Goal: Task Accomplishment & Management: Complete application form

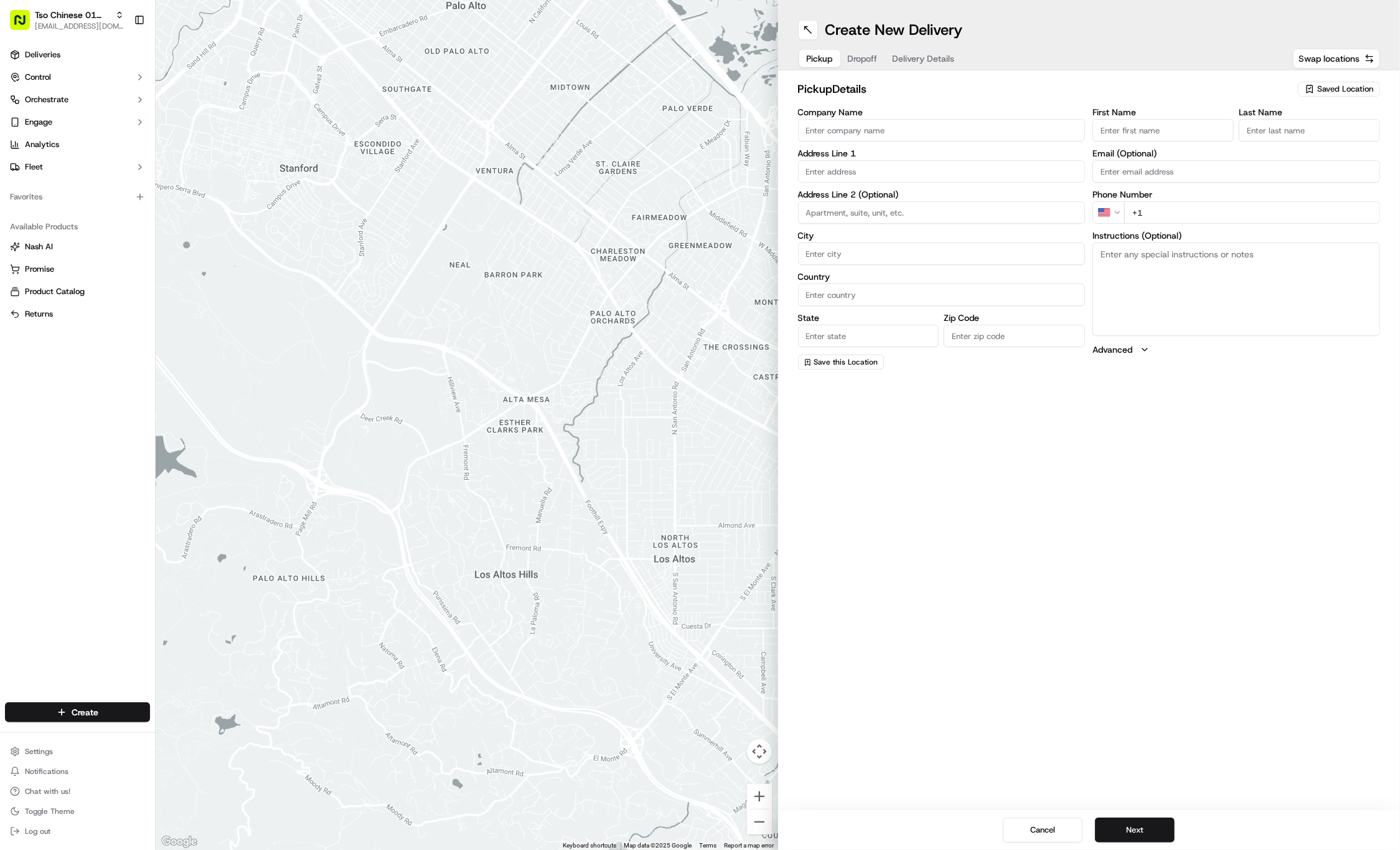
click at [1338, 90] on span "Saved Location" at bounding box center [1346, 89] width 56 height 11
click at [1338, 90] on html "Tso Chinese 01 Cherrywood [EMAIL_ADDRESS][DOMAIN_NAME] Toggle Sidebar Deliverie…" at bounding box center [700, 425] width 1400 height 850
click at [1338, 90] on span "Saved Location" at bounding box center [1346, 89] width 56 height 11
click at [1338, 136] on span "(01) Tso Chinese Takeout & Delivery Cherrywood" at bounding box center [1318, 142] width 153 height 22
type input "(01) Tso Chinese Takeout & Delivery Cherrywood"
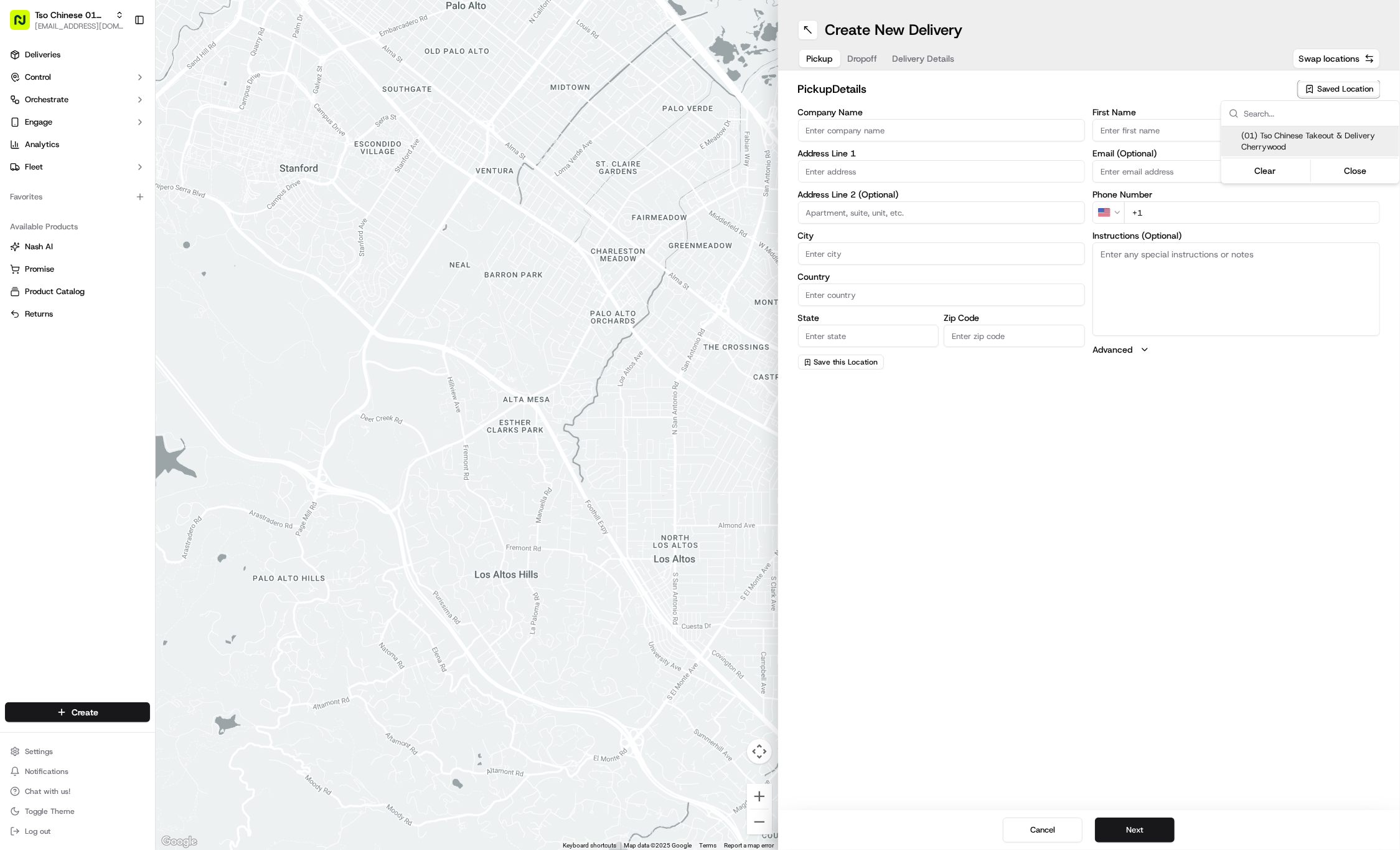
type input "Ste E-5"
type input "Austin"
type input "US"
type input "[GEOGRAPHIC_DATA]"
type input "78722"
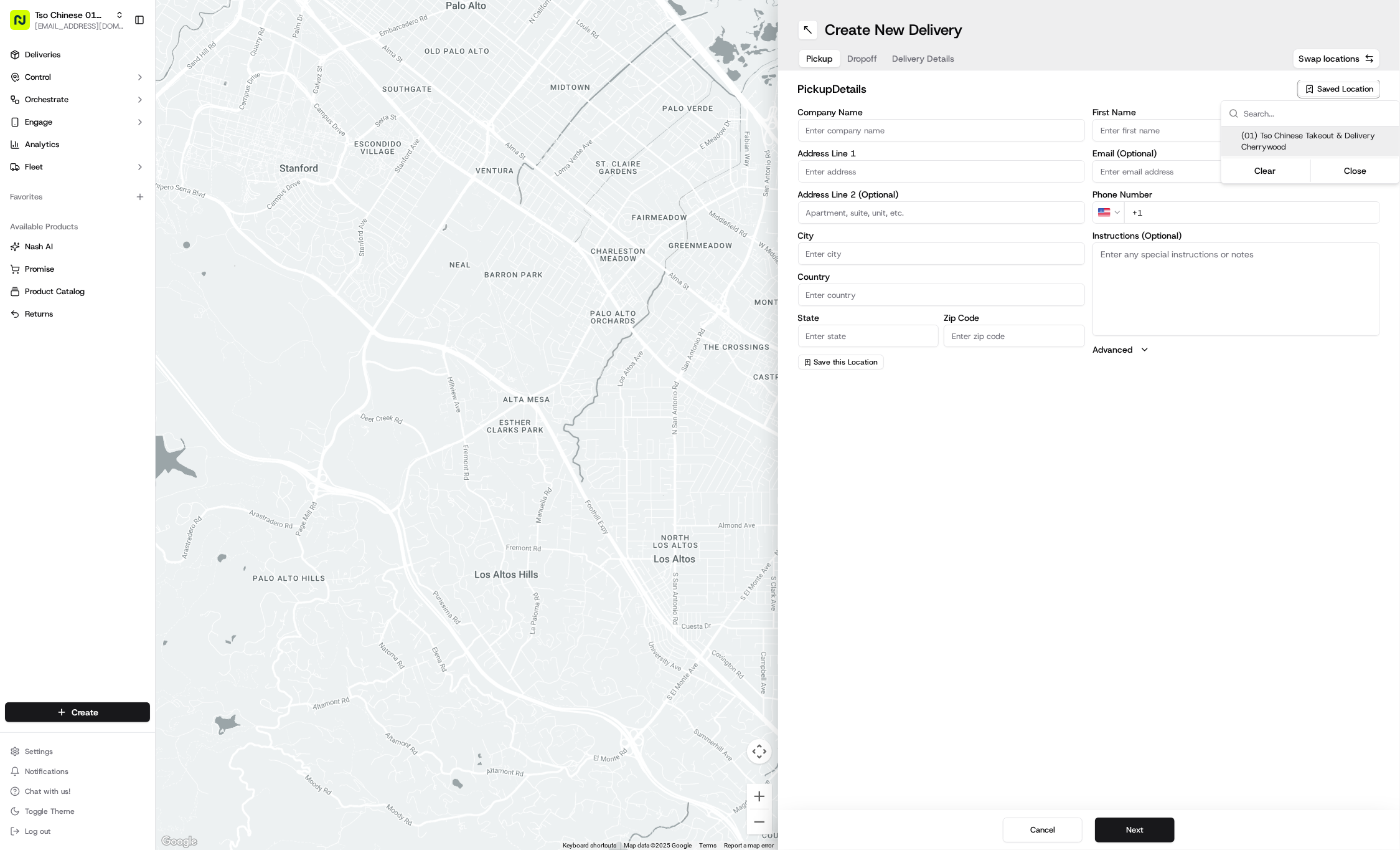
type input "Tso Chinese"
type input "Cherrywood Manager"
type input "[EMAIL_ADDRESS][DOMAIN_NAME]"
type input "[PHONE_NUMBER]"
type input "[STREET_ADDRESS]"
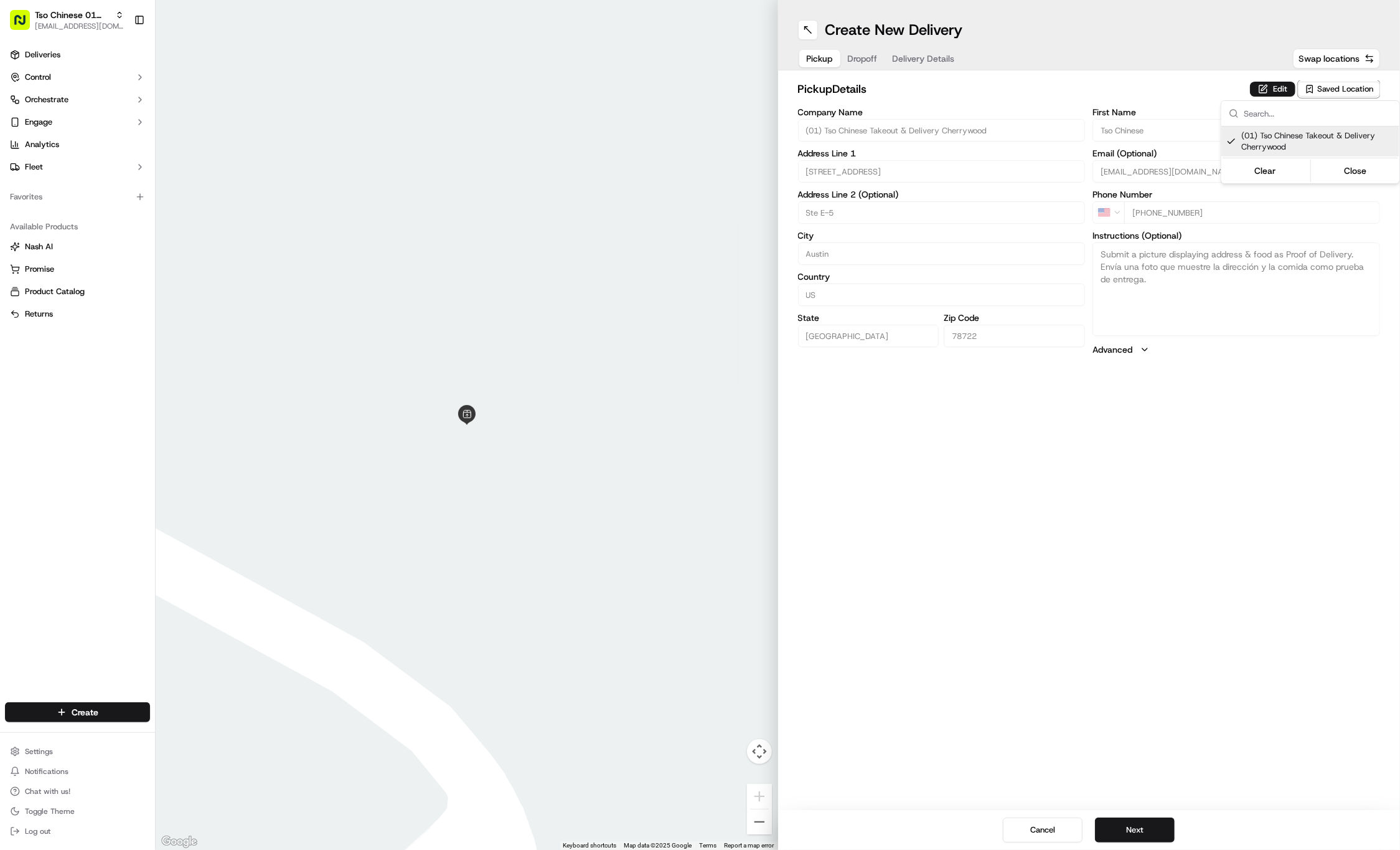
click at [1315, 240] on html "Tso Chinese 01 Cherrywood [EMAIL_ADDRESS][DOMAIN_NAME] Toggle Sidebar Deliverie…" at bounding box center [700, 425] width 1400 height 850
click at [868, 61] on span "Dropoff" at bounding box center [862, 59] width 30 height 12
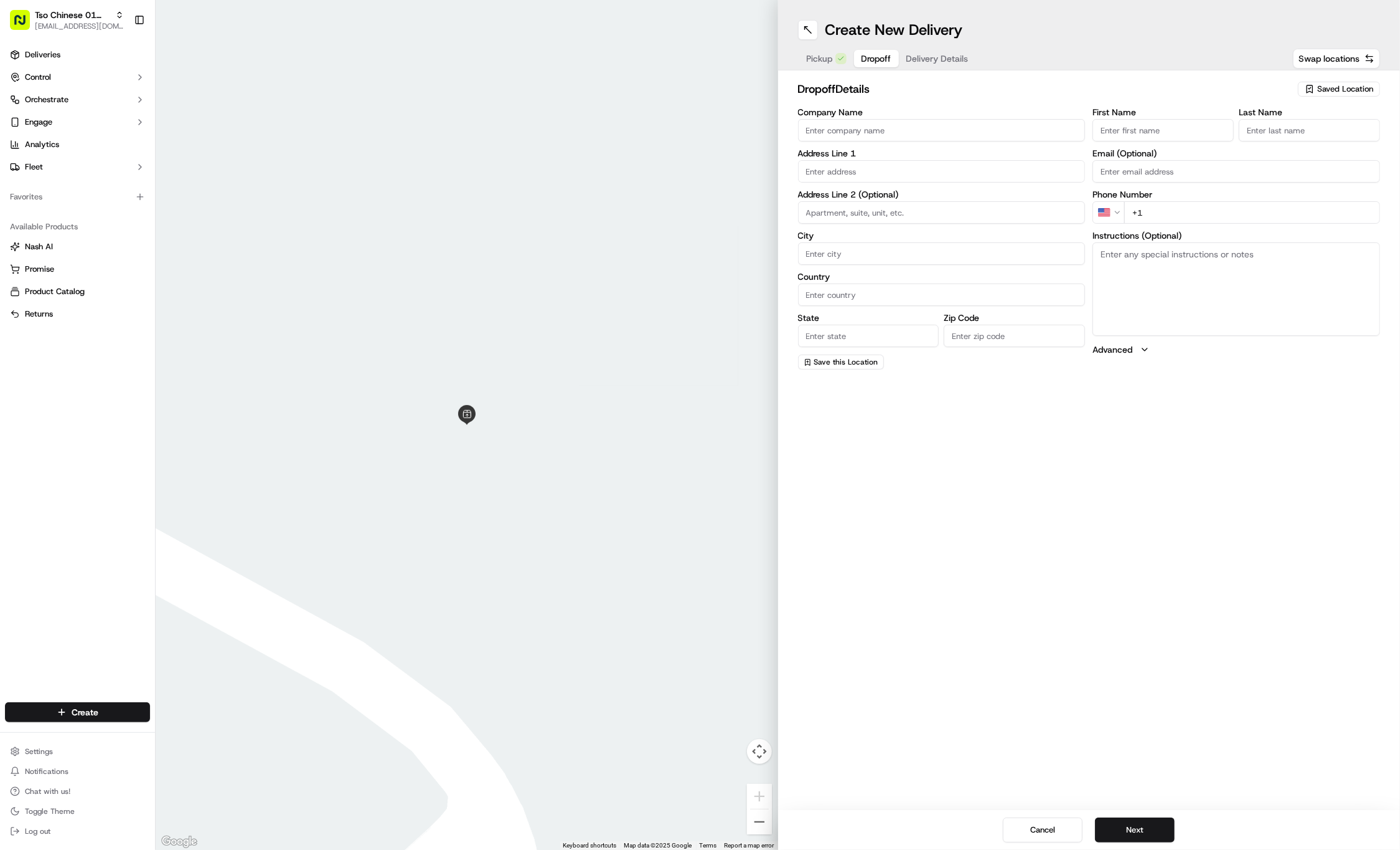
click at [937, 61] on span "Delivery Details" at bounding box center [938, 59] width 62 height 12
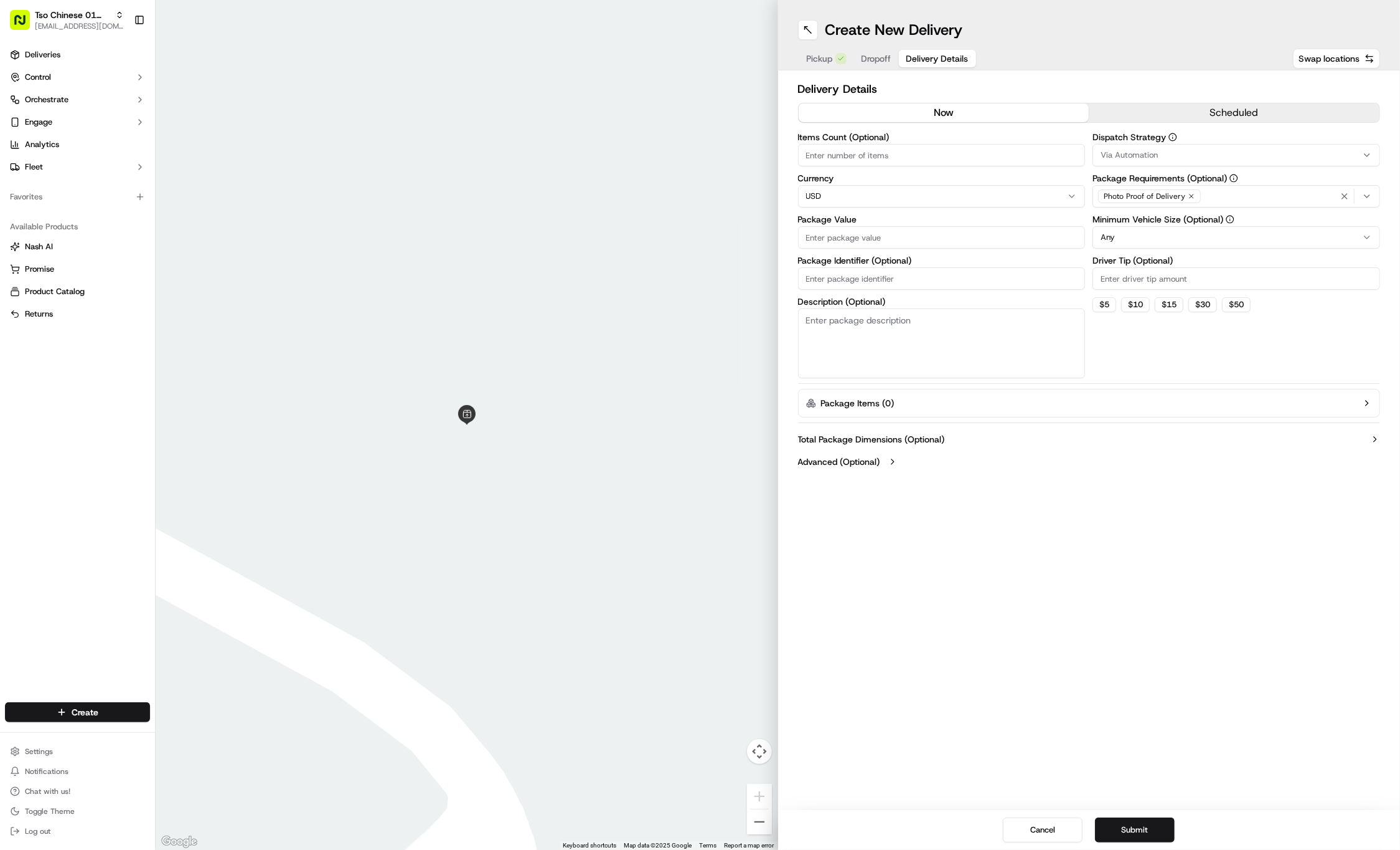
click at [1131, 147] on button "Via Automation" at bounding box center [1237, 155] width 288 height 22
click at [1147, 213] on div "Via Automation" at bounding box center [1183, 205] width 178 height 19
click at [1168, 229] on div "Tso Cherrywood Strategy" at bounding box center [1183, 223] width 178 height 19
click at [1180, 361] on html "Tso Chinese 01 Cherrywood [EMAIL_ADDRESS][DOMAIN_NAME] Toggle Sidebar Deliverie…" at bounding box center [700, 425] width 1400 height 850
click at [1158, 242] on html "Tso Chinese 01 Cherrywood [EMAIL_ADDRESS][DOMAIN_NAME] Toggle Sidebar Deliverie…" at bounding box center [700, 425] width 1400 height 850
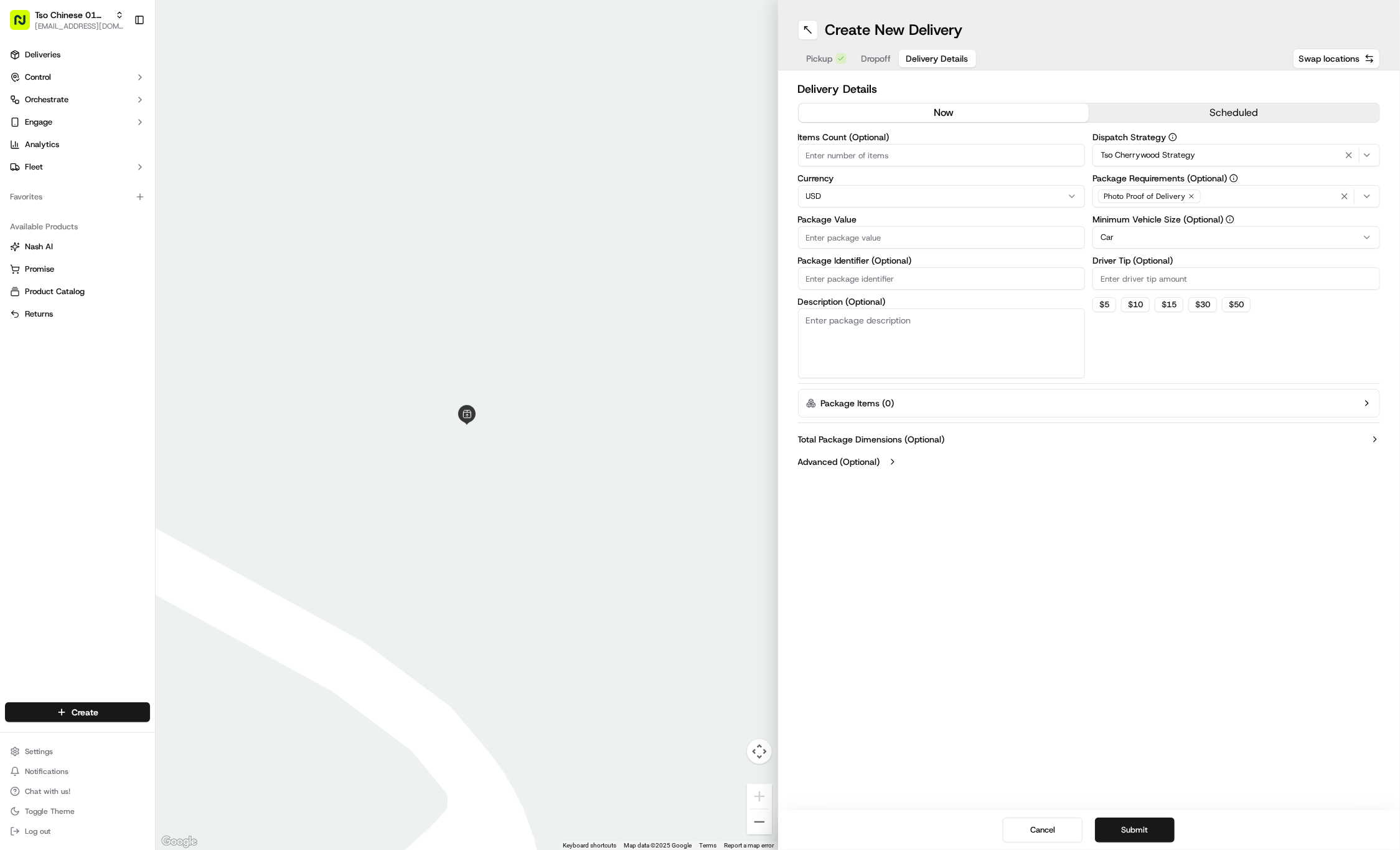
click at [1159, 265] on label "Driver Tip (Optional)" at bounding box center [1237, 260] width 288 height 9
click at [1159, 267] on input "Driver Tip (Optional)" at bounding box center [1237, 278] width 288 height 22
type input "2"
click at [858, 157] on input "Items Count (Optional)" at bounding box center [942, 155] width 288 height 22
type input "5"
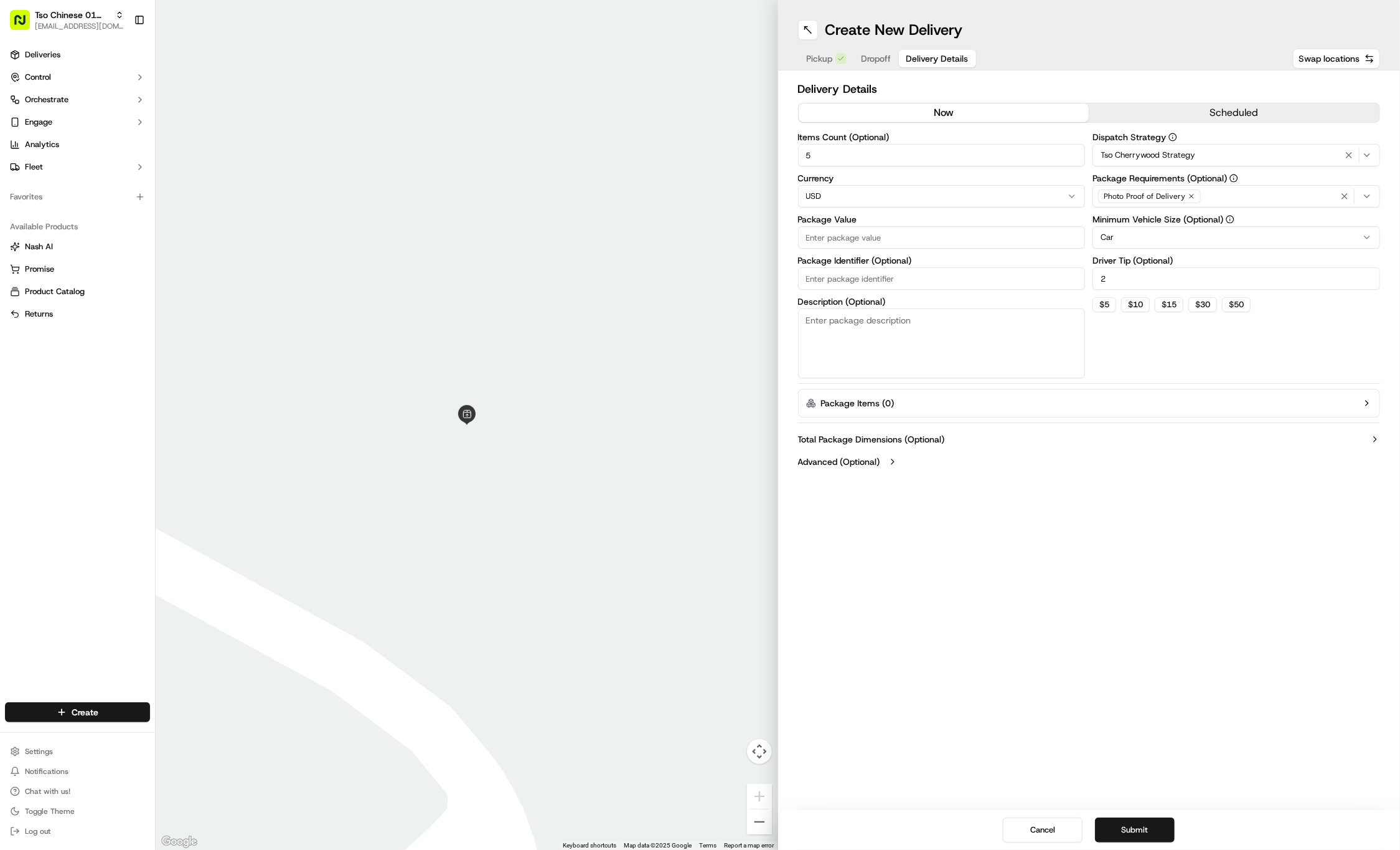
click at [821, 240] on input "Package Value" at bounding box center [942, 238] width 288 height 22
type input "51.74"
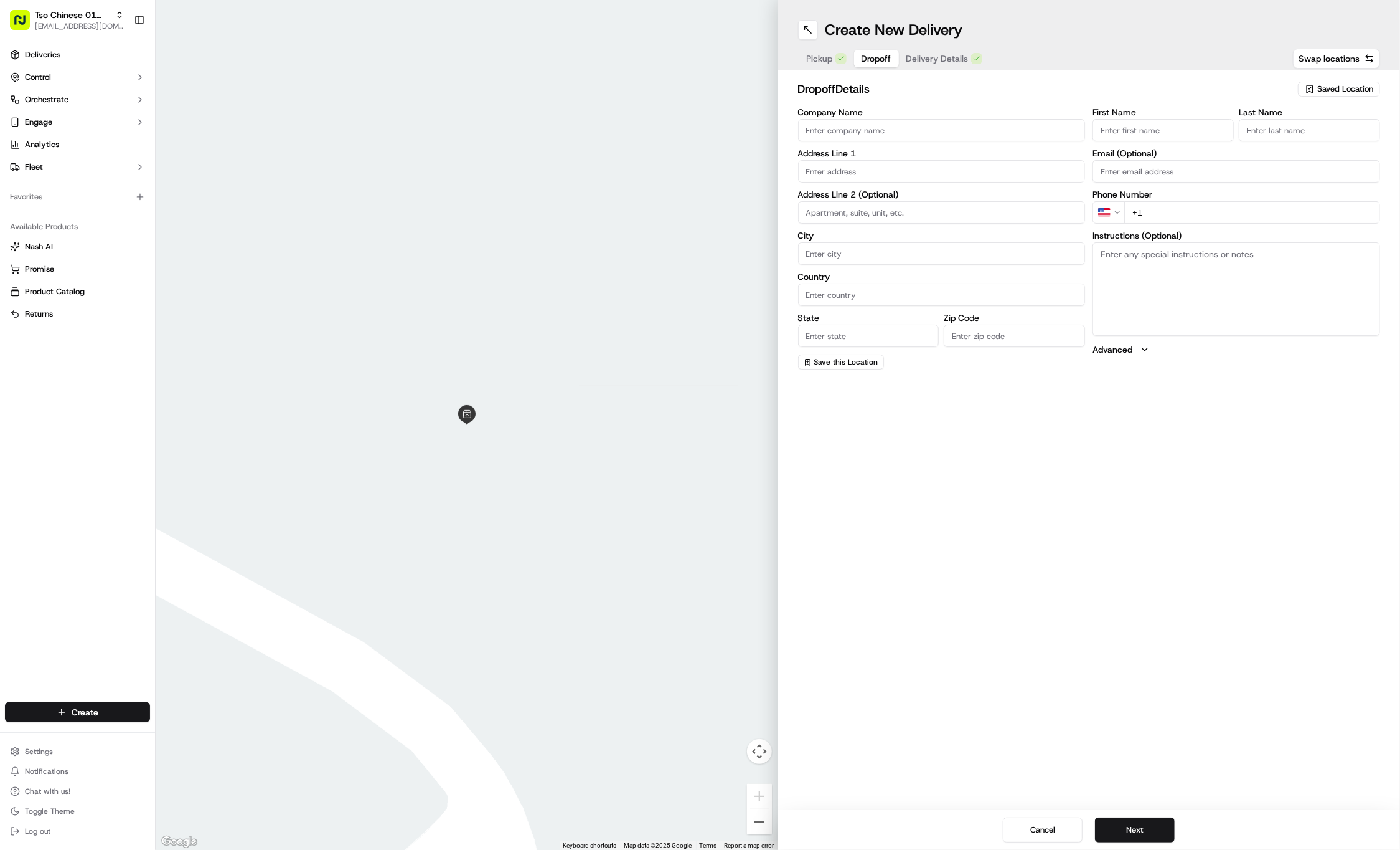
click at [881, 60] on span "Dropoff" at bounding box center [876, 59] width 30 height 12
click at [1212, 487] on div "Create New Delivery Pickup Dropoff Delivery Details Swap locations dropoff Deta…" at bounding box center [1090, 425] width 623 height 850
type input "[PERSON_NAME]"
type input "price"
click at [979, 182] on div "Company Name Address Line 1 Address Line 2 (Optional) City Country State Zip Co…" at bounding box center [942, 239] width 288 height 262
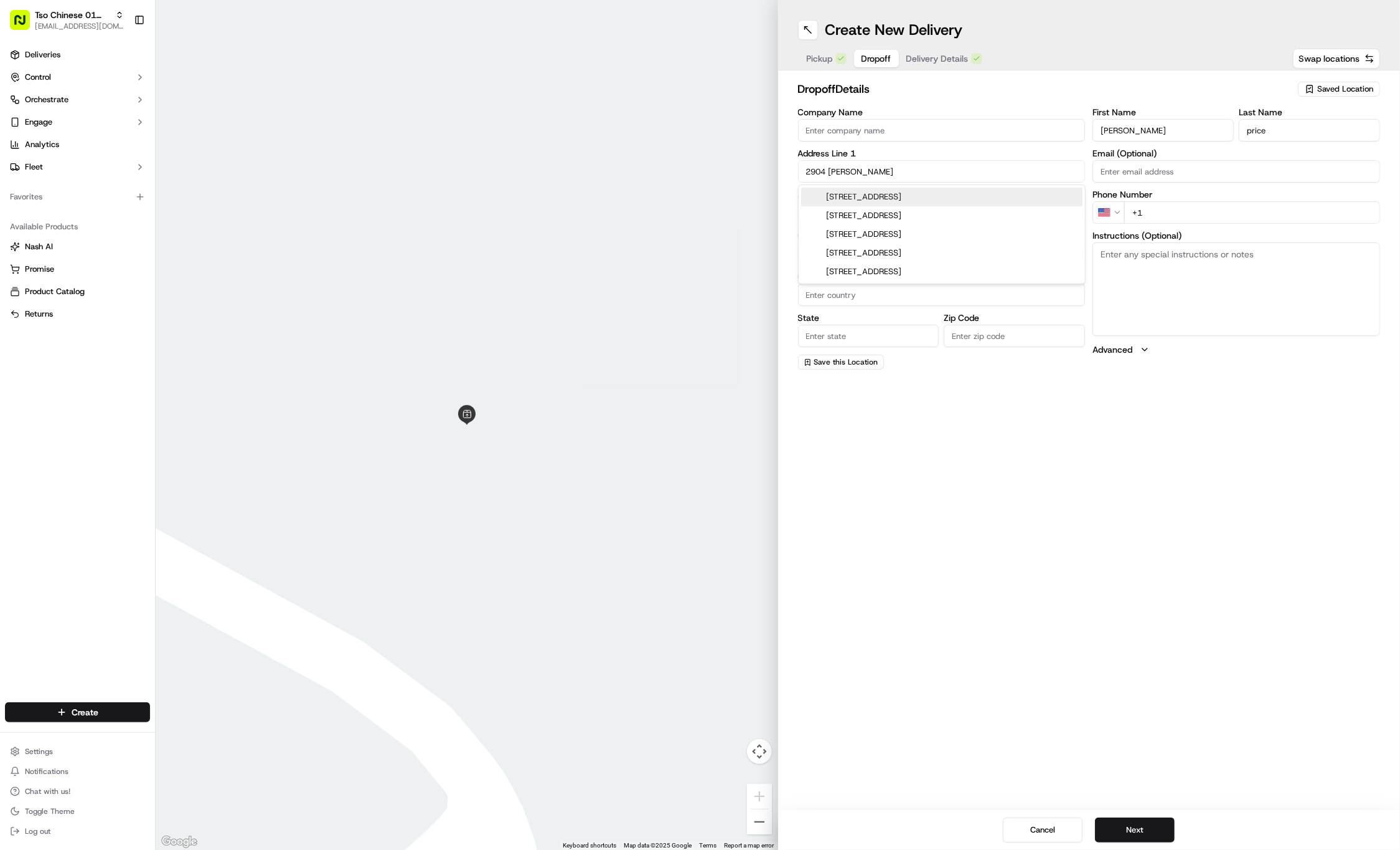
click at [950, 202] on div "[STREET_ADDRESS]" at bounding box center [942, 197] width 282 height 19
type input "[STREET_ADDRESS]"
type input "Austin"
type input "[GEOGRAPHIC_DATA]"
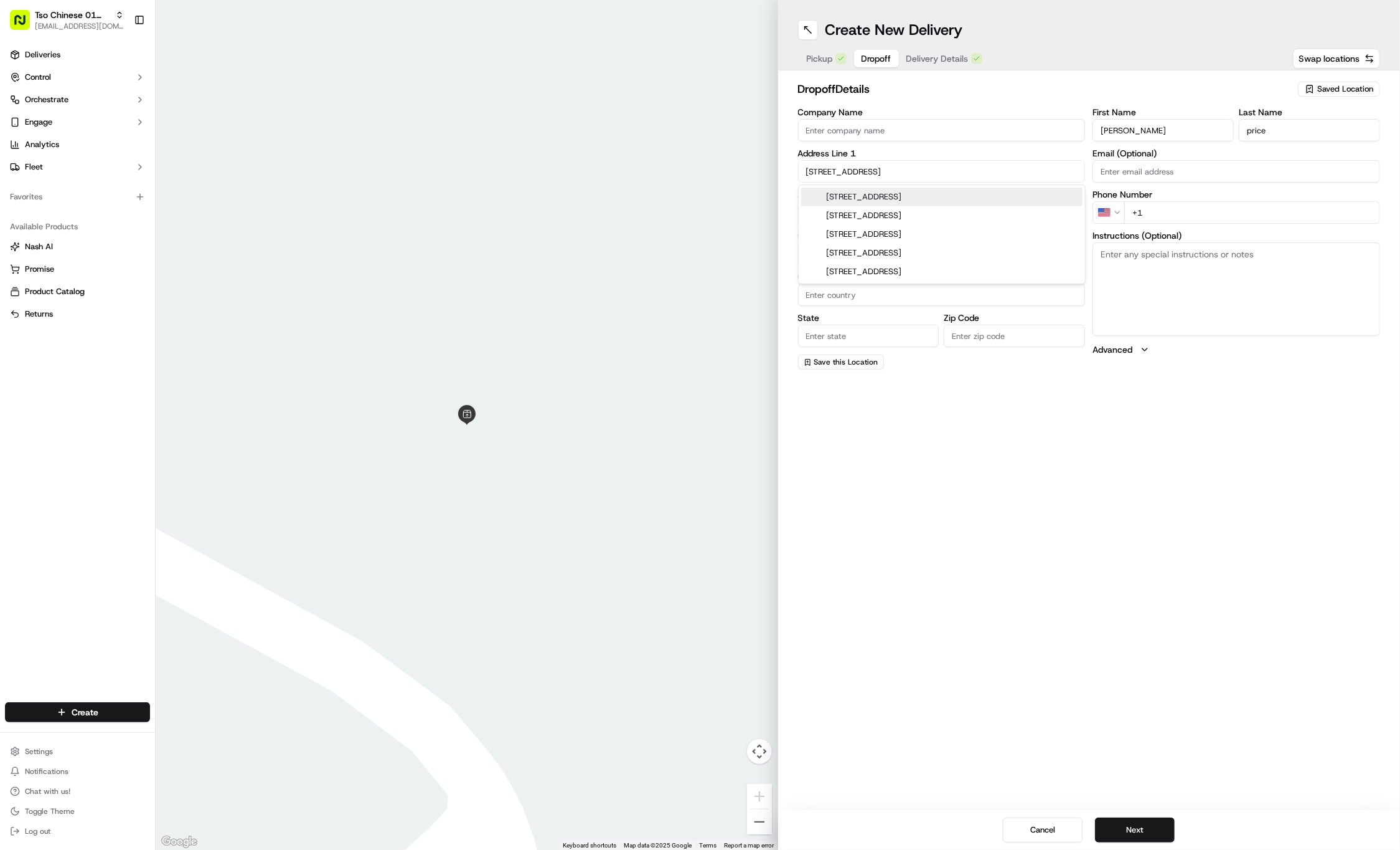
type input "78722"
type input "[STREET_ADDRESS]"
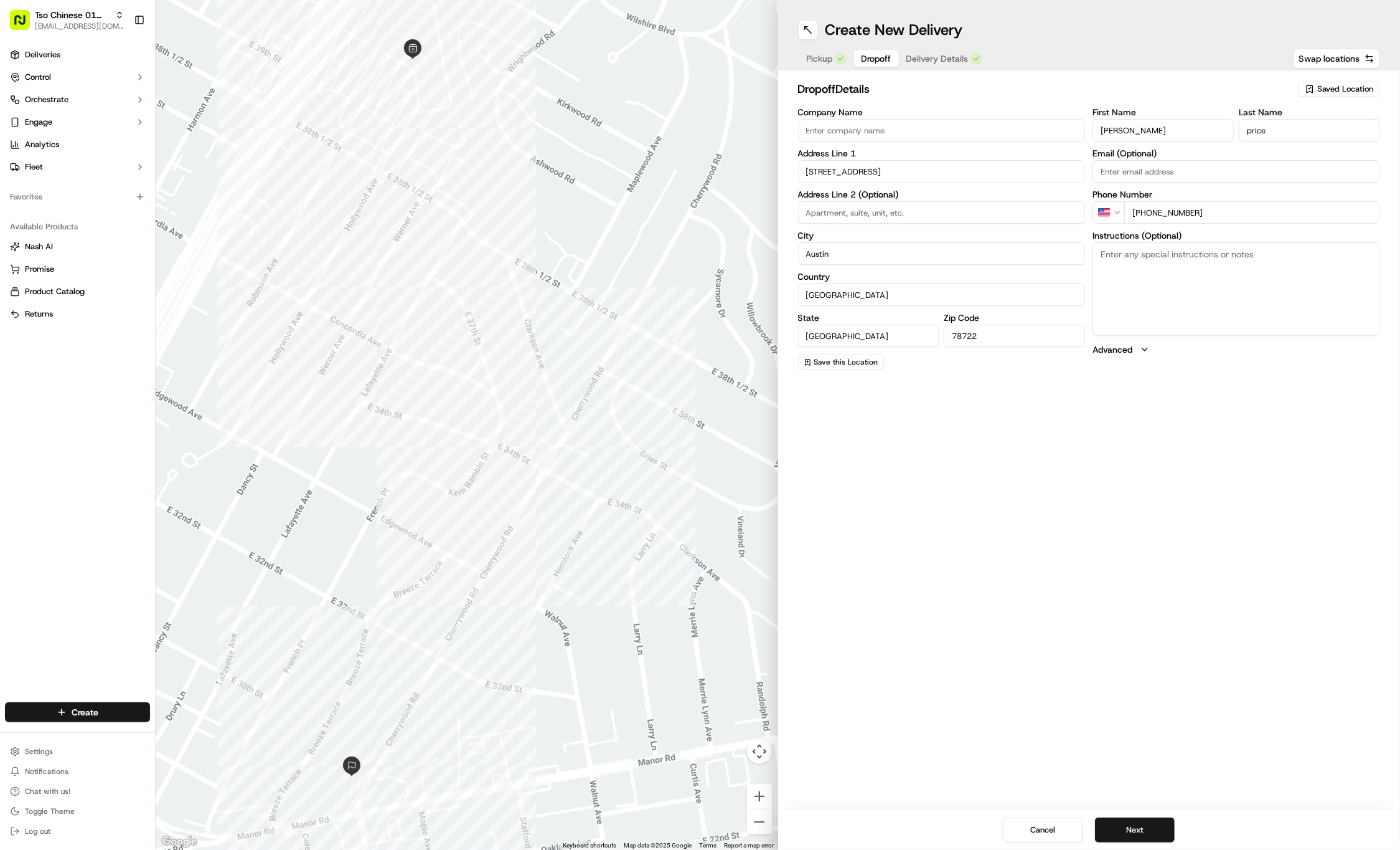
type input "[PHONE_NUMBER]"
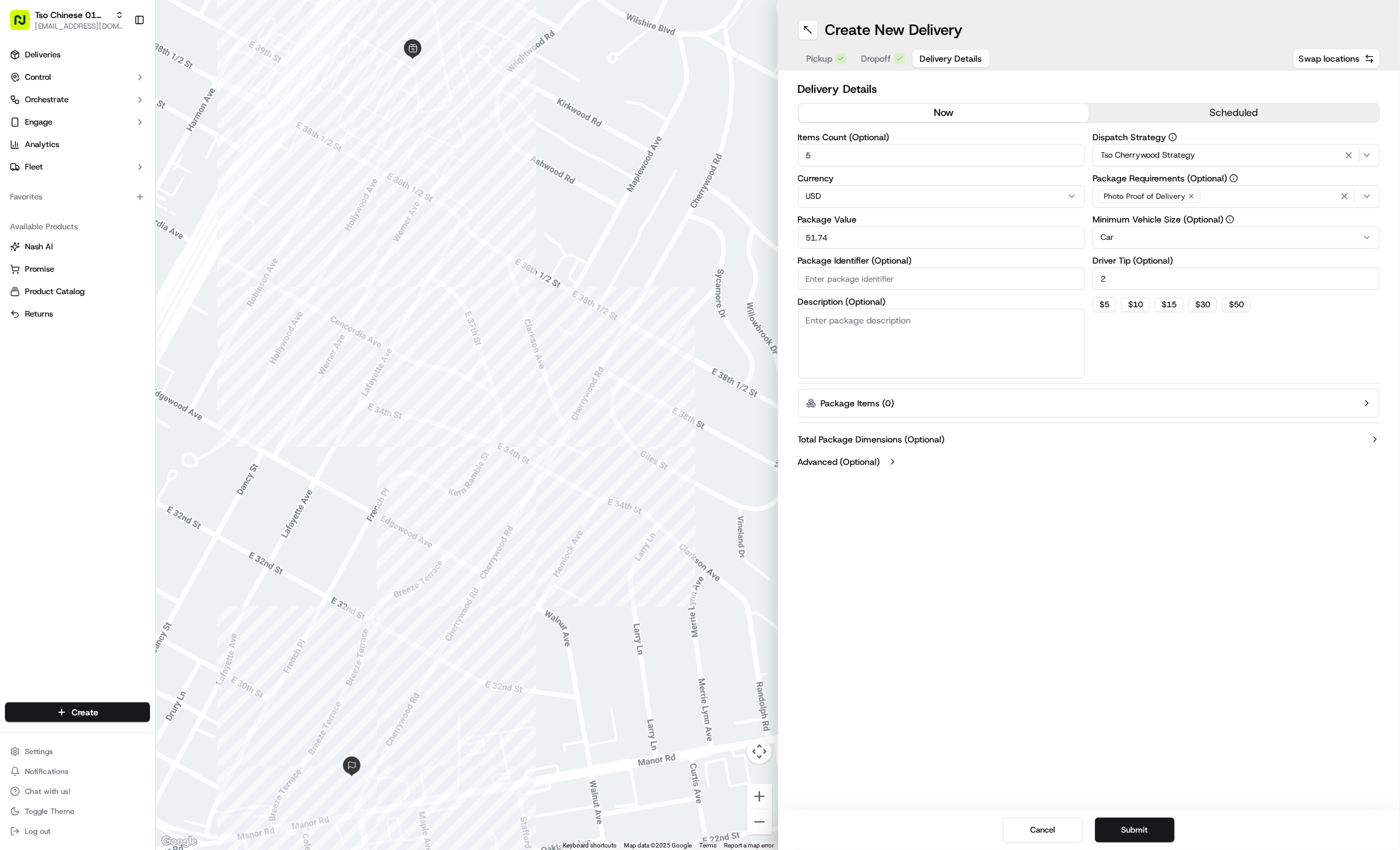
click at [926, 50] on button "Delivery Details" at bounding box center [951, 59] width 77 height 17
click at [1142, 831] on button "Submit" at bounding box center [1135, 829] width 80 height 25
click at [1142, 831] on div "Cancel Submit" at bounding box center [1090, 830] width 623 height 40
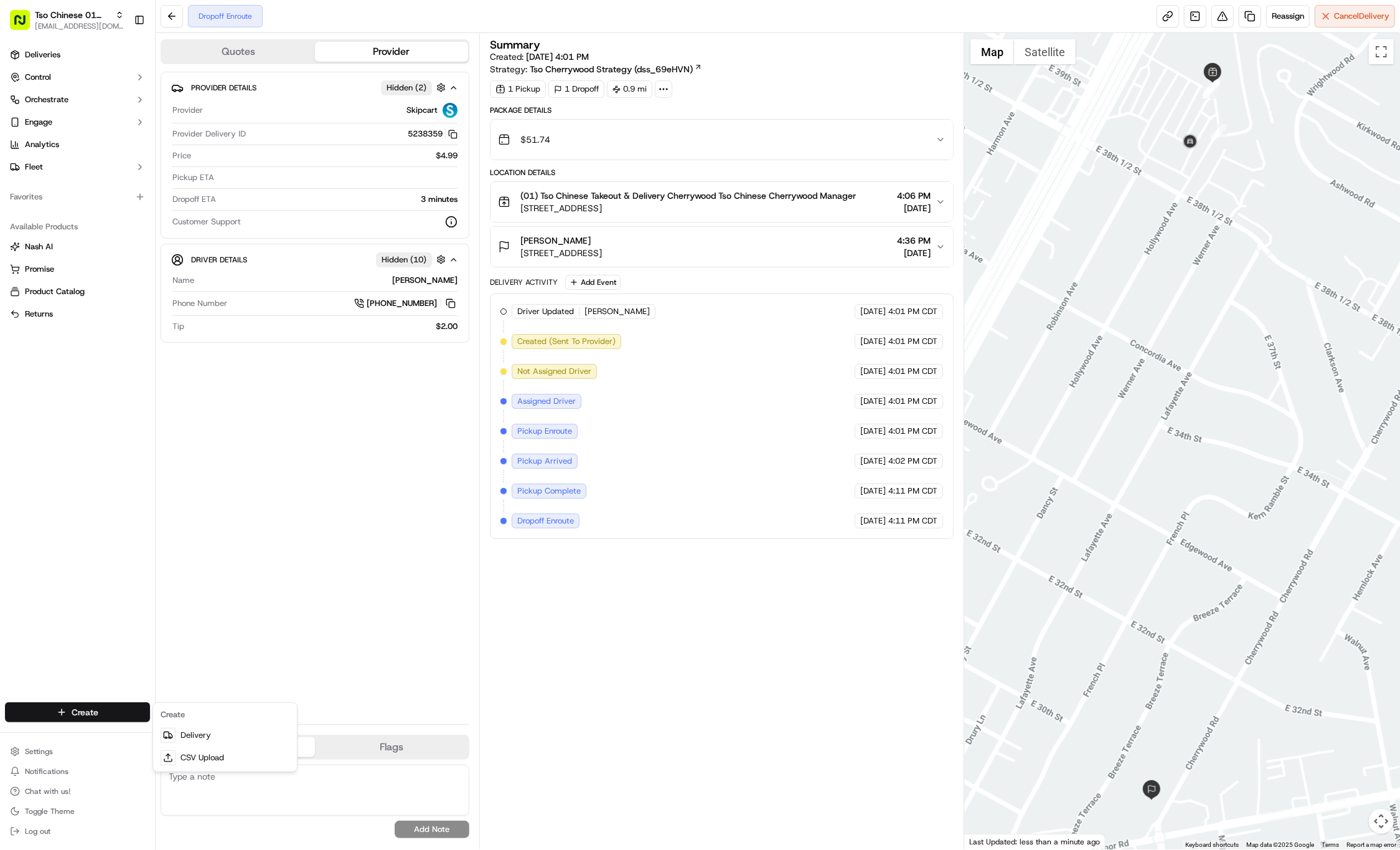
click at [92, 713] on html "Tso Chinese 01 Cherrywood [EMAIL_ADDRESS][DOMAIN_NAME] Toggle Sidebar Deliverie…" at bounding box center [700, 425] width 1400 height 850
click at [133, 715] on html "Tso Chinese 01 Cherrywood [EMAIL_ADDRESS][DOMAIN_NAME] Toggle Sidebar Deliverie…" at bounding box center [700, 425] width 1400 height 850
click at [172, 735] on icon at bounding box center [170, 735] width 3 height 4
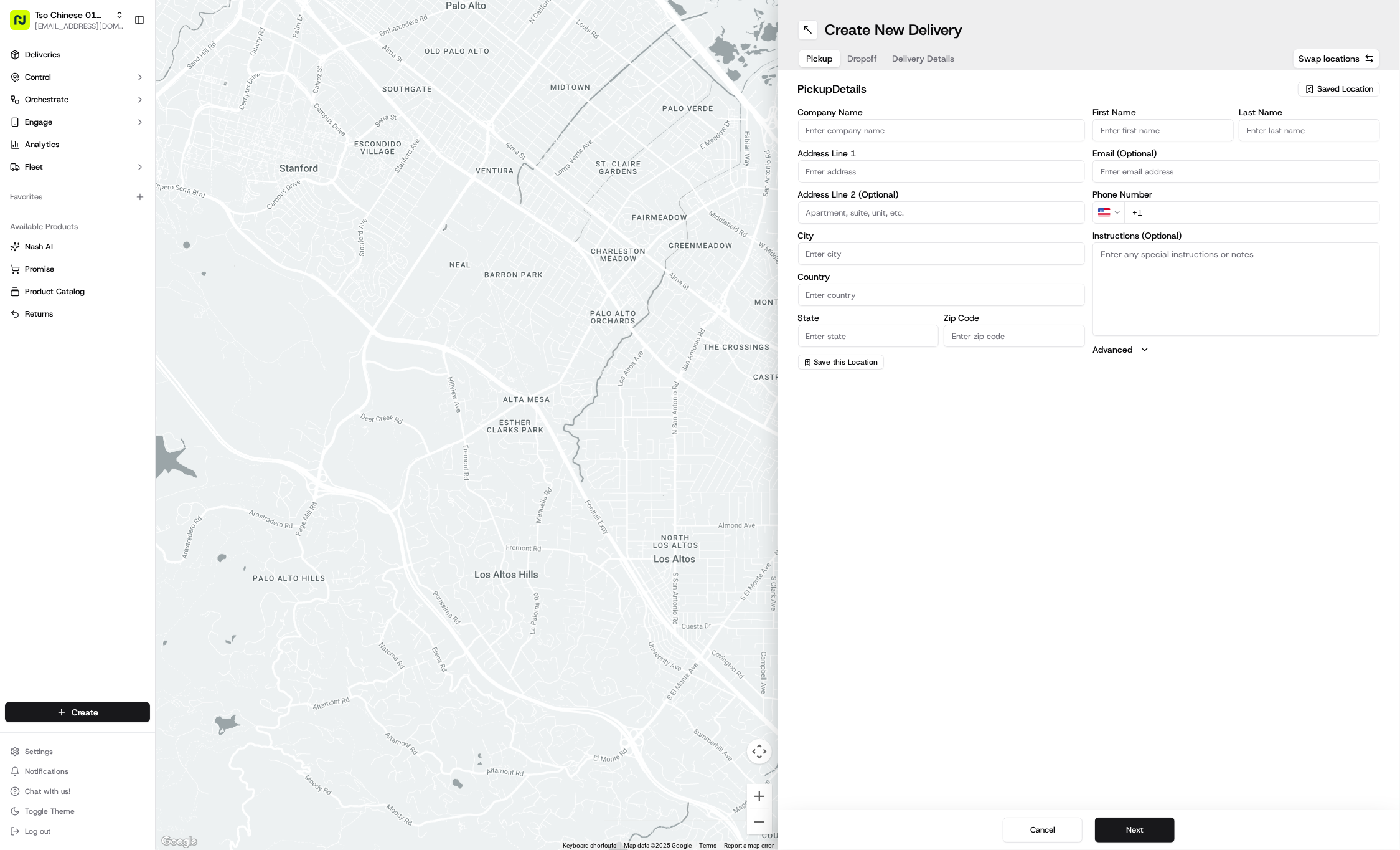
click at [1367, 88] on span "Saved Location" at bounding box center [1346, 89] width 56 height 11
click at [1324, 133] on span "(01) Tso Chinese Takeout & Delivery Cherrywood" at bounding box center [1318, 142] width 153 height 22
type input "(01) Tso Chinese Takeout & Delivery Cherrywood"
type input "Ste E-5"
type input "Austin"
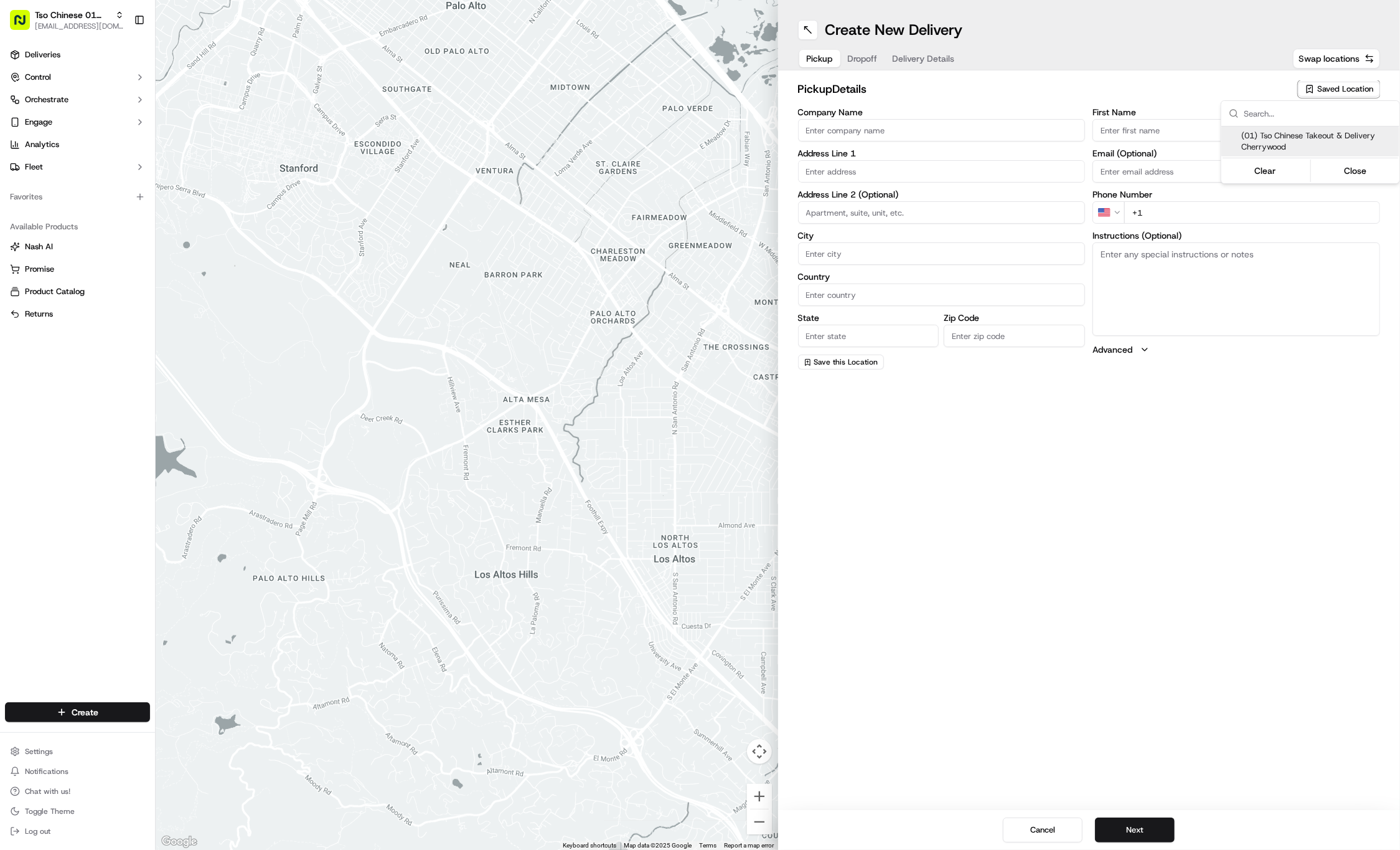
type input "US"
type input "[GEOGRAPHIC_DATA]"
type input "78722"
type input "Tso Chinese"
type input "Cherrywood Manager"
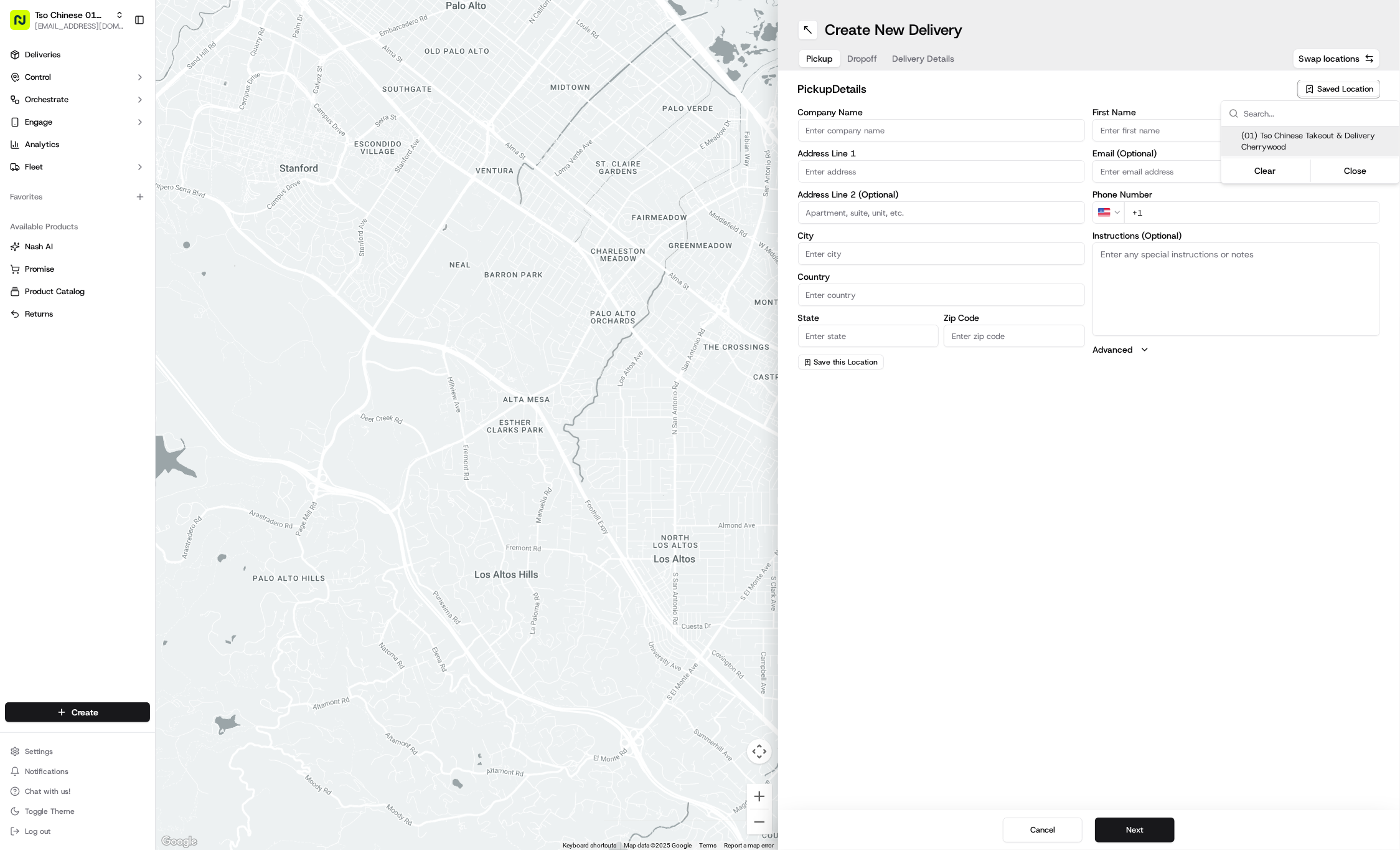
type input "[EMAIL_ADDRESS][DOMAIN_NAME]"
type input "[PHONE_NUMBER]"
type textarea "Submit a picture displaying address & food as Proof of Delivery. Envía una foto…"
type input "[STREET_ADDRESS]"
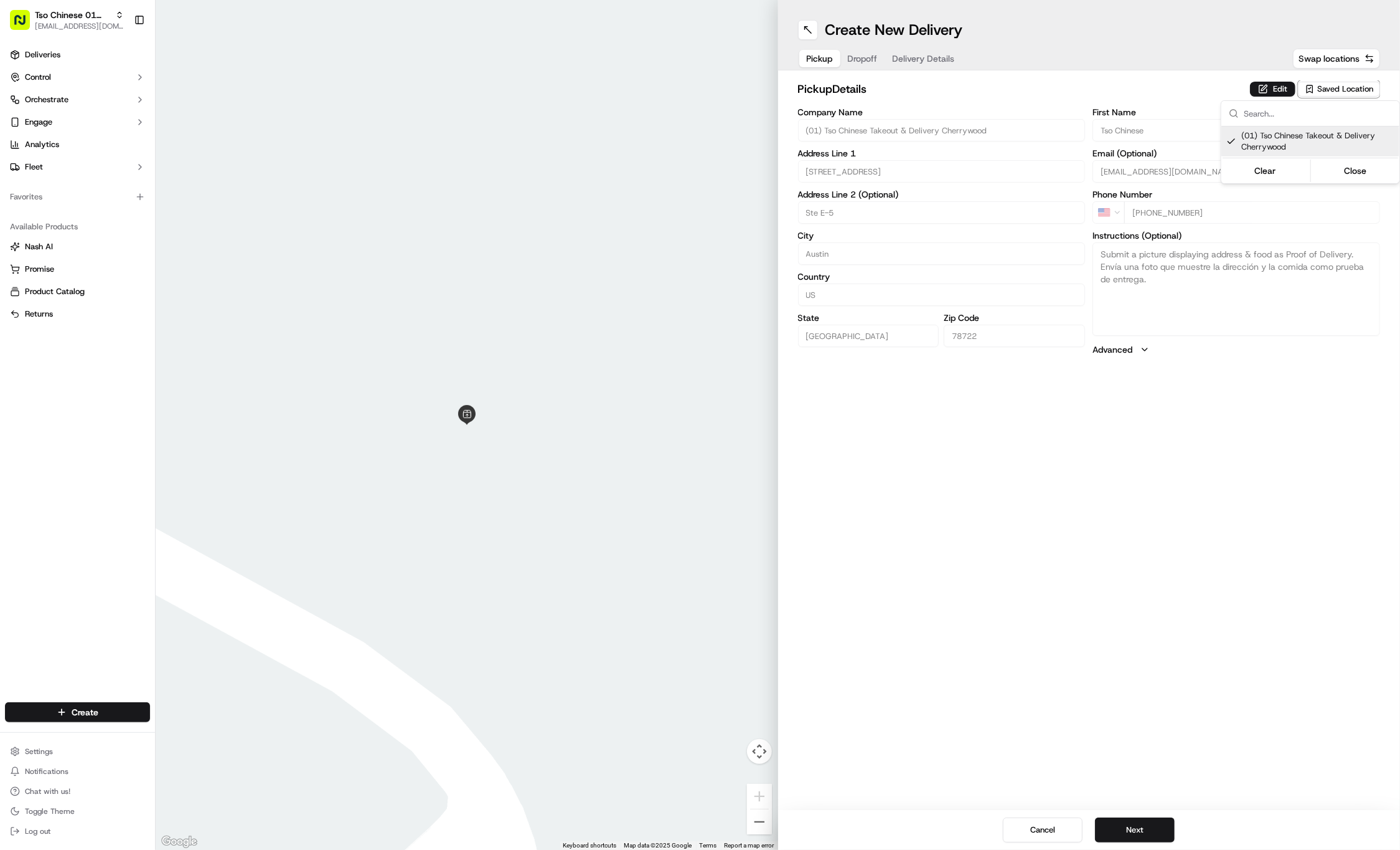
click at [877, 56] on html "Tso Chinese 01 Cherrywood [EMAIL_ADDRESS][DOMAIN_NAME] Toggle Sidebar Deliverie…" at bounding box center [700, 425] width 1400 height 850
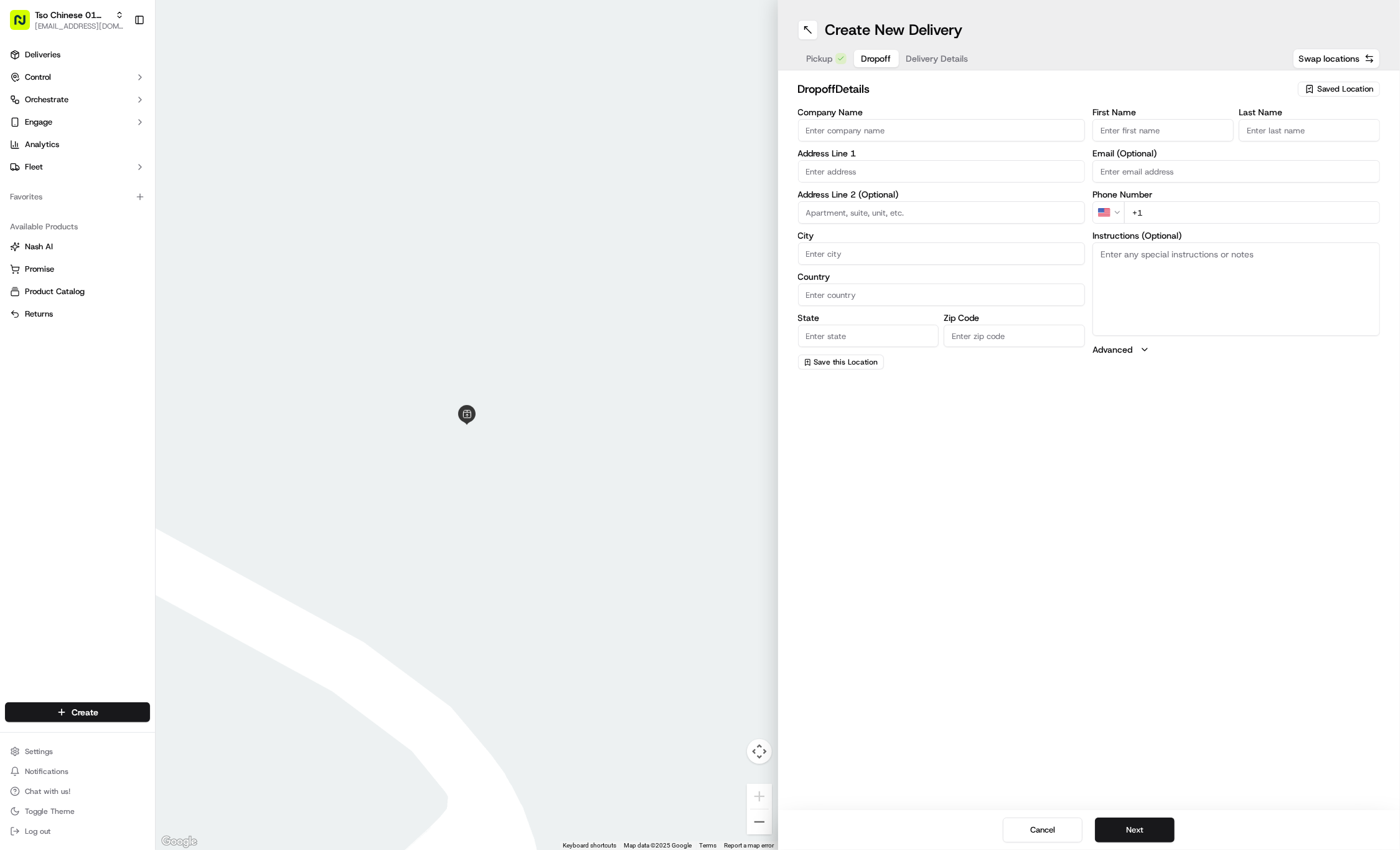
click at [875, 61] on span "Dropoff" at bounding box center [876, 59] width 30 height 12
click at [1168, 125] on input "First Name" at bounding box center [1164, 131] width 142 height 22
paste input "[PERSON_NAME] PC"
type input "[PERSON_NAME] PC"
type input ".."
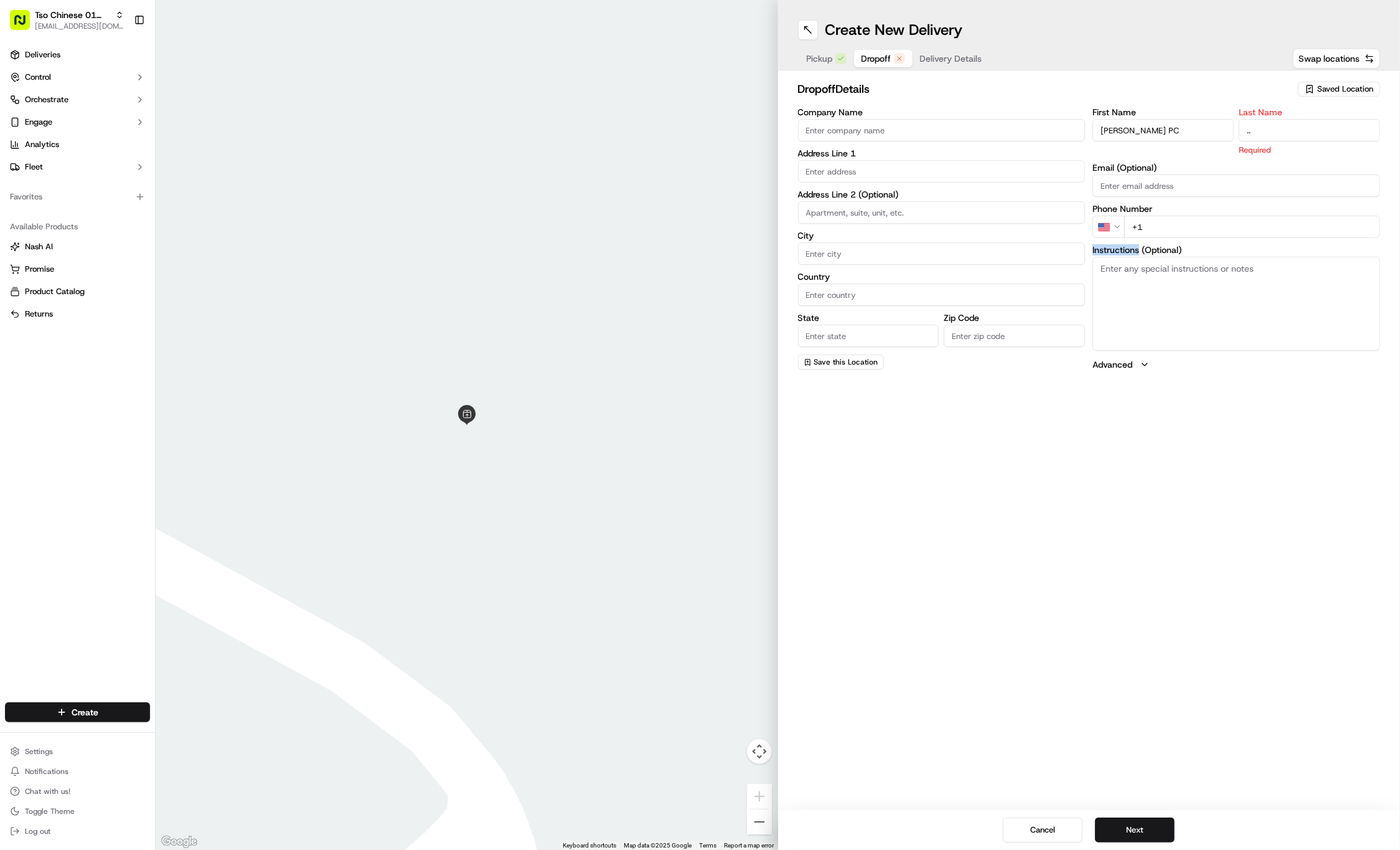
click at [1322, 227] on div "First Name [PERSON_NAME] PC Last Name .. Required Email (Optional) Phone Number…" at bounding box center [1237, 240] width 288 height 263
click at [1324, 217] on input "+1" at bounding box center [1252, 213] width 256 height 22
paste input "[PHONE_NUMBER]"
type input "[PHONE_NUMBER]"
click at [943, 173] on input "text" at bounding box center [942, 171] width 288 height 22
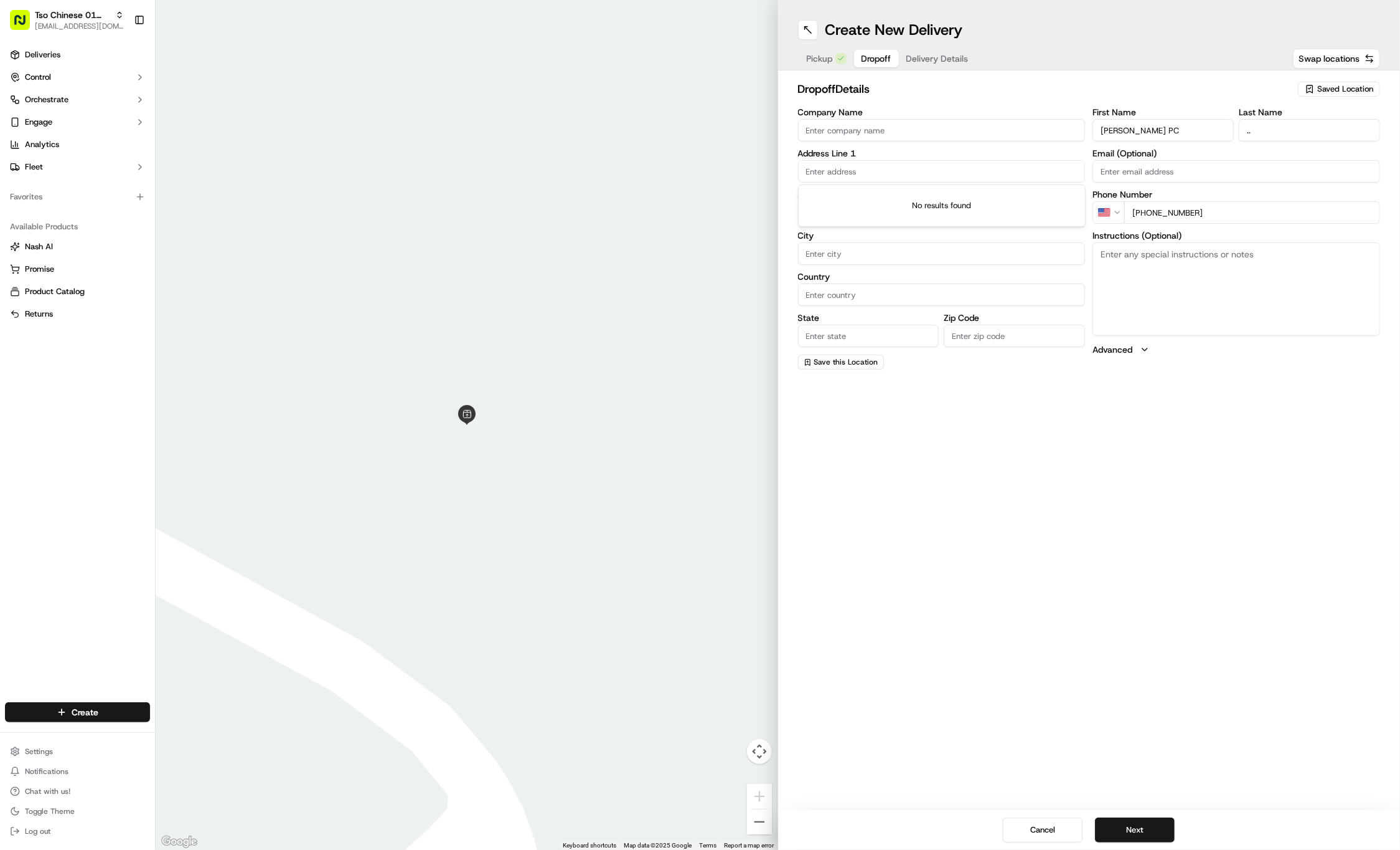
paste input "[STREET_ADDRESS][PERSON_NAME]"
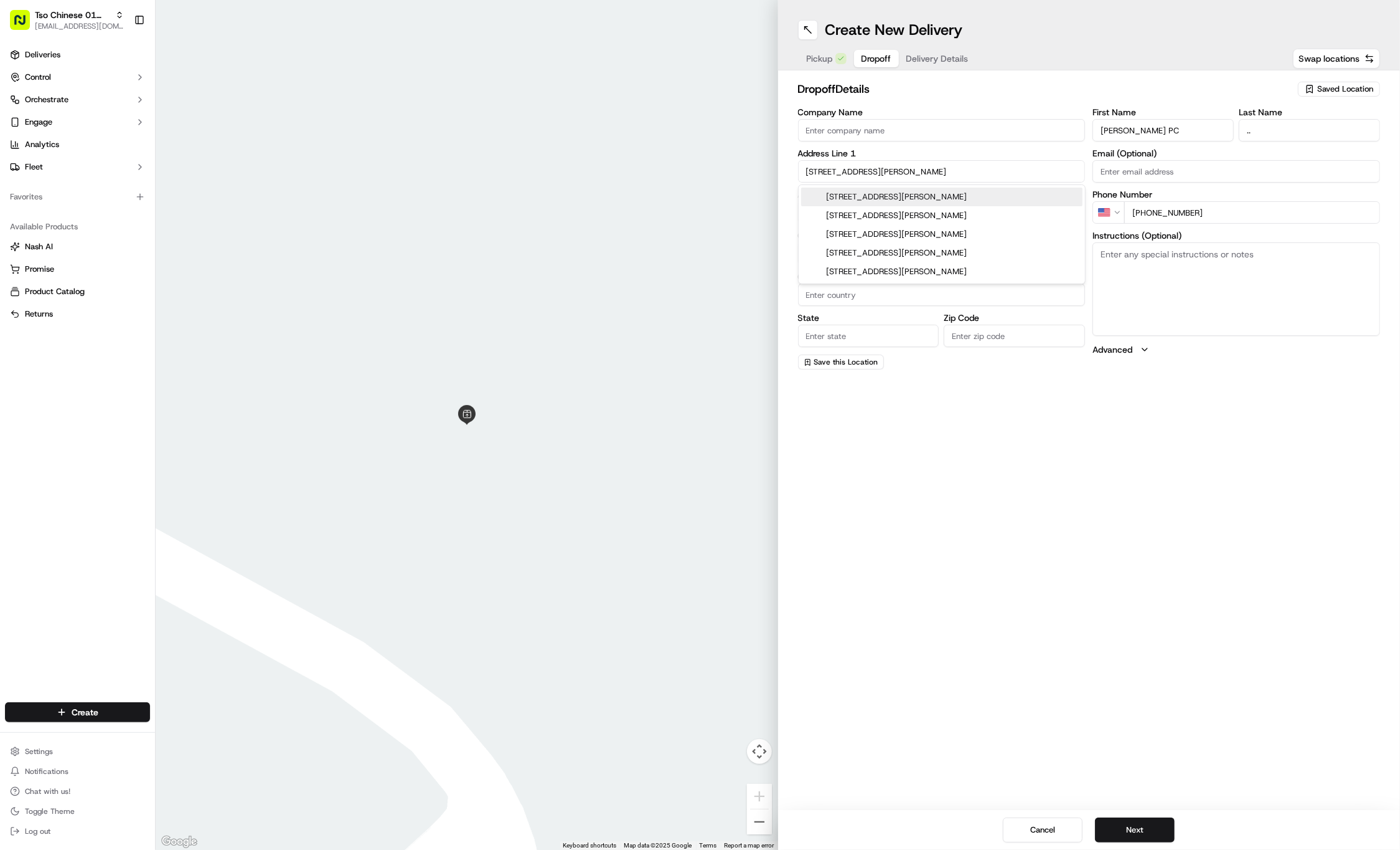
click at [945, 189] on div "[STREET_ADDRESS][PERSON_NAME]" at bounding box center [942, 197] width 282 height 19
type input "[STREET_ADDRESS][PERSON_NAME]"
type input "Austin"
type input "[GEOGRAPHIC_DATA]"
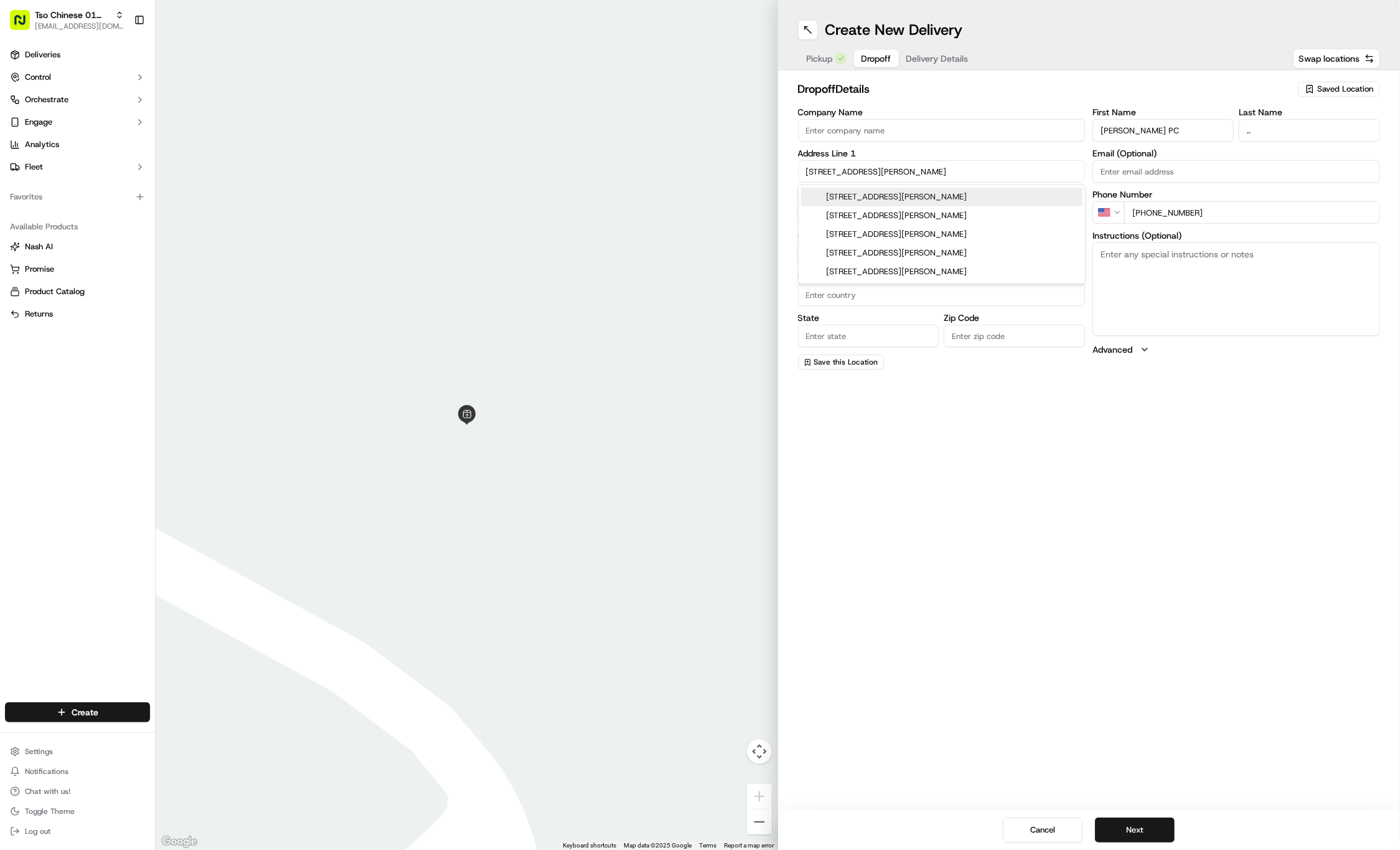
type input "78723"
type input "[STREET_ADDRESS][PERSON_NAME]"
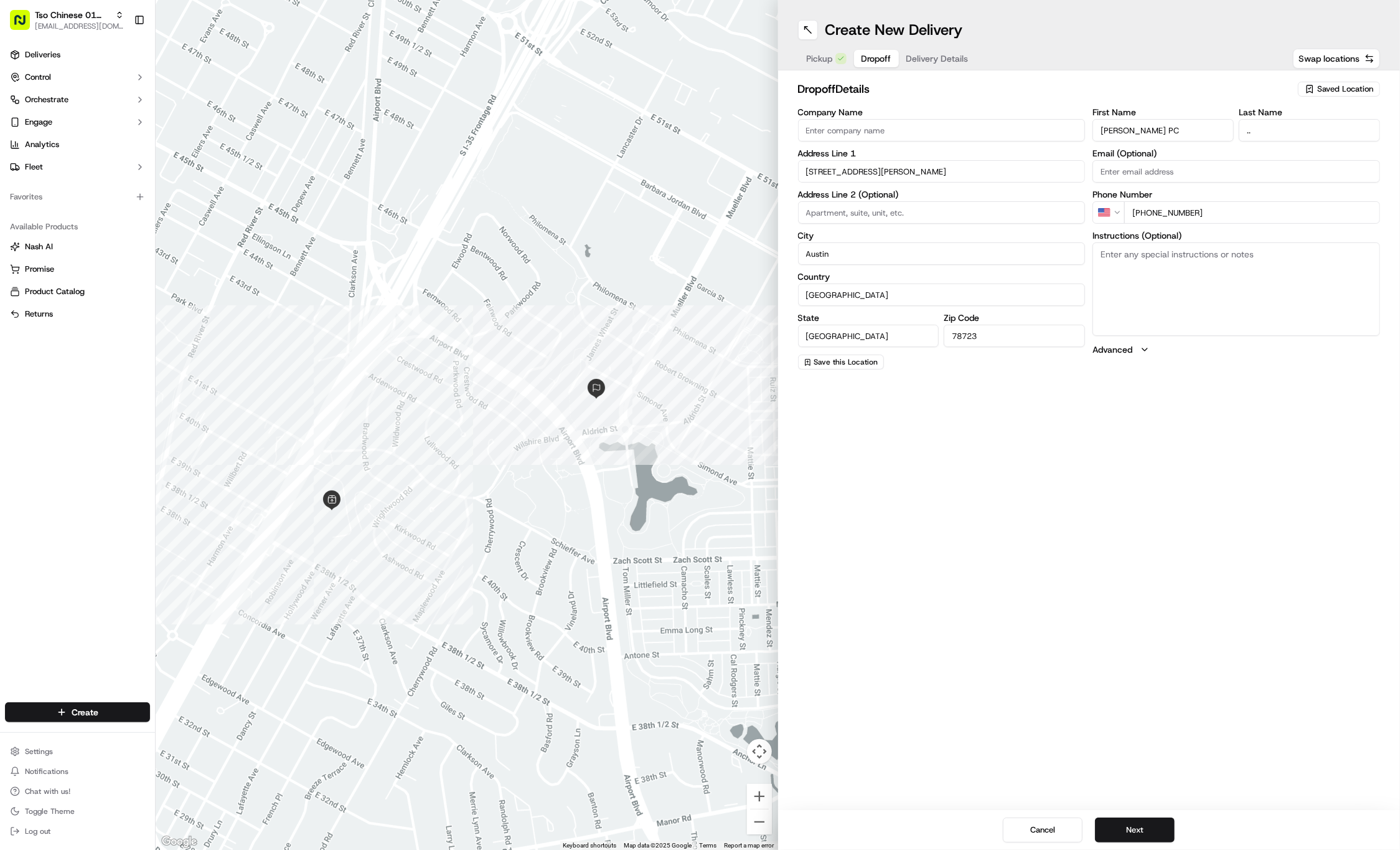
click at [1225, 293] on textarea "Instructions (Optional)" at bounding box center [1237, 289] width 288 height 93
paste textarea "from [PERSON_NAME] blvd, turn onto [PERSON_NAME][GEOGRAPHIC_DATA] and then left…"
type textarea "from [PERSON_NAME] blvd, turn onto [PERSON_NAME][GEOGRAPHIC_DATA] and then left…"
click at [952, 54] on span "Delivery Details" at bounding box center [938, 59] width 62 height 12
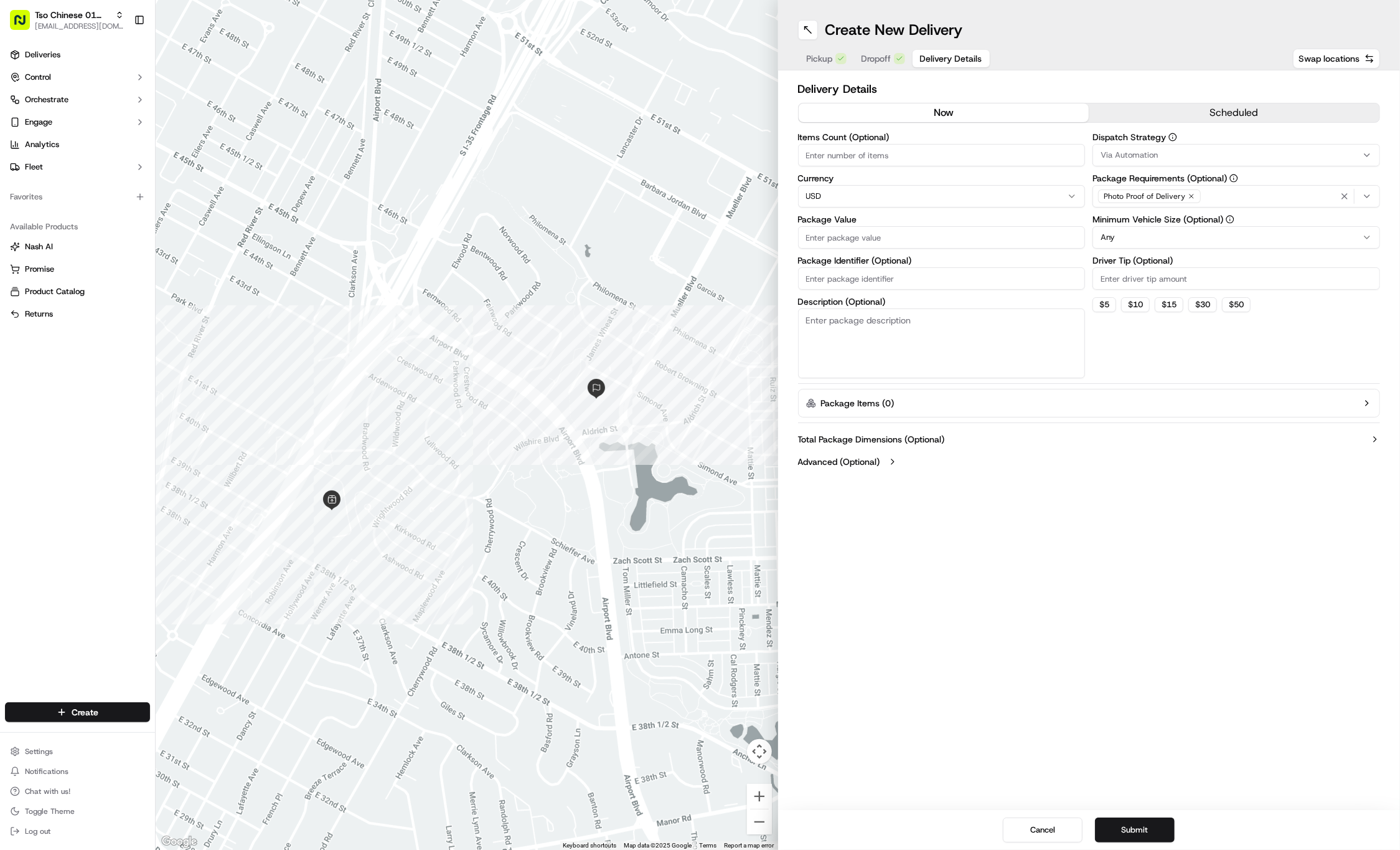
click at [1178, 164] on button "Via Automation" at bounding box center [1237, 155] width 288 height 22
click at [1201, 225] on span "Tso Cherrywood Strategy" at bounding box center [1190, 222] width 153 height 11
click at [1147, 48] on html "Tso Chinese 01 Cherrywood [EMAIL_ADDRESS][DOMAIN_NAME] Toggle Sidebar Deliverie…" at bounding box center [700, 425] width 1400 height 850
click at [1189, 195] on icon "button" at bounding box center [1192, 196] width 8 height 8
click at [1225, 201] on div "Select requirements" at bounding box center [1237, 195] width 282 height 11
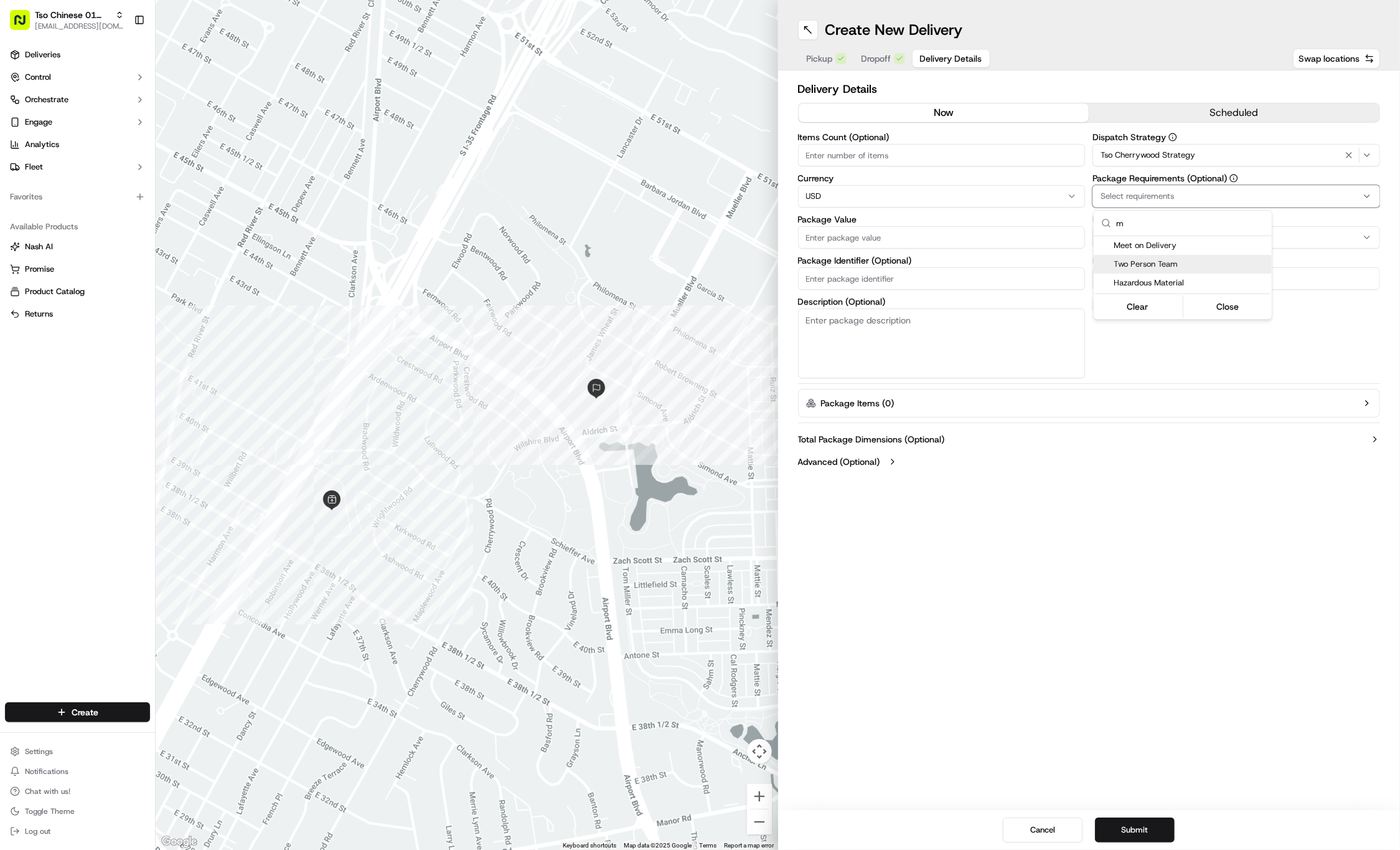
type input "m"
click at [1213, 259] on span "Two Person Team" at bounding box center [1190, 264] width 153 height 11
click at [1214, 243] on span "Meet on Delivery" at bounding box center [1190, 245] width 153 height 11
click at [1224, 371] on html "Tso Chinese 01 Cherrywood [EMAIL_ADDRESS][DOMAIN_NAME] Toggle Sidebar Deliverie…" at bounding box center [700, 425] width 1400 height 850
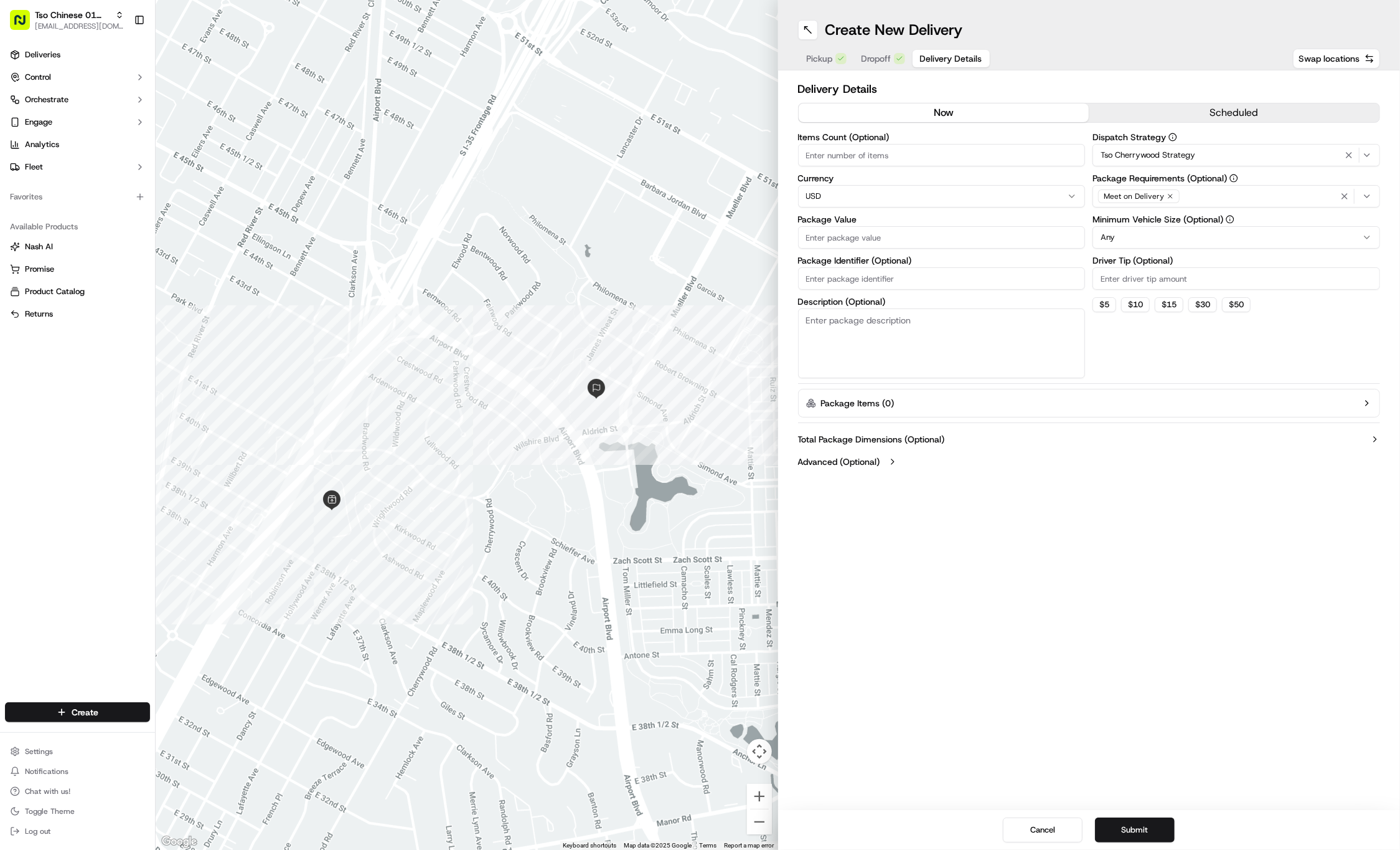
click at [1124, 269] on input "Driver Tip (Optional)" at bounding box center [1237, 278] width 288 height 22
type input "2"
click at [987, 222] on label "Package Value" at bounding box center [942, 220] width 288 height 9
click at [987, 227] on input "Package Value" at bounding box center [942, 238] width 288 height 22
type input "28.04"
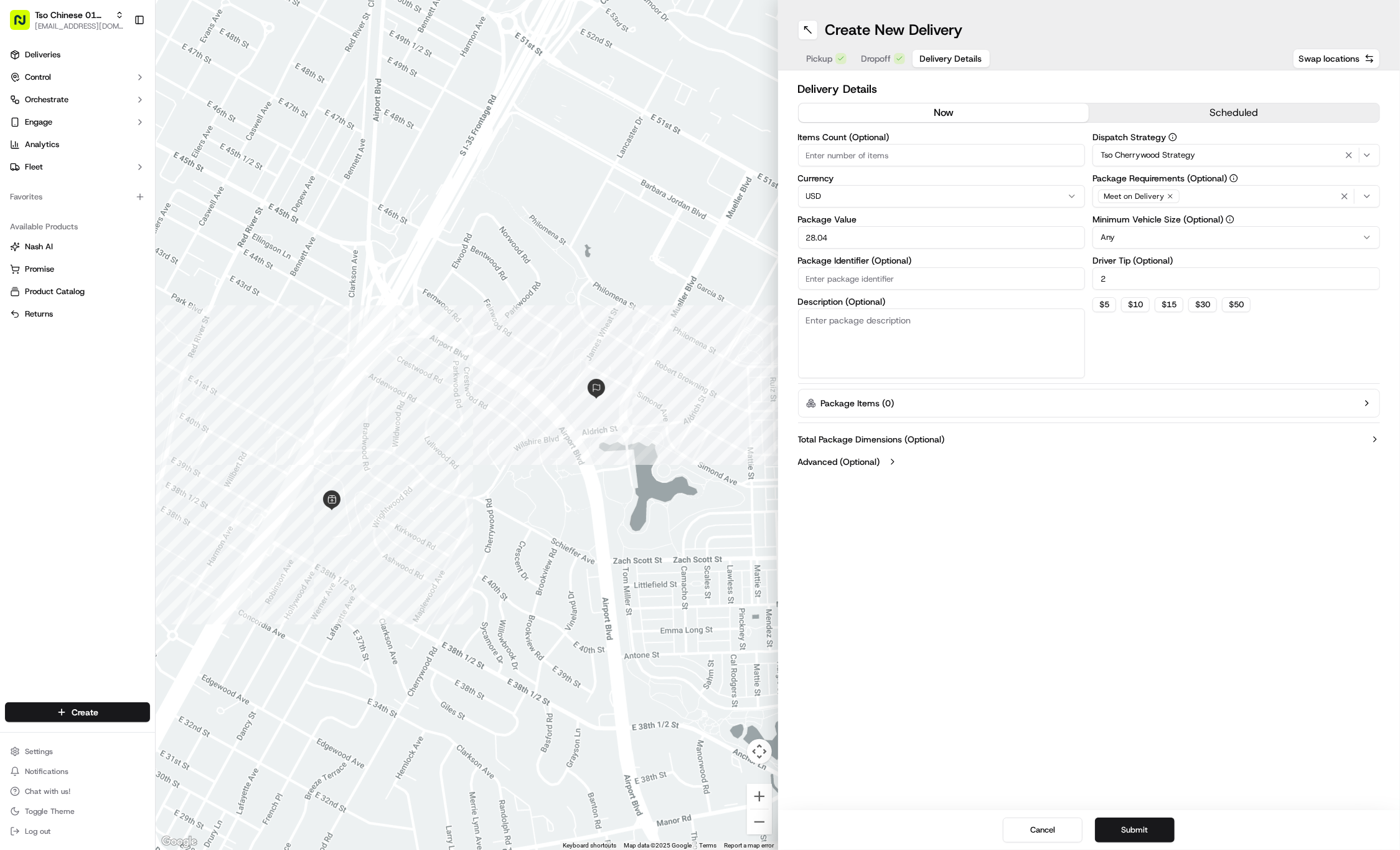
click at [842, 279] on input "Package Identifier (Optional)" at bounding box center [942, 278] width 288 height 22
paste input "#ZFOHKPR"
type input "#ZFOHKPR"
click at [1136, 830] on button "Submit" at bounding box center [1135, 829] width 80 height 25
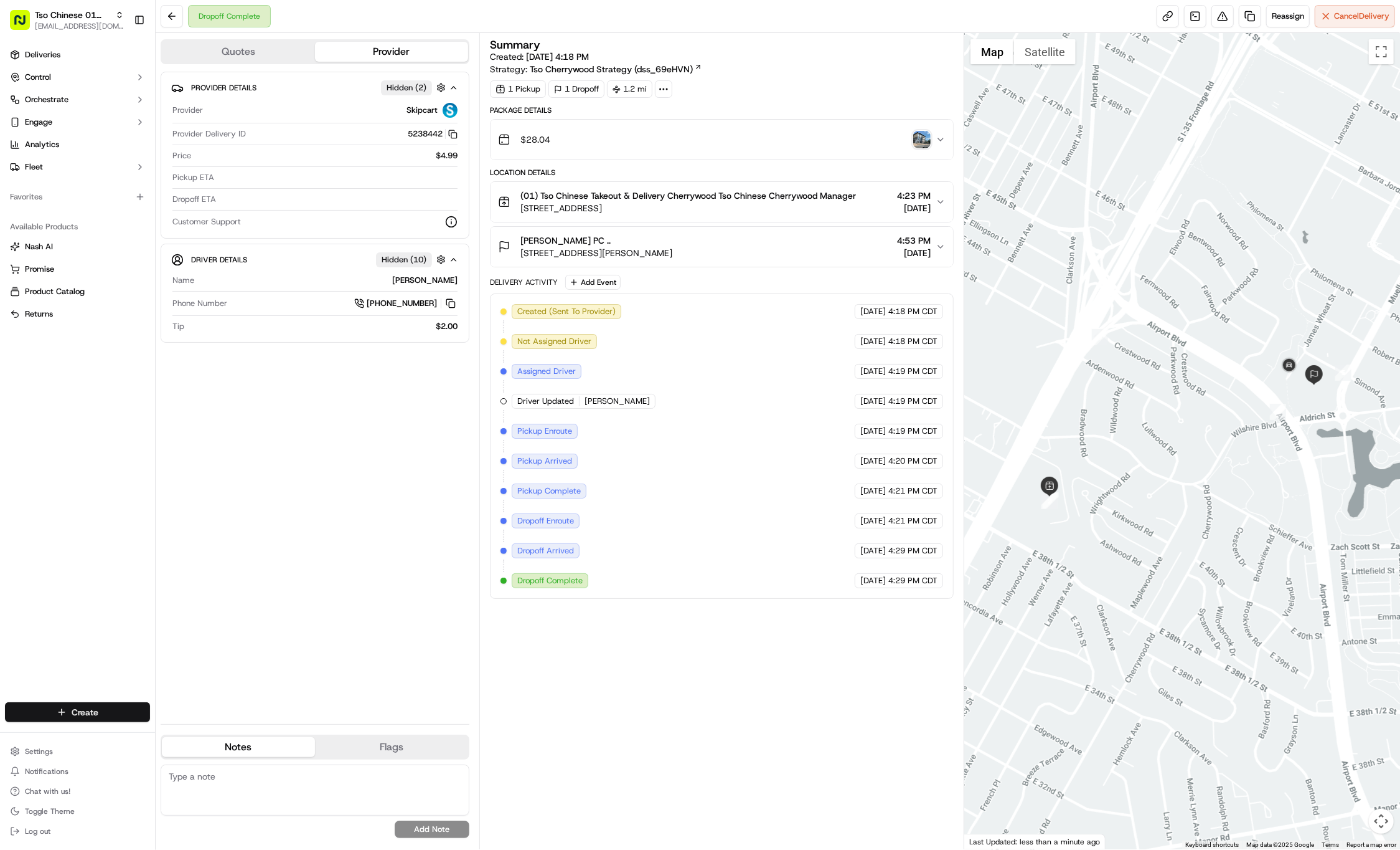
click at [73, 712] on html "Tso Chinese 01 Cherrywood [EMAIL_ADDRESS][DOMAIN_NAME] Toggle Sidebar Deliverie…" at bounding box center [700, 425] width 1400 height 850
click at [181, 732] on link "Delivery" at bounding box center [225, 735] width 139 height 22
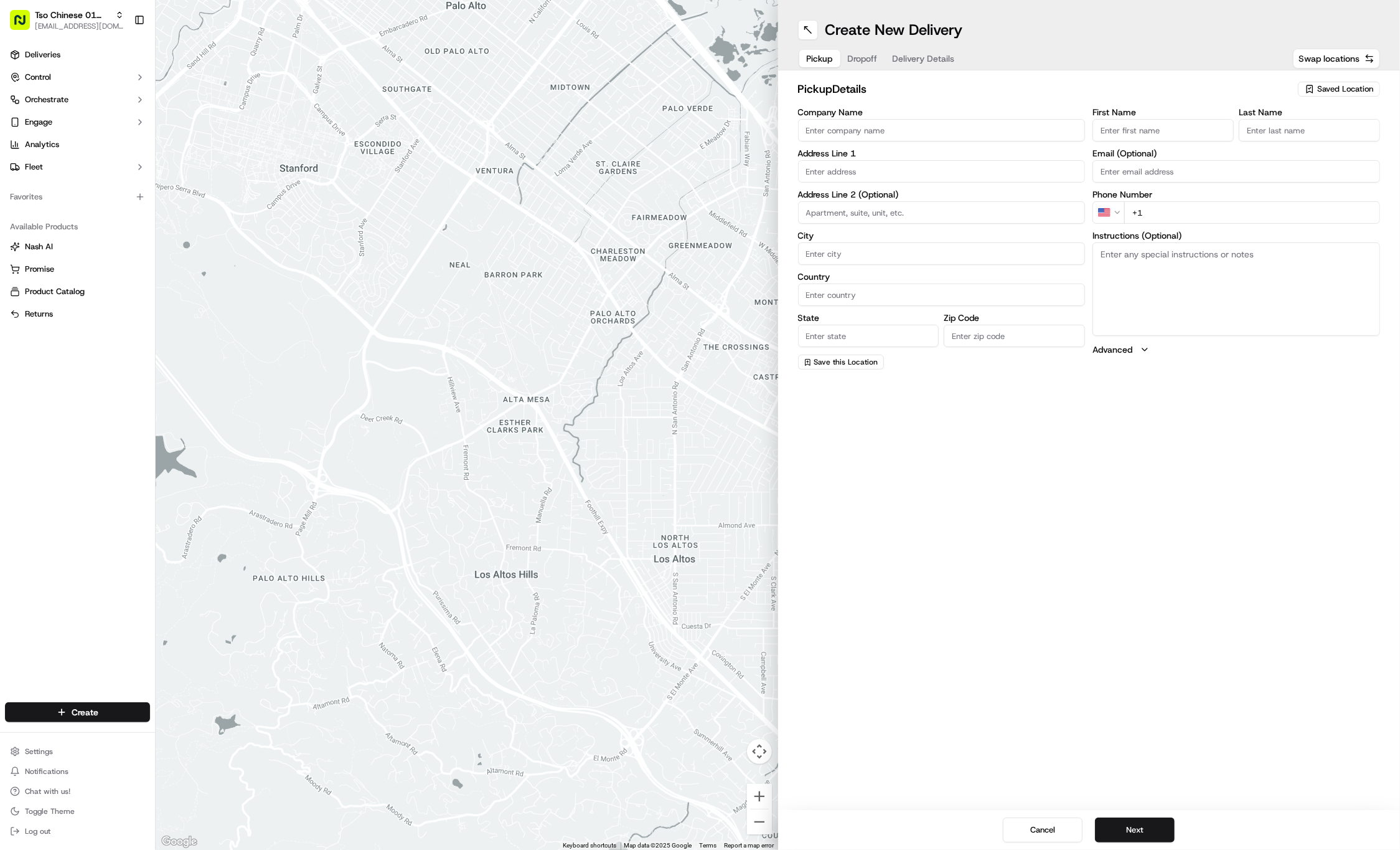
click at [1371, 86] on span "Saved Location" at bounding box center [1346, 89] width 56 height 11
click at [1327, 132] on span "(01) Tso Chinese Takeout & Delivery Cherrywood" at bounding box center [1318, 142] width 153 height 22
type input "(01) Tso Chinese Takeout & Delivery Cherrywood"
type input "Ste E-5"
type input "Austin"
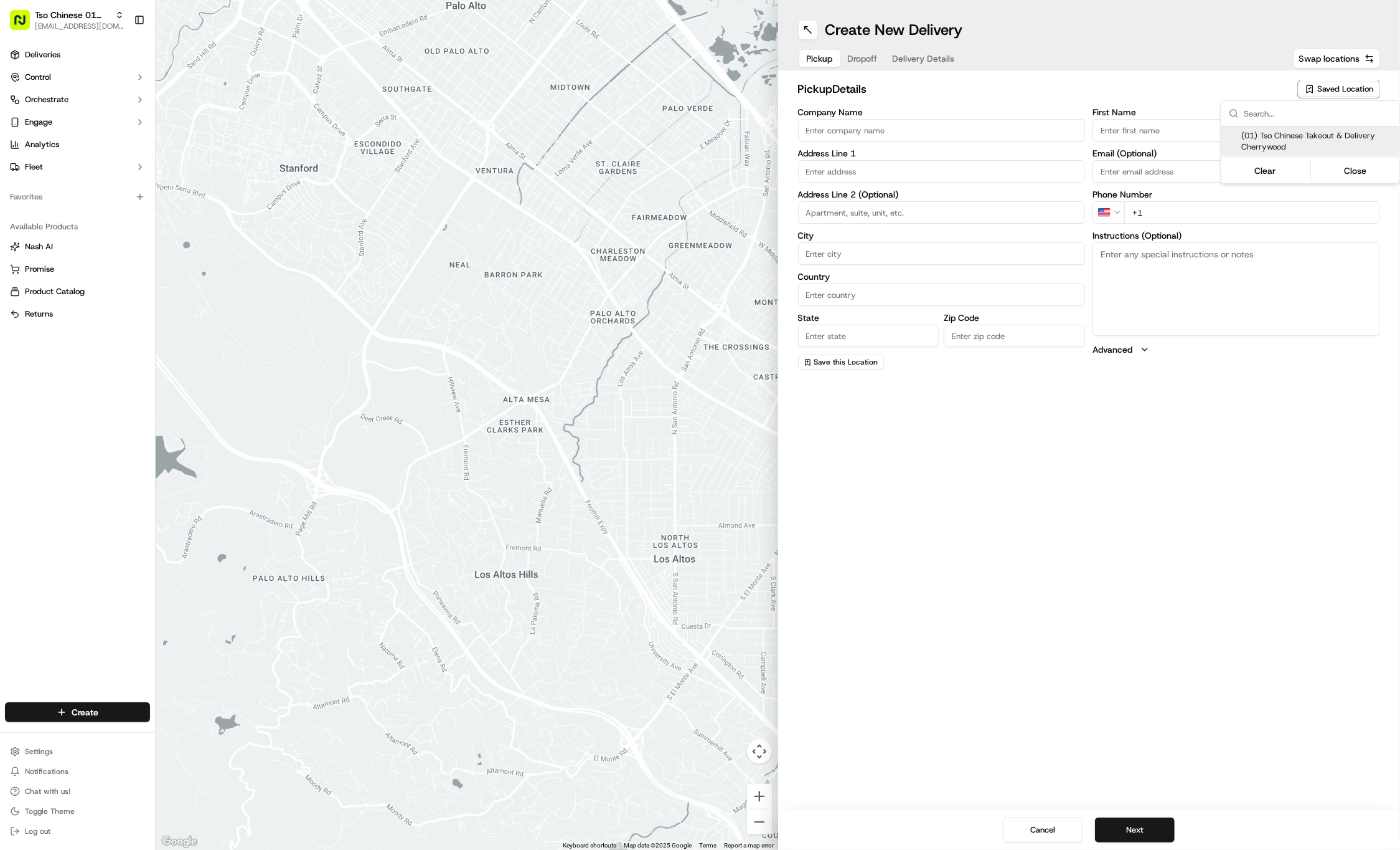
type input "US"
type input "[GEOGRAPHIC_DATA]"
type input "78722"
type input "Tso Chinese"
type input "Cherrywood Manager"
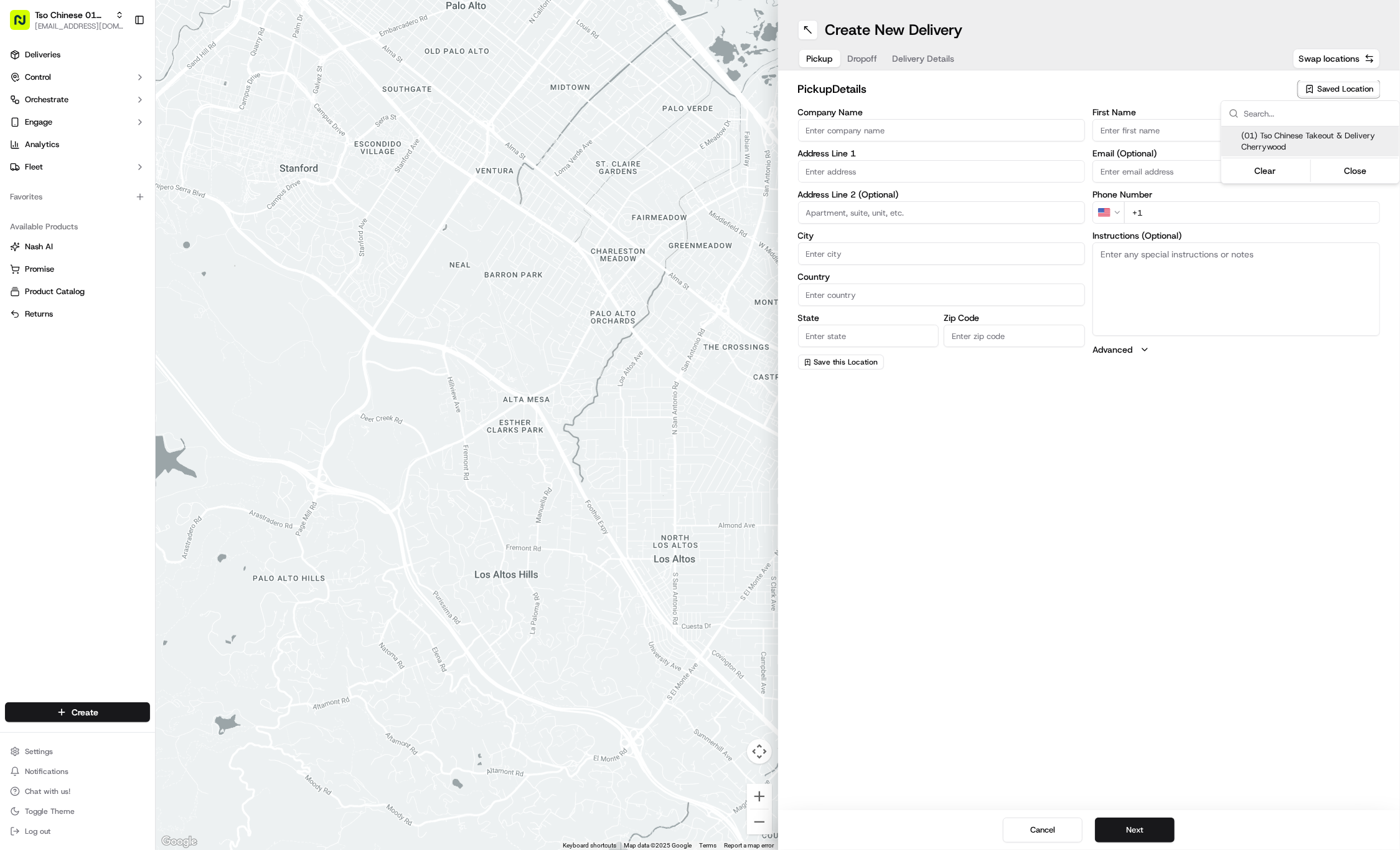
type input "[EMAIL_ADDRESS][DOMAIN_NAME]"
type input "[PHONE_NUMBER]"
type textarea "Submit a picture displaying address & food as Proof of Delivery. Envía una foto…"
type input "[STREET_ADDRESS]"
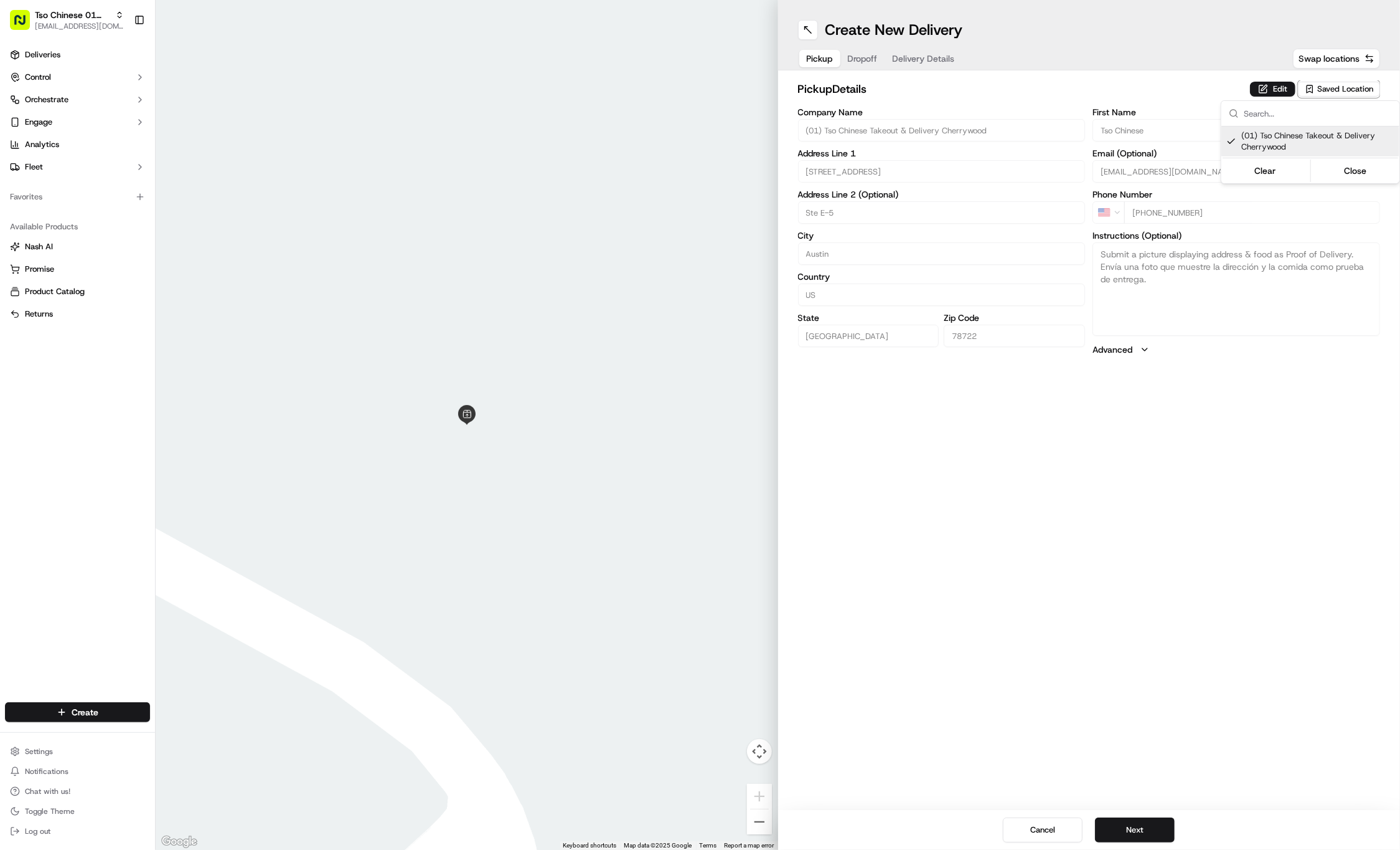
click at [850, 58] on html "Tso Chinese 01 Cherrywood [EMAIL_ADDRESS][DOMAIN_NAME] Toggle Sidebar Deliverie…" at bounding box center [700, 425] width 1400 height 850
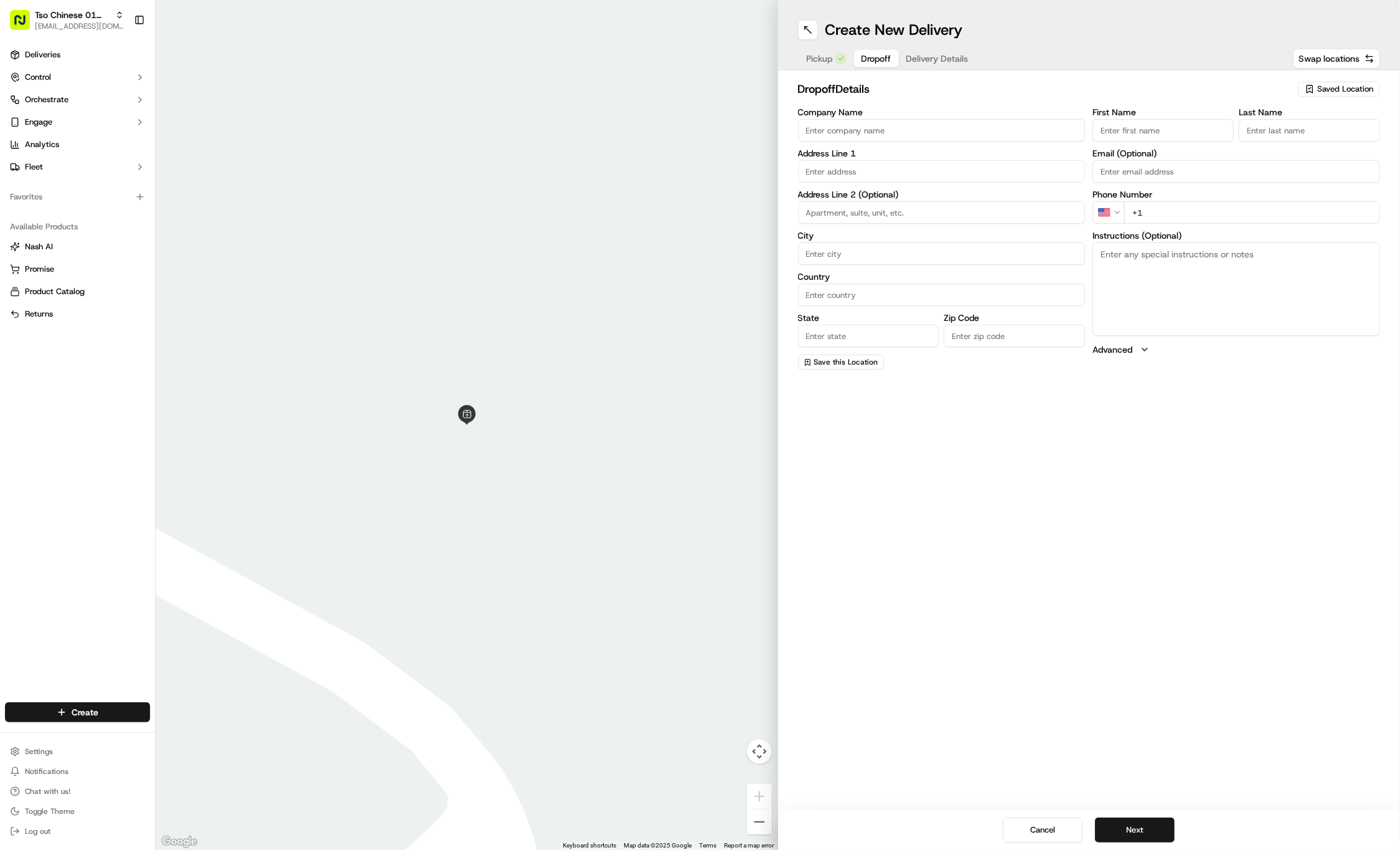
click at [850, 58] on div "Pickup Dropoff Delivery Details" at bounding box center [888, 59] width 180 height 22
paste input "[PERSON_NAME]"
type input "[PERSON_NAME]"
type input ".."
click at [1289, 220] on input "+1" at bounding box center [1252, 227] width 256 height 22
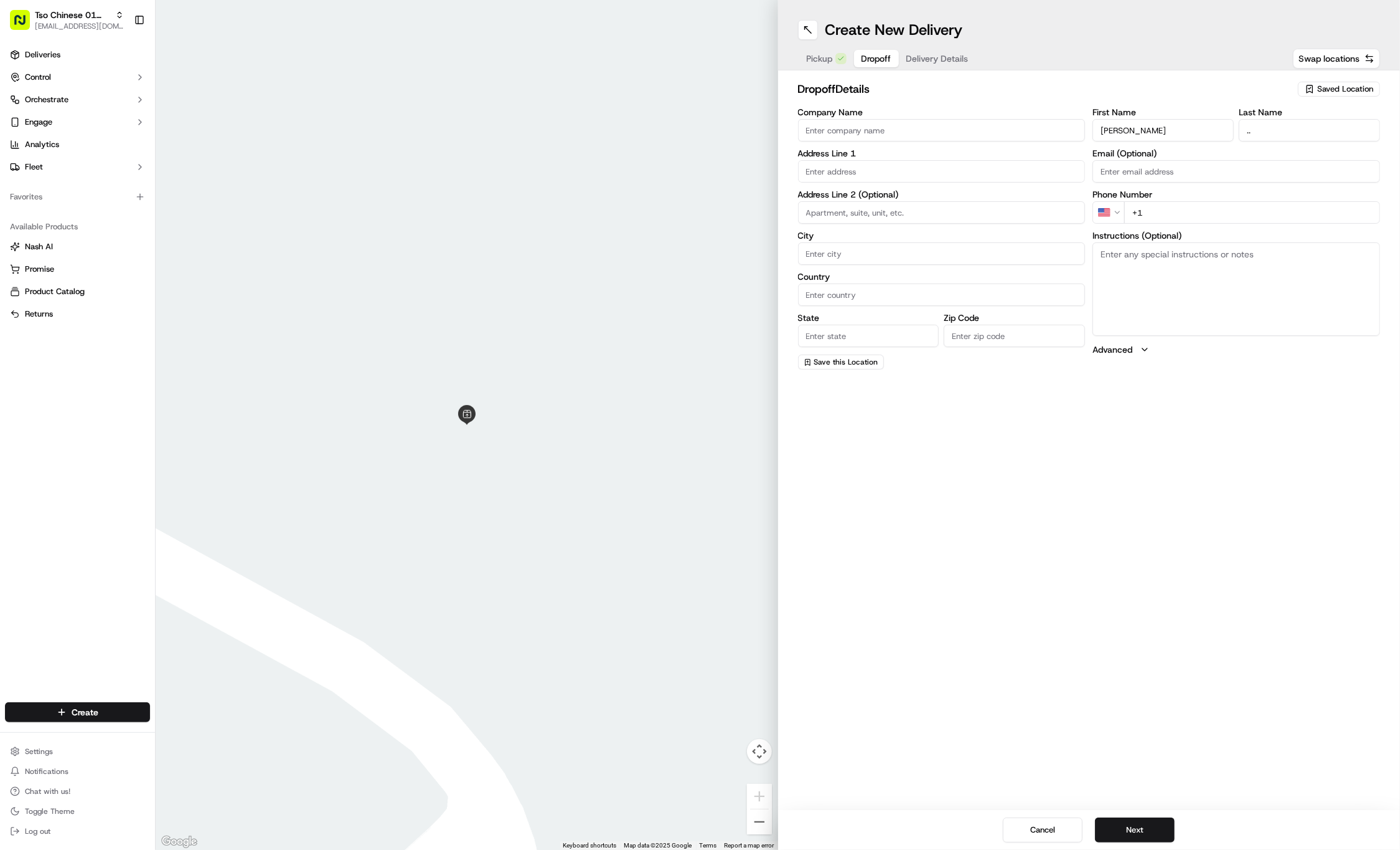
click at [1300, 218] on input "+1" at bounding box center [1252, 213] width 256 height 22
paste input "[PHONE_NUMBER]"
type input "[PHONE_NUMBER]"
click at [1019, 178] on input "text" at bounding box center [942, 171] width 288 height 22
paste input "[STREET_ADDRESS][PERSON_NAME]"
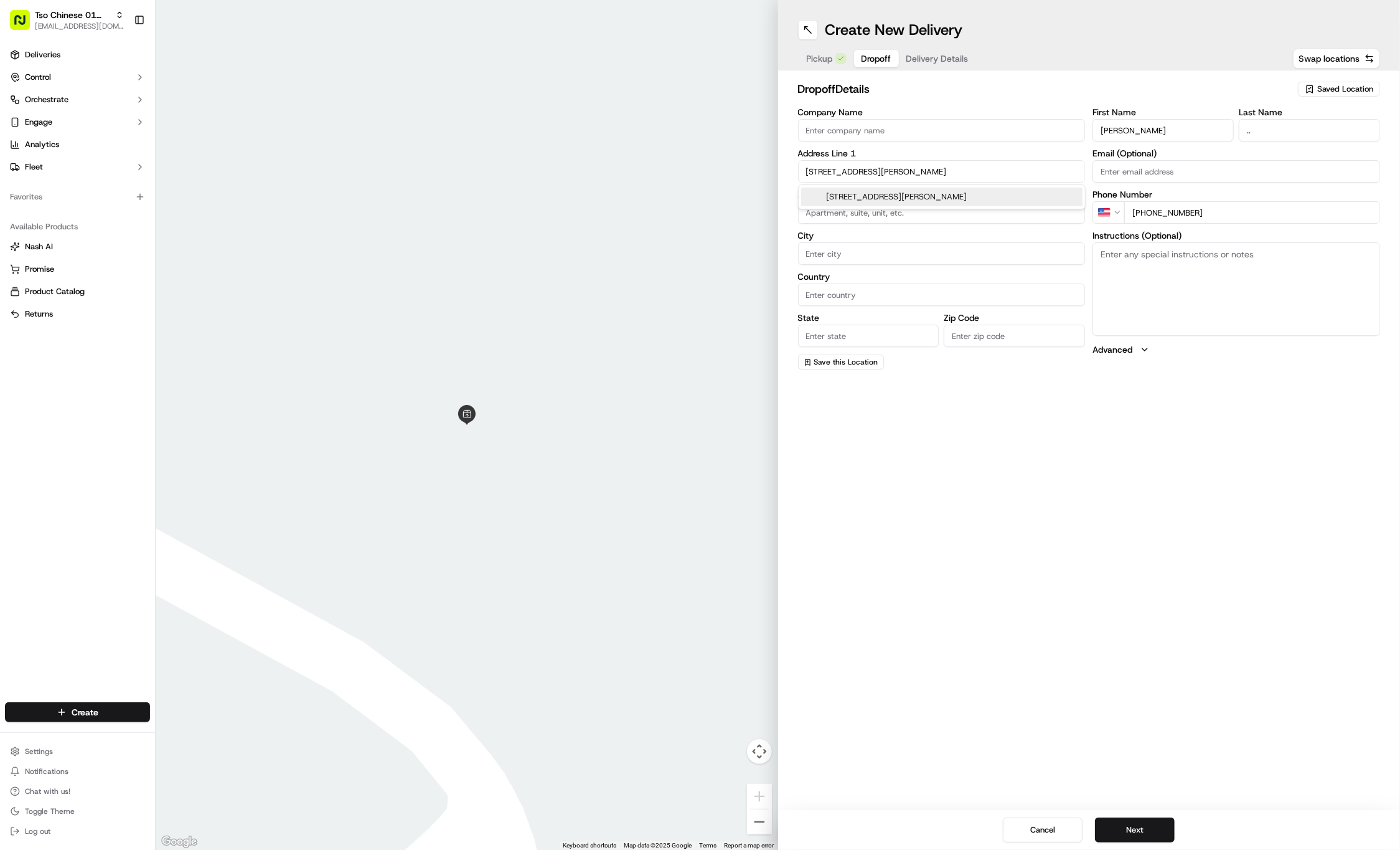
click at [1011, 189] on div "[STREET_ADDRESS][PERSON_NAME]" at bounding box center [942, 197] width 282 height 19
type input "[STREET_ADDRESS][PERSON_NAME]"
type input "Austin"
type input "[GEOGRAPHIC_DATA]"
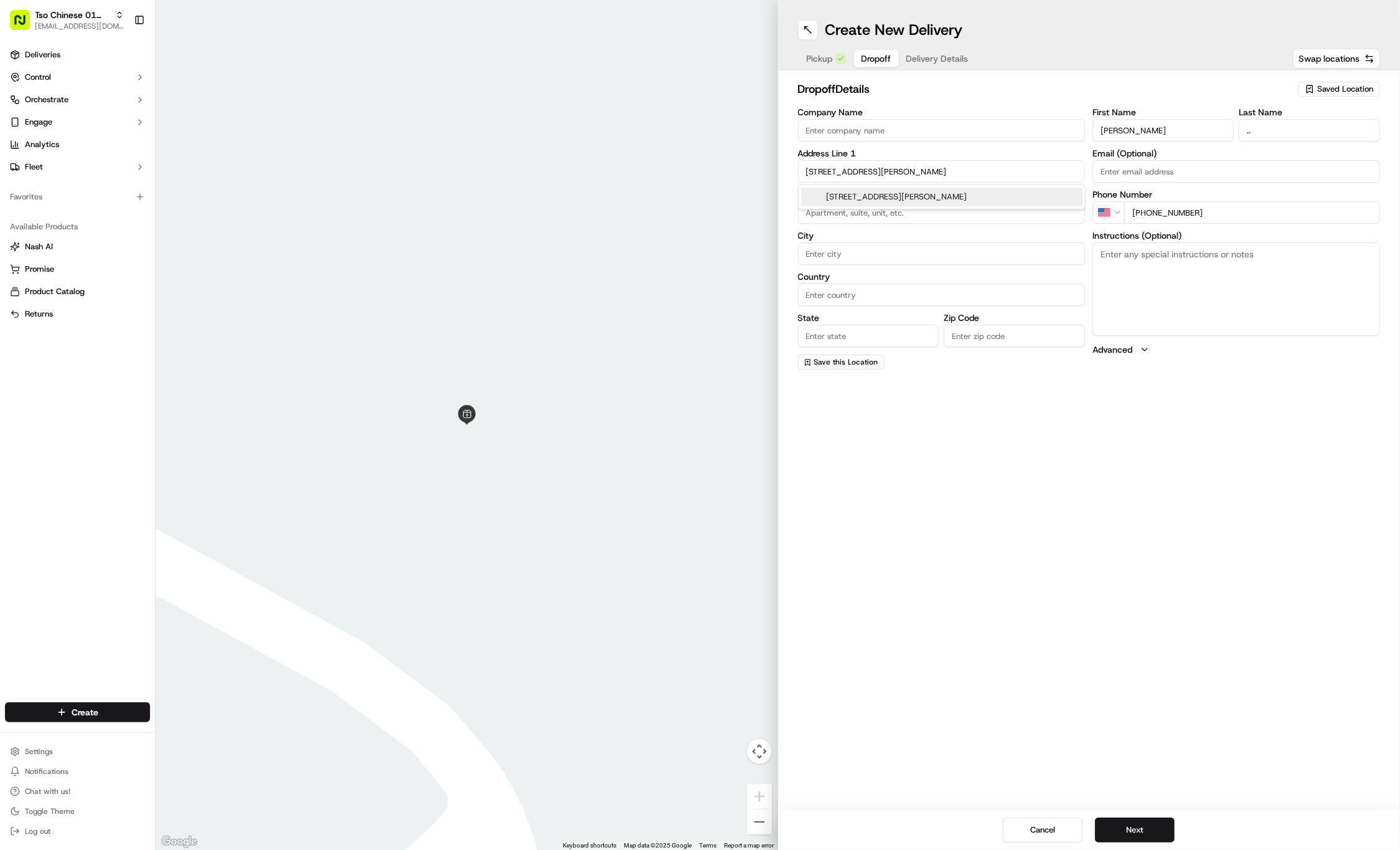
type input "78721"
type input "[STREET_ADDRESS][PERSON_NAME]"
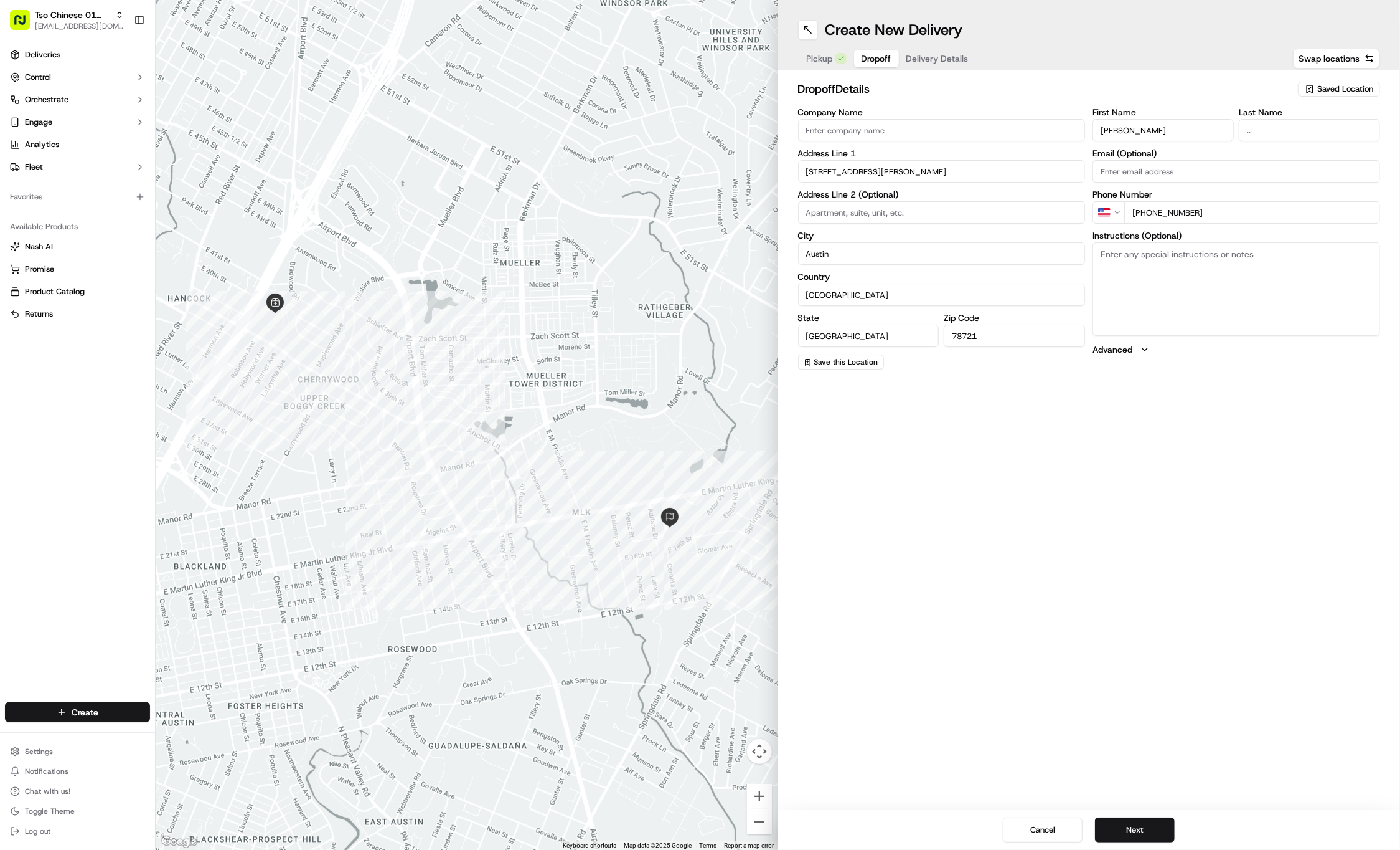
click at [955, 62] on span "Delivery Details" at bounding box center [938, 59] width 62 height 12
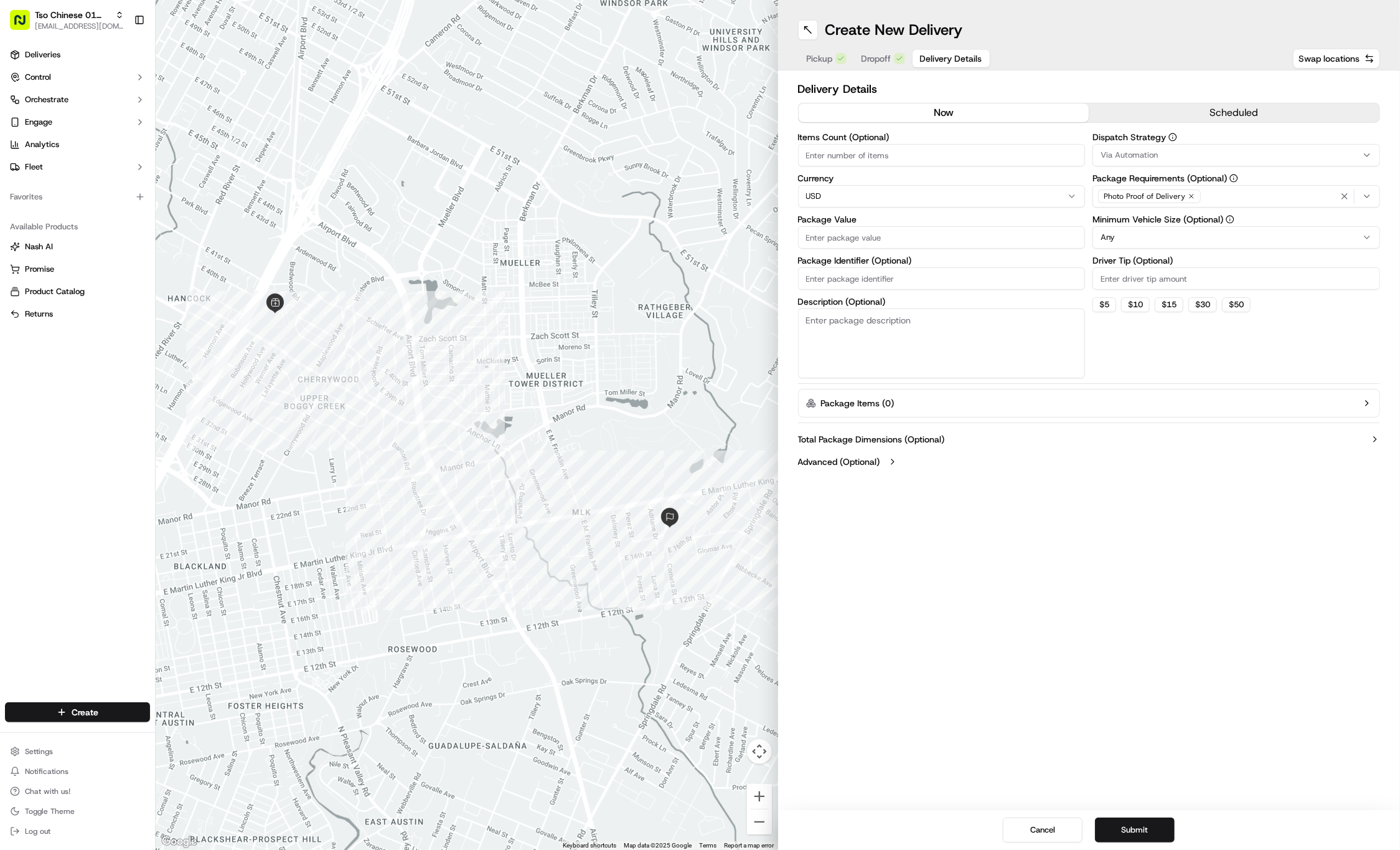
click at [1139, 161] on button "Via Automation" at bounding box center [1237, 155] width 288 height 22
click at [1142, 217] on span "Tso Cherrywood Strategy" at bounding box center [1190, 222] width 153 height 11
click at [1172, 440] on html "Tso Chinese 01 Cherrywood [EMAIL_ADDRESS][DOMAIN_NAME] Toggle Sidebar Deliverie…" at bounding box center [700, 425] width 1400 height 850
click at [1190, 197] on icon "button" at bounding box center [1192, 196] width 3 height 3
click at [1189, 197] on div "Select requirements" at bounding box center [1237, 195] width 282 height 11
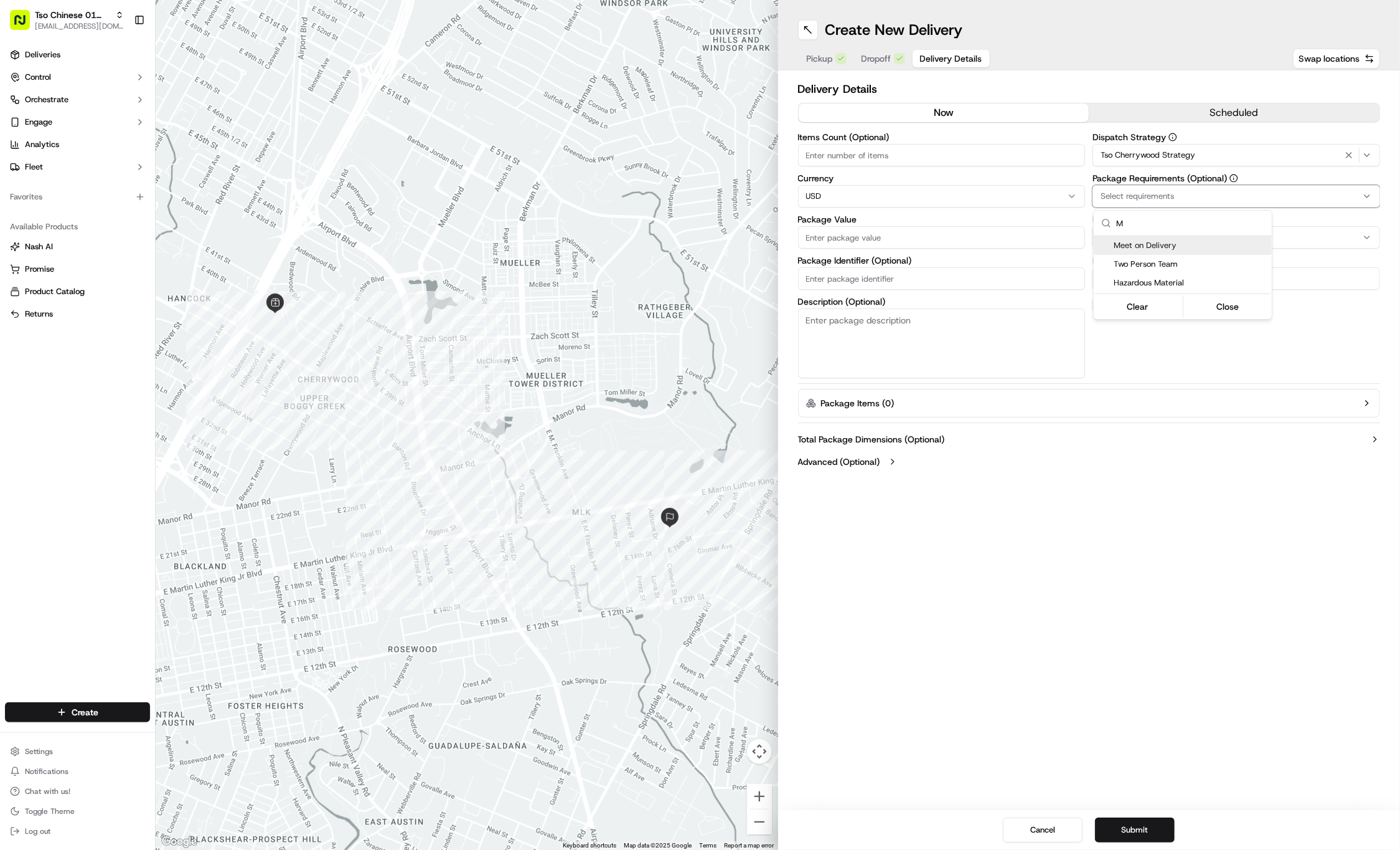
type input "M"
click at [1187, 247] on span "Meet on Delivery" at bounding box center [1190, 245] width 153 height 11
click at [1172, 135] on html "Tso Chinese 01 Cherrywood [EMAIL_ADDRESS][DOMAIN_NAME] Toggle Sidebar Deliverie…" at bounding box center [700, 425] width 1400 height 850
click at [1149, 269] on input "Driver Tip (Optional)" at bounding box center [1237, 278] width 288 height 22
type input "2"
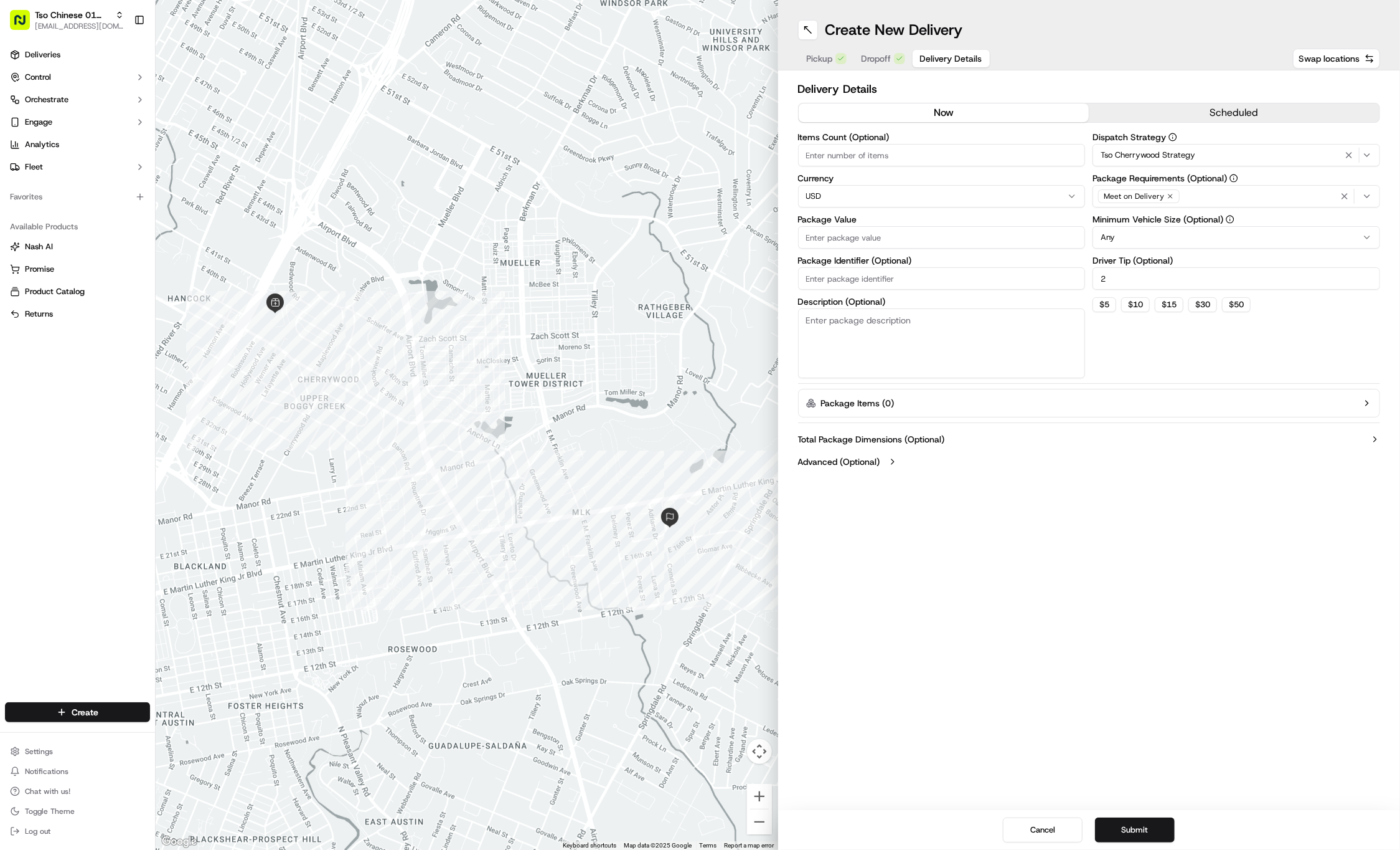
click at [957, 257] on label "Package Identifier (Optional)" at bounding box center [942, 260] width 288 height 9
click at [957, 267] on input "Package Identifier (Optional)" at bounding box center [942, 278] width 288 height 22
click at [957, 235] on input "Package Value" at bounding box center [942, 238] width 288 height 22
type input "28.63"
click at [939, 282] on input "Package Identifier (Optional)" at bounding box center [942, 278] width 288 height 22
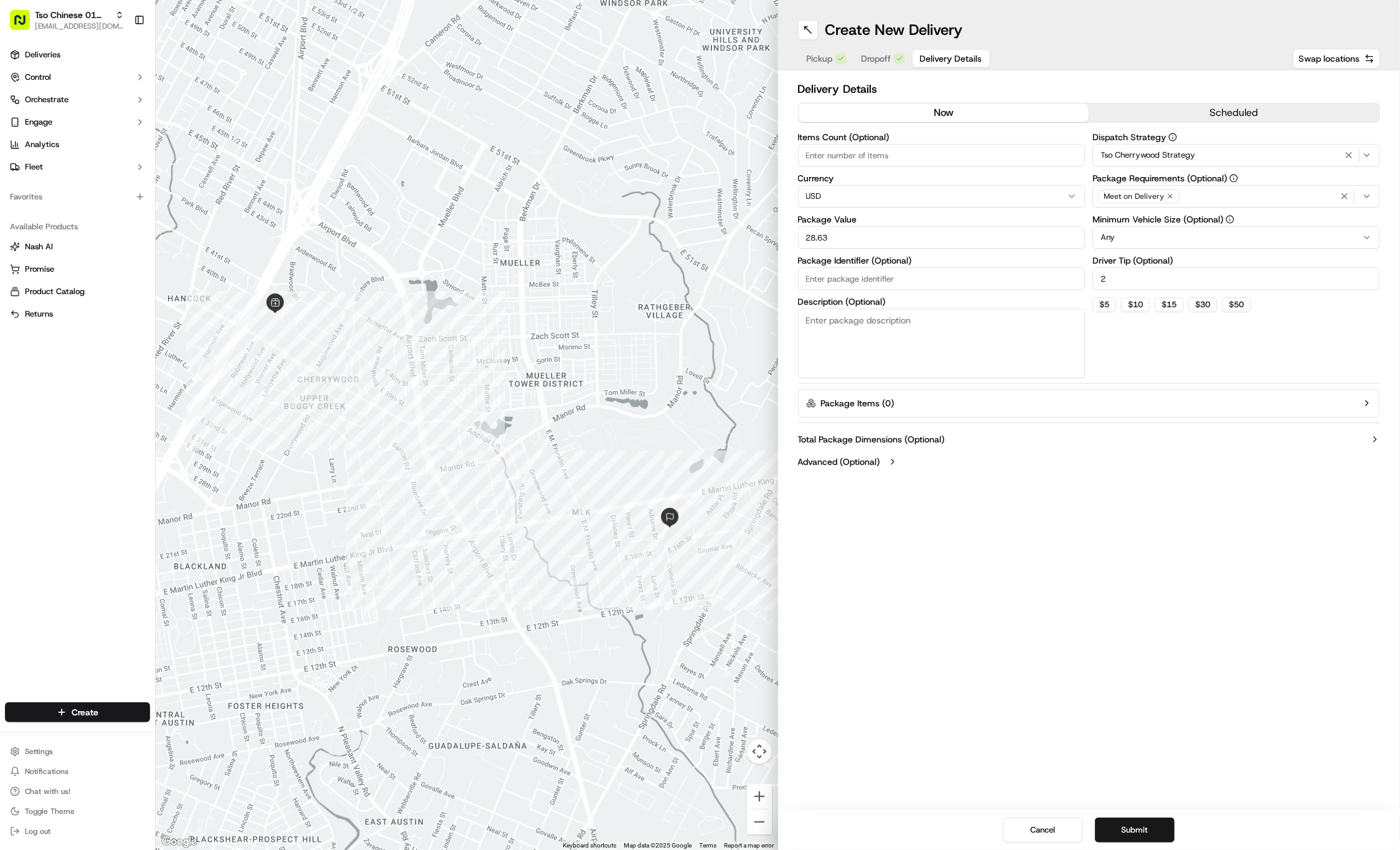
paste input "#GXXBO5L"
type input "#GXXBO5L"
click at [939, 282] on input "#GXXBO5L" at bounding box center [942, 278] width 288 height 22
click at [889, 60] on span "Dropoff" at bounding box center [876, 59] width 30 height 12
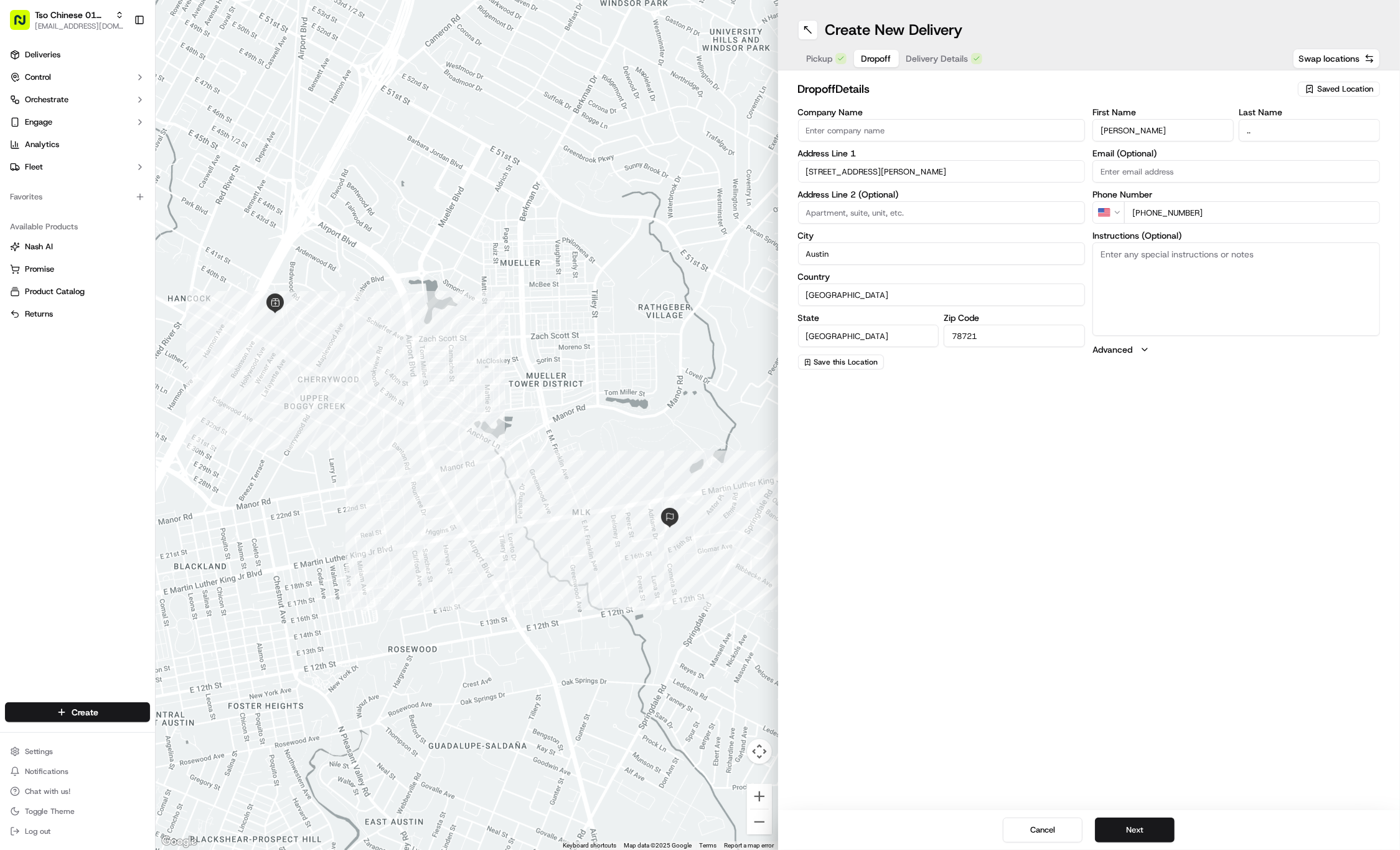
click at [1214, 254] on textarea "Instructions (Optional)" at bounding box center [1237, 289] width 288 height 93
paste textarea "Just drop off at the door"
type textarea "Just drop off at the door"
click at [951, 60] on span "Delivery Details" at bounding box center [938, 59] width 62 height 12
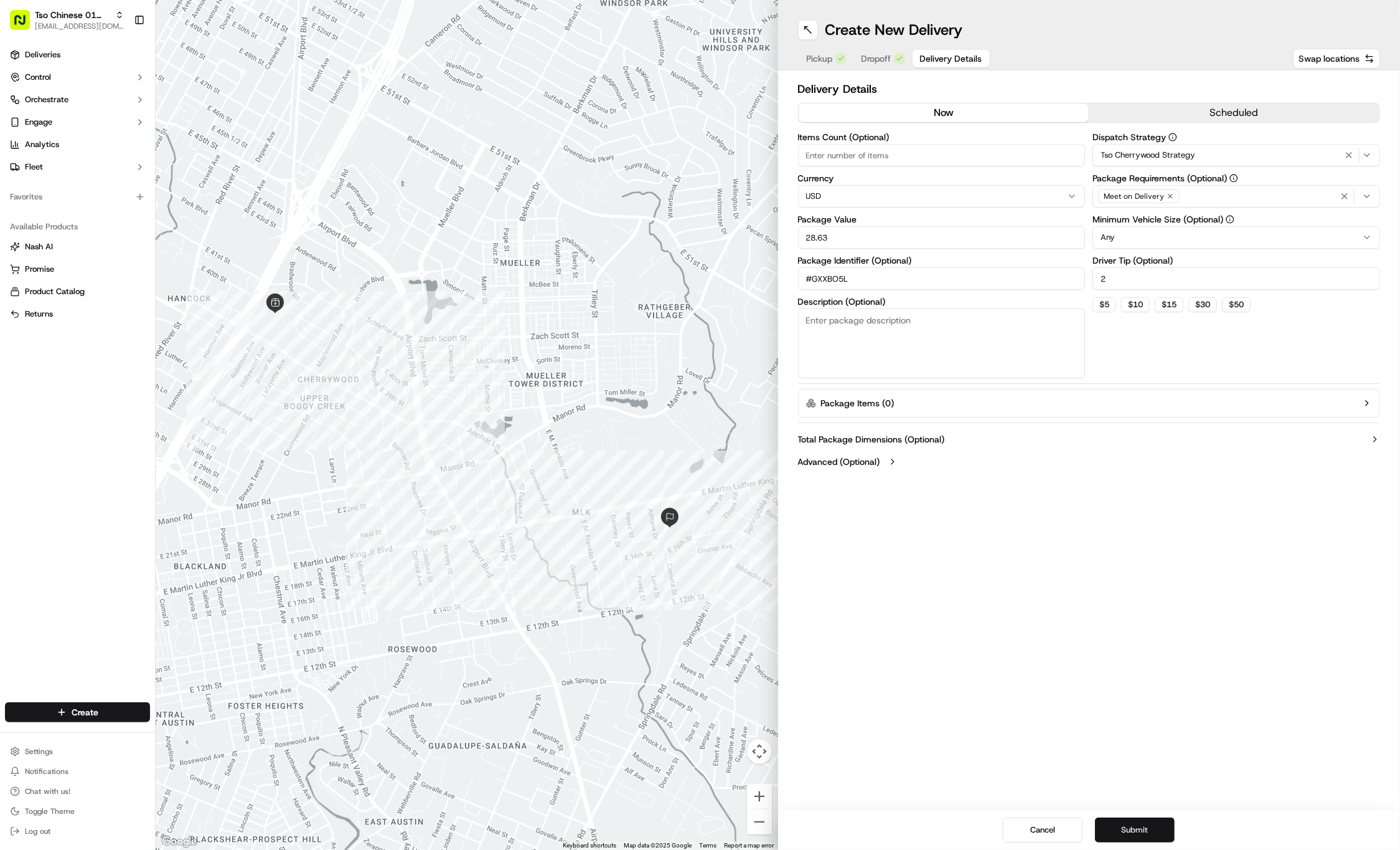
click at [1161, 831] on button "Submit" at bounding box center [1135, 829] width 80 height 25
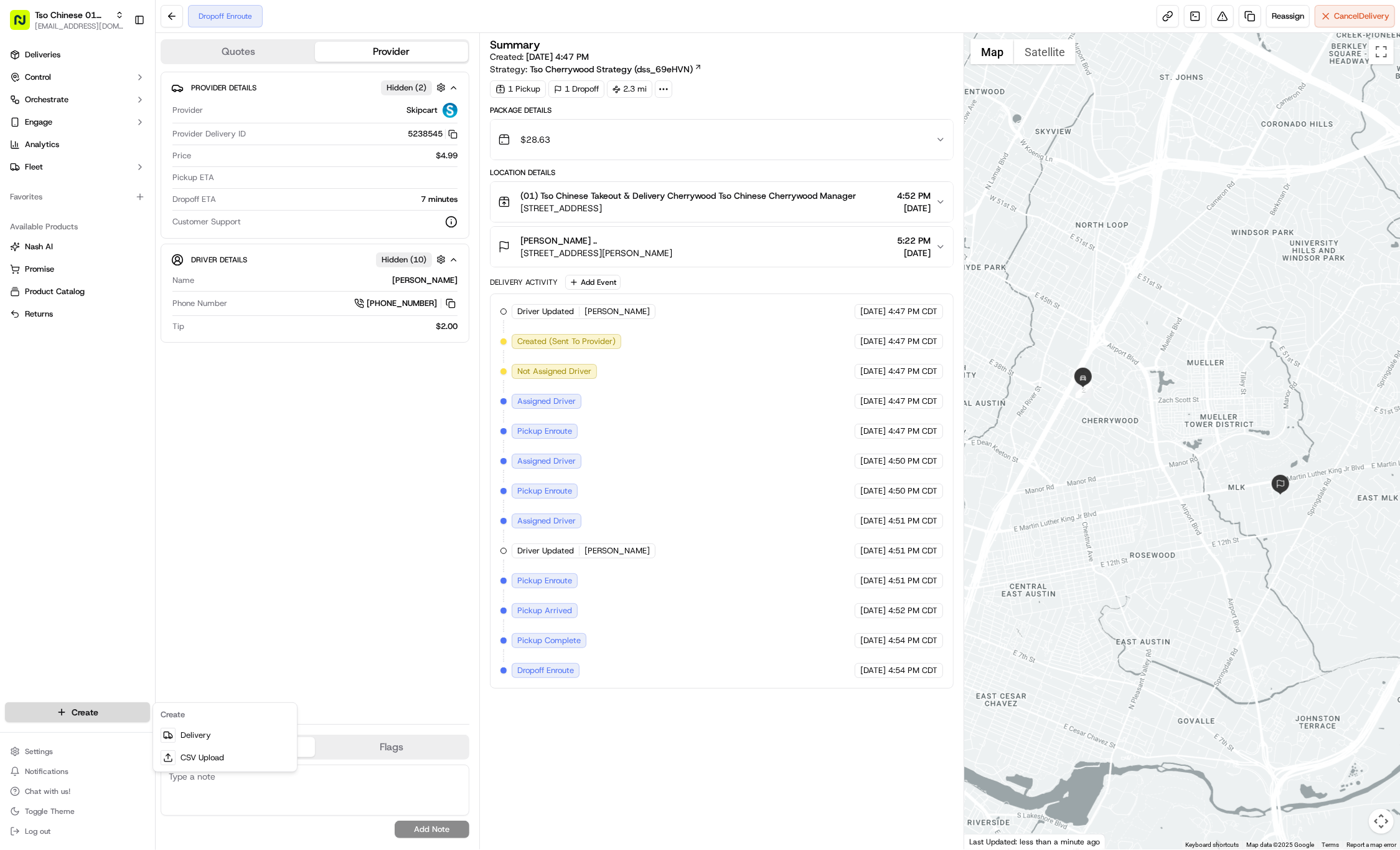
click at [95, 716] on html "Tso Chinese 01 Cherrywood [EMAIL_ADDRESS][DOMAIN_NAME] Toggle Sidebar Deliverie…" at bounding box center [700, 425] width 1400 height 850
click at [214, 733] on link "Delivery" at bounding box center [225, 735] width 139 height 22
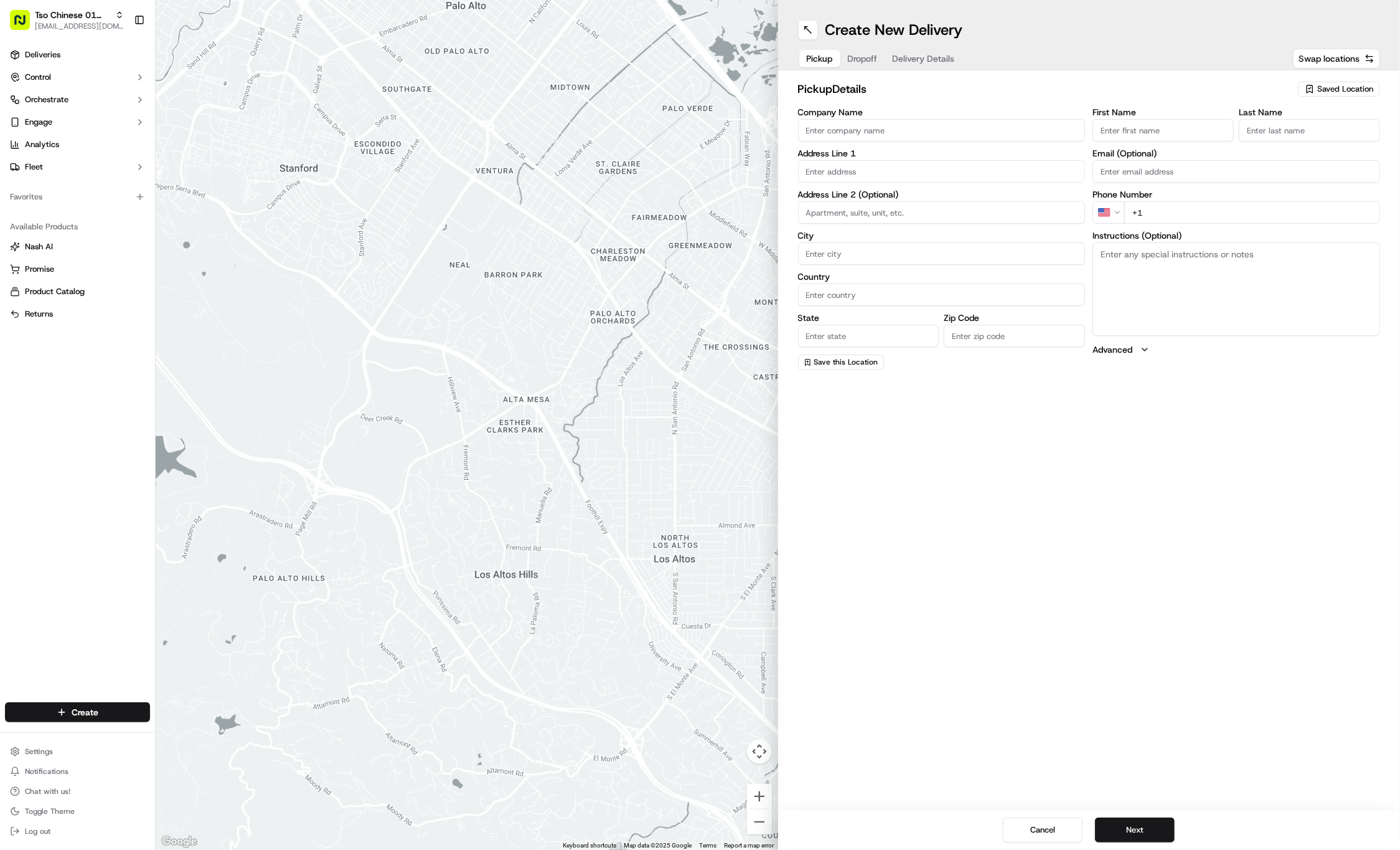
click at [1336, 90] on span "Saved Location" at bounding box center [1346, 89] width 56 height 11
click at [1325, 137] on span "(01) Tso Chinese Takeout & Delivery Cherrywood" at bounding box center [1318, 142] width 153 height 22
type input "(01) Tso Chinese Takeout & Delivery Cherrywood"
type input "Ste E-5"
type input "Austin"
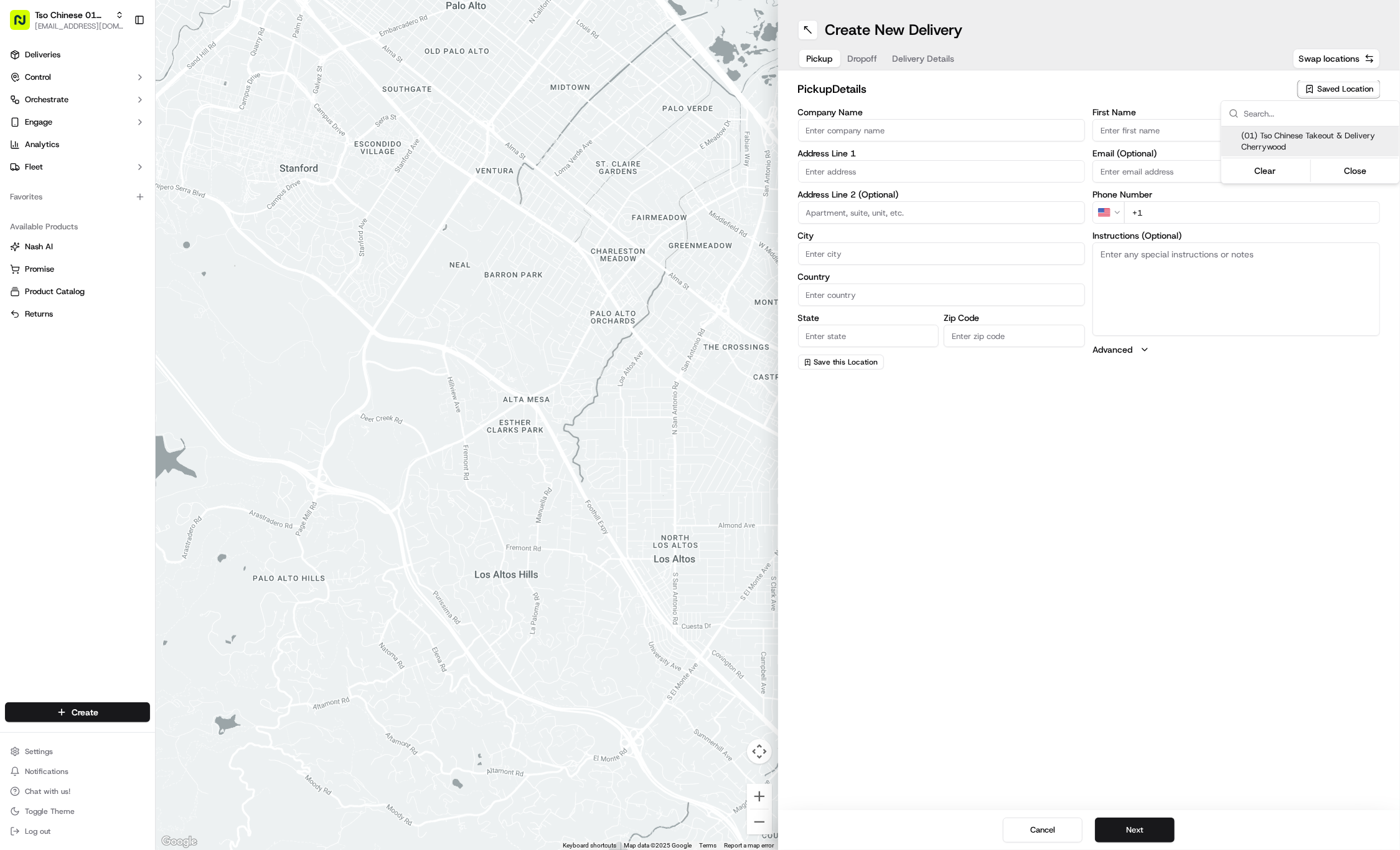
type input "US"
type input "[GEOGRAPHIC_DATA]"
type input "78722"
type input "Tso Chinese"
type input "Cherrywood Manager"
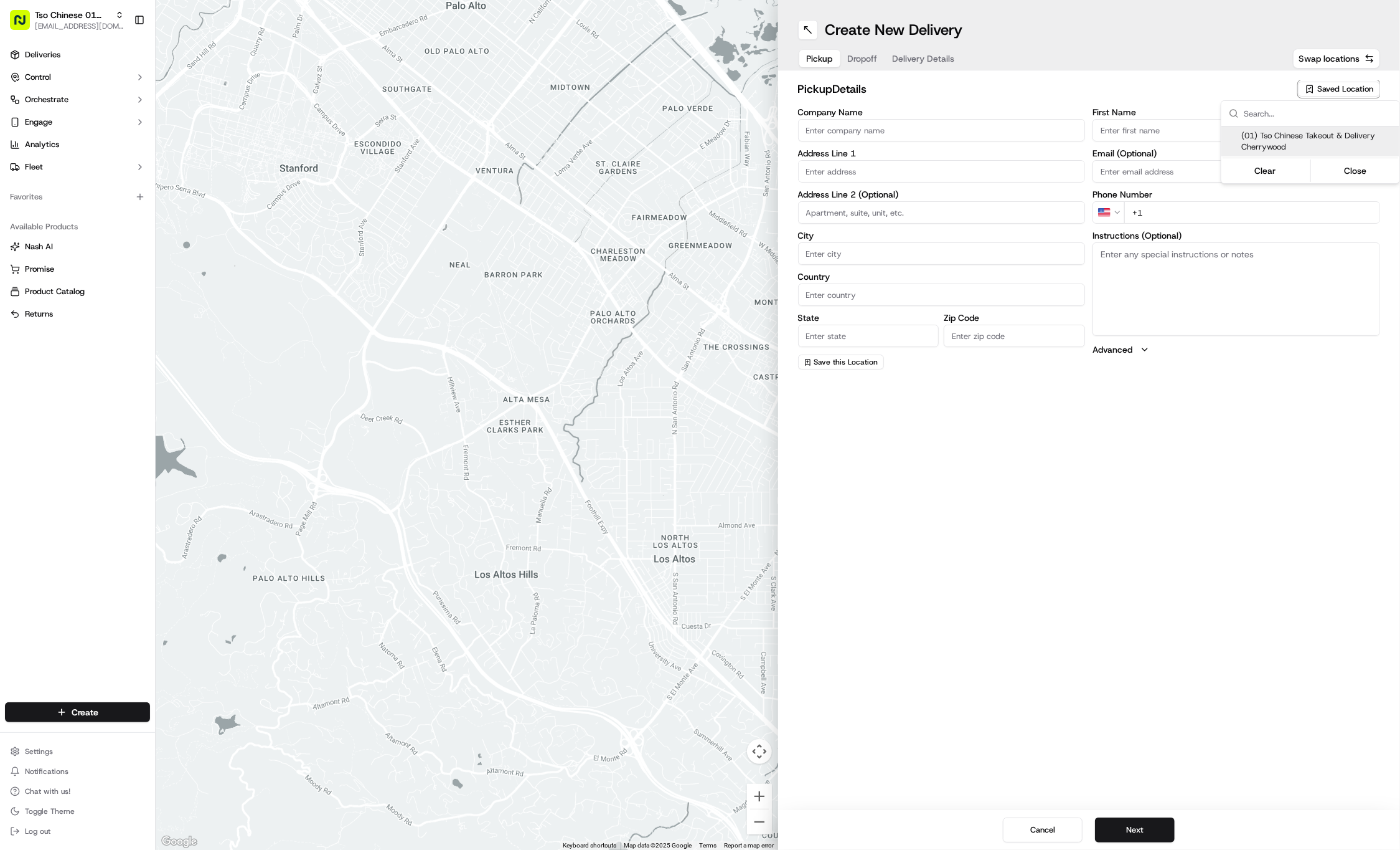
type input "[EMAIL_ADDRESS][DOMAIN_NAME]"
type input "[PHONE_NUMBER]"
type textarea "Submit a picture displaying address & food as Proof of Delivery. Envía una foto…"
type input "[STREET_ADDRESS]"
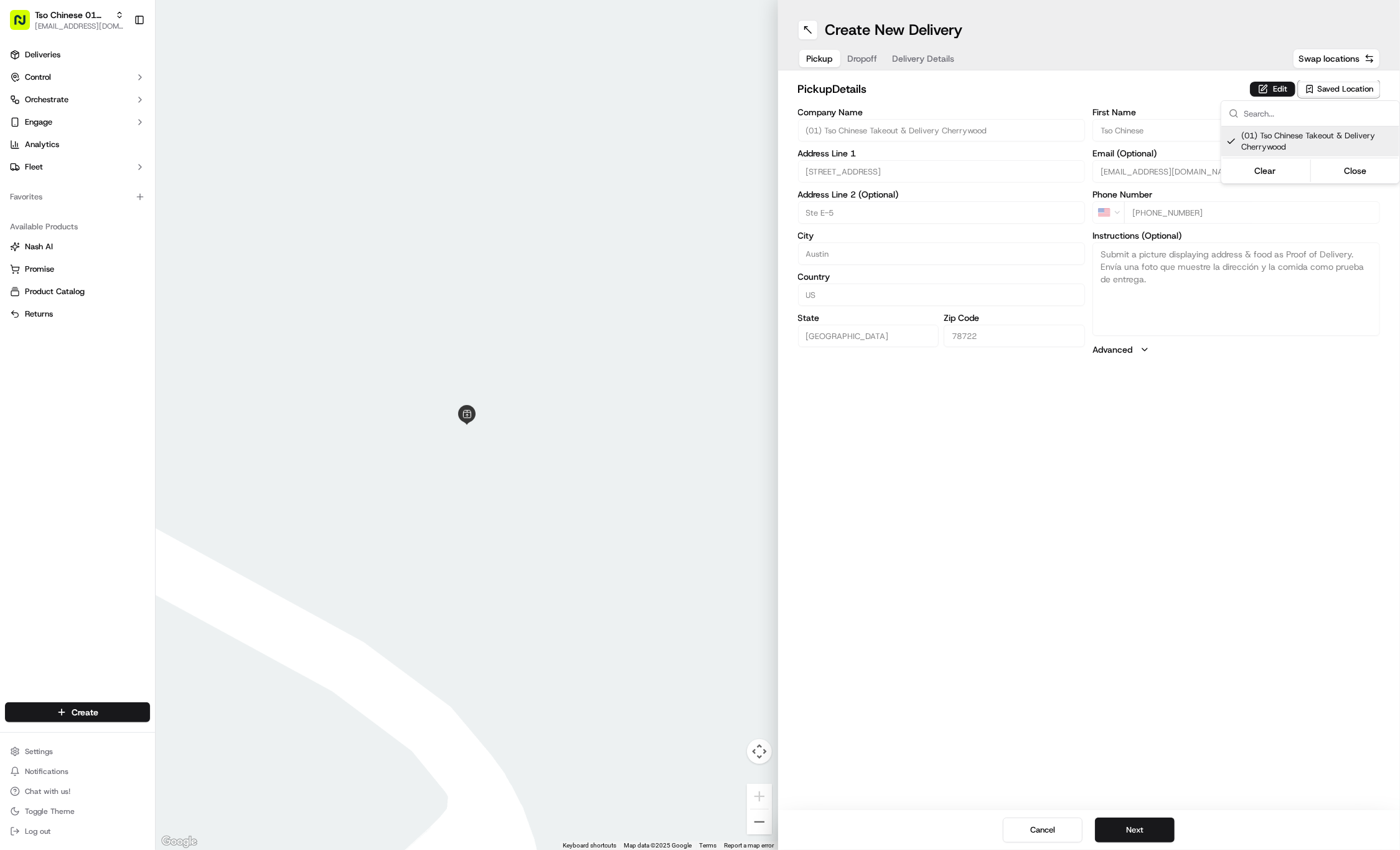
click at [856, 56] on html "Tso Chinese 01 Cherrywood [EMAIL_ADDRESS][DOMAIN_NAME] Toggle Sidebar Deliverie…" at bounding box center [700, 425] width 1400 height 850
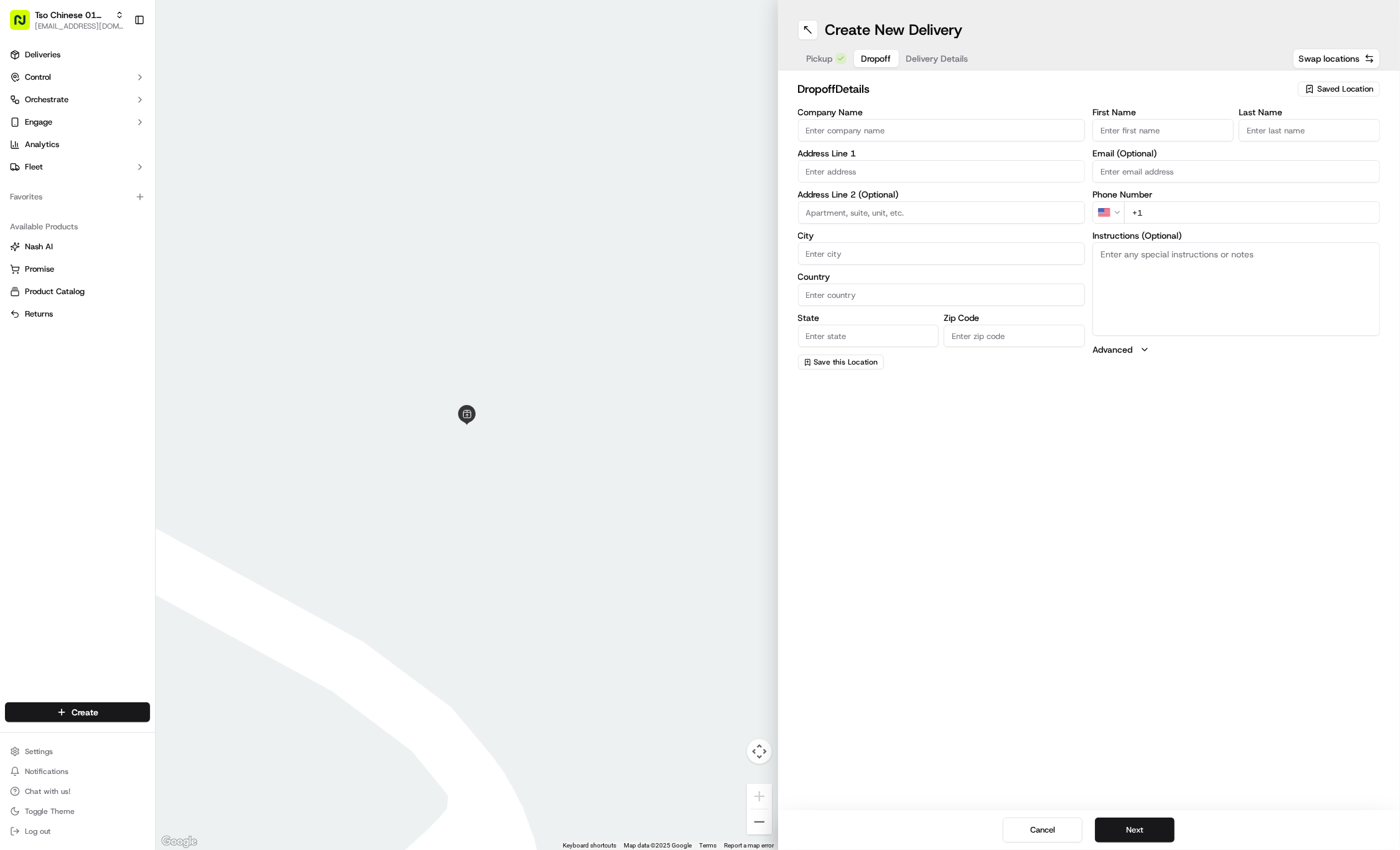
click at [856, 56] on button "Dropoff" at bounding box center [877, 59] width 45 height 17
click at [1184, 128] on input "First Name" at bounding box center [1164, 131] width 142 height 22
paste input "[PERSON_NAME]"
type input "[PERSON_NAME]"
type input "."
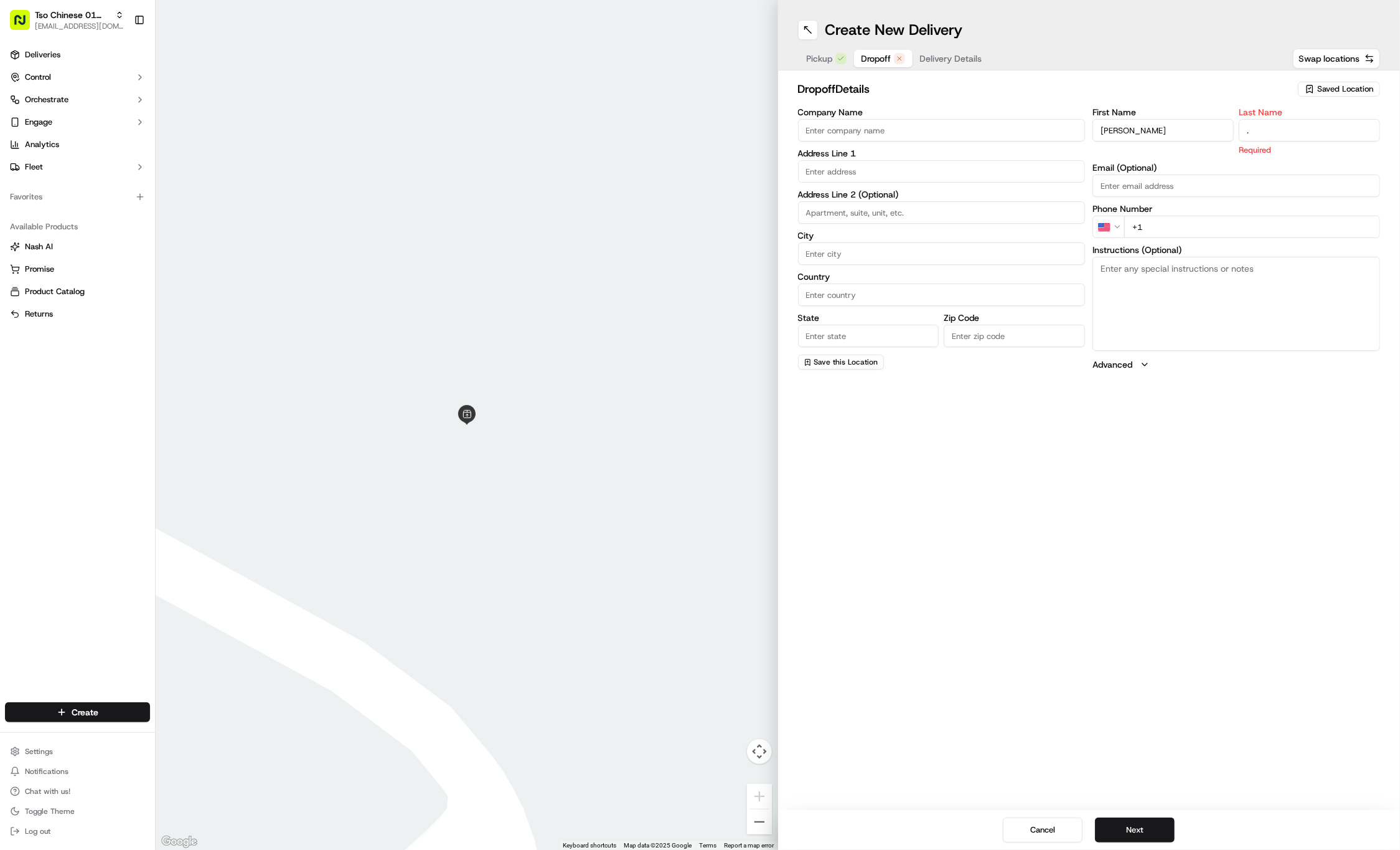
click at [1233, 222] on div "First Name [PERSON_NAME] Last Name . Required Email (Optional) Phone Number US …" at bounding box center [1237, 240] width 288 height 263
click at [1243, 212] on input "+1" at bounding box center [1252, 213] width 256 height 22
paste input "[PHONE_NUMBER]"
type input "[PHONE_NUMBER]"
click at [921, 163] on input "text" at bounding box center [942, 171] width 288 height 22
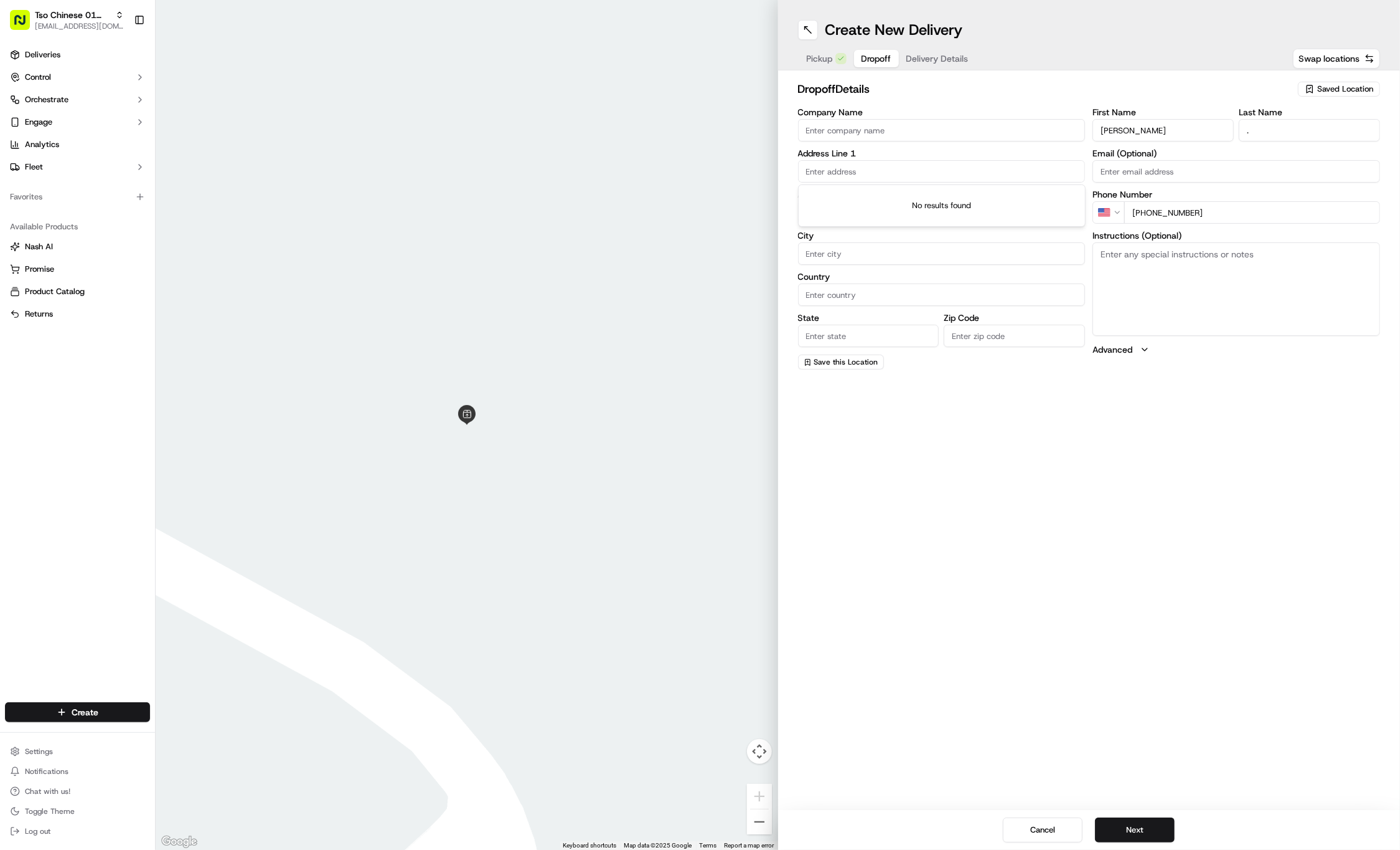
paste input "[STREET_ADDRESS][PERSON_NAME]"
click at [926, 195] on div "[STREET_ADDRESS][PERSON_NAME]" at bounding box center [942, 197] width 282 height 19
type input "[STREET_ADDRESS][PERSON_NAME]"
type input "Austin"
type input "[GEOGRAPHIC_DATA]"
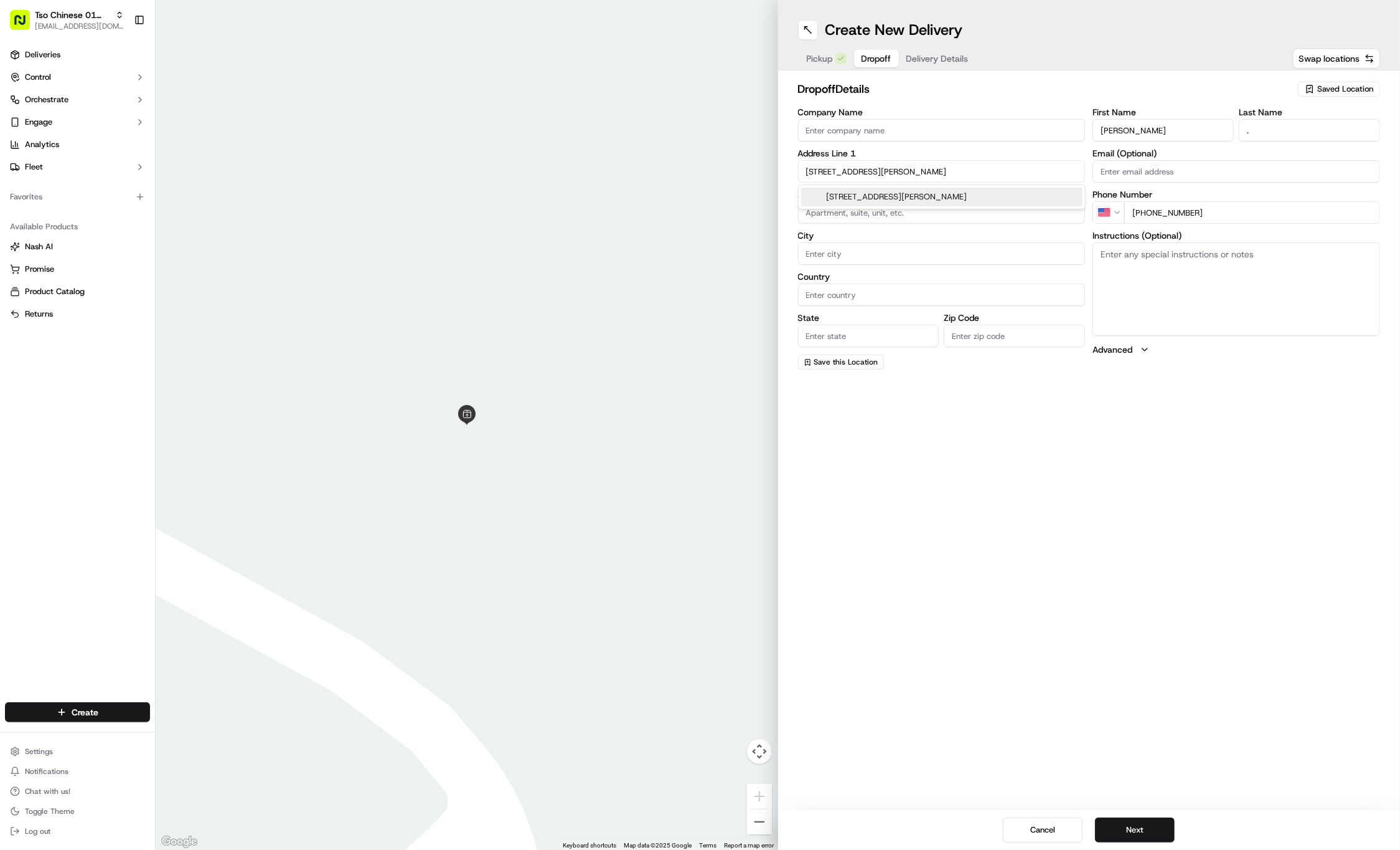
type input "[GEOGRAPHIC_DATA]"
type input "78723"
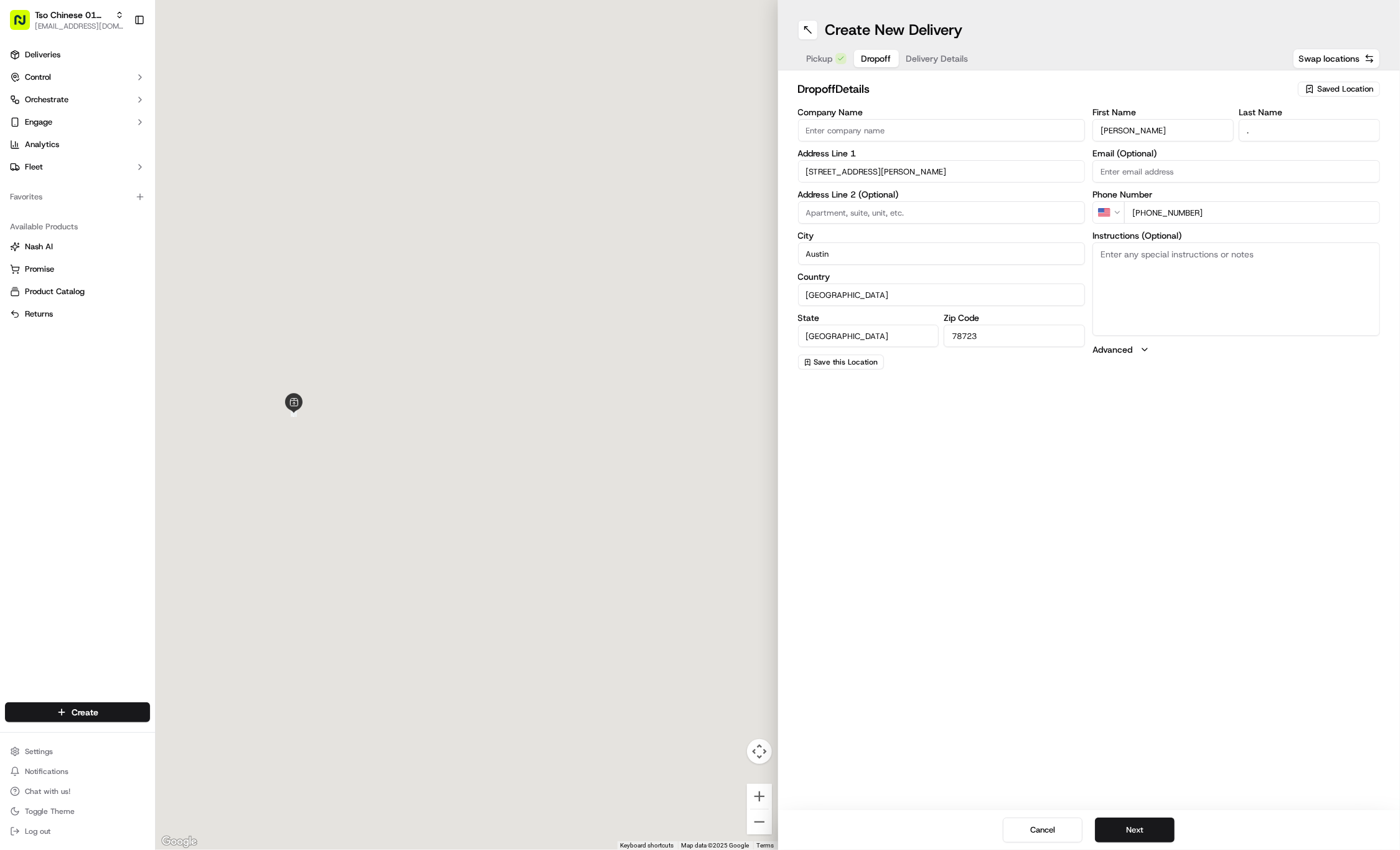
type input "[STREET_ADDRESS][PERSON_NAME]"
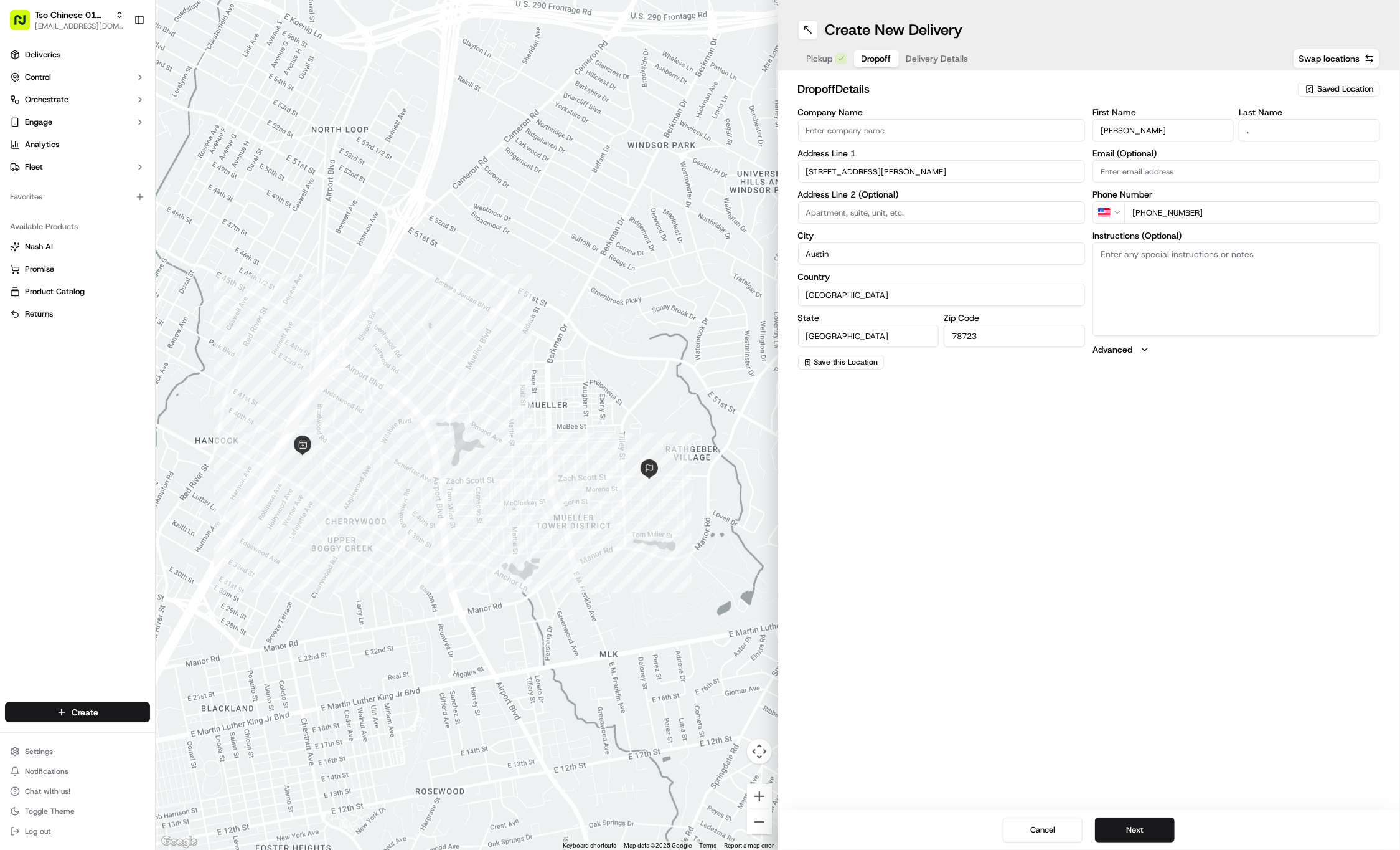
click at [932, 61] on span "Delivery Details" at bounding box center [938, 59] width 62 height 12
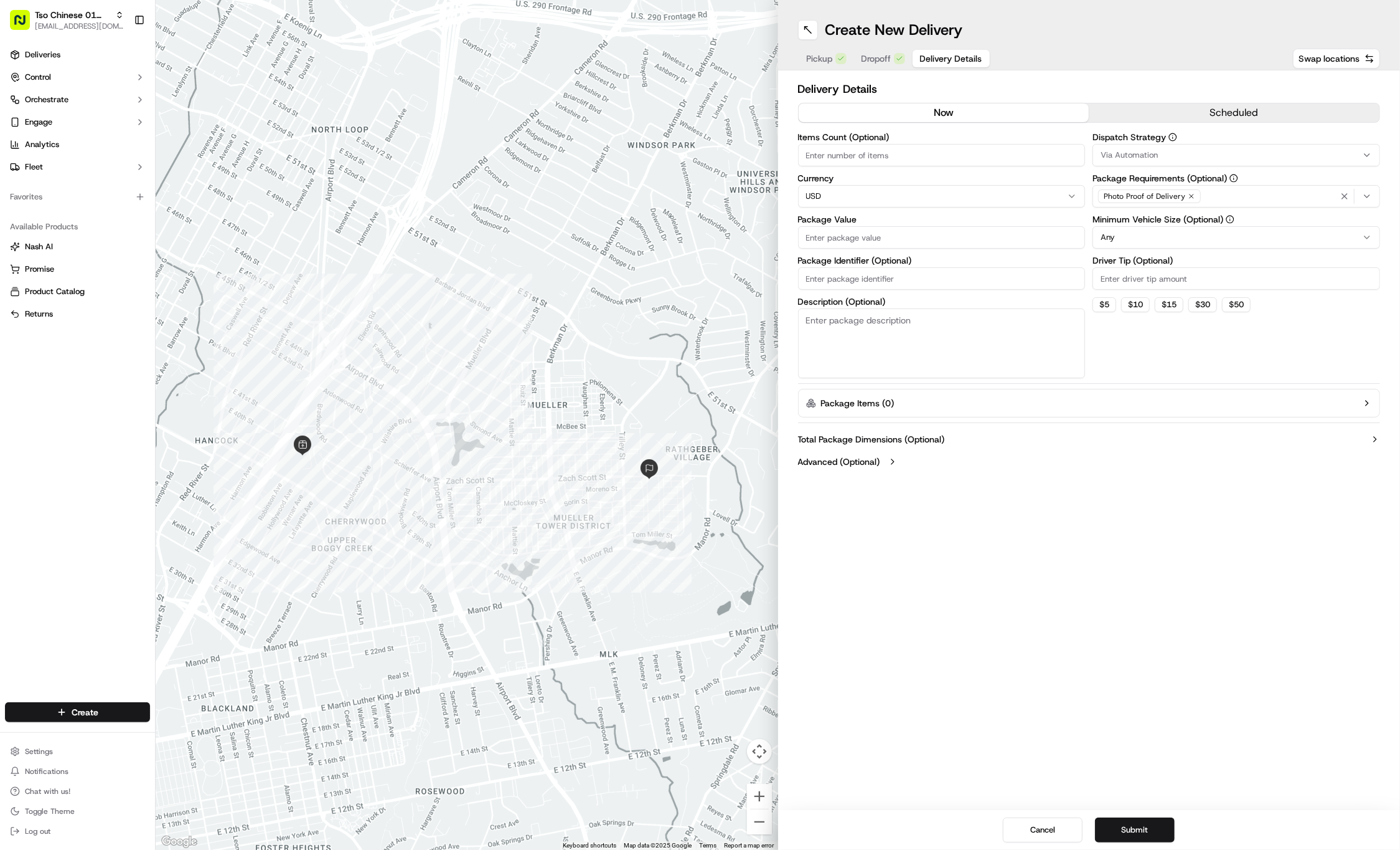
click at [1265, 150] on div "Via Automation" at bounding box center [1237, 155] width 282 height 11
click at [1196, 218] on span "Tso Cherrywood Strategy" at bounding box center [1190, 222] width 153 height 11
click at [1189, 87] on html "Tso Chinese 01 Cherrywood [EMAIL_ADDRESS][DOMAIN_NAME] Toggle Sidebar Deliverie…" at bounding box center [700, 425] width 1400 height 850
click at [1189, 193] on icon "button" at bounding box center [1192, 196] width 8 height 8
click at [1189, 193] on div "Select requirements" at bounding box center [1237, 195] width 282 height 11
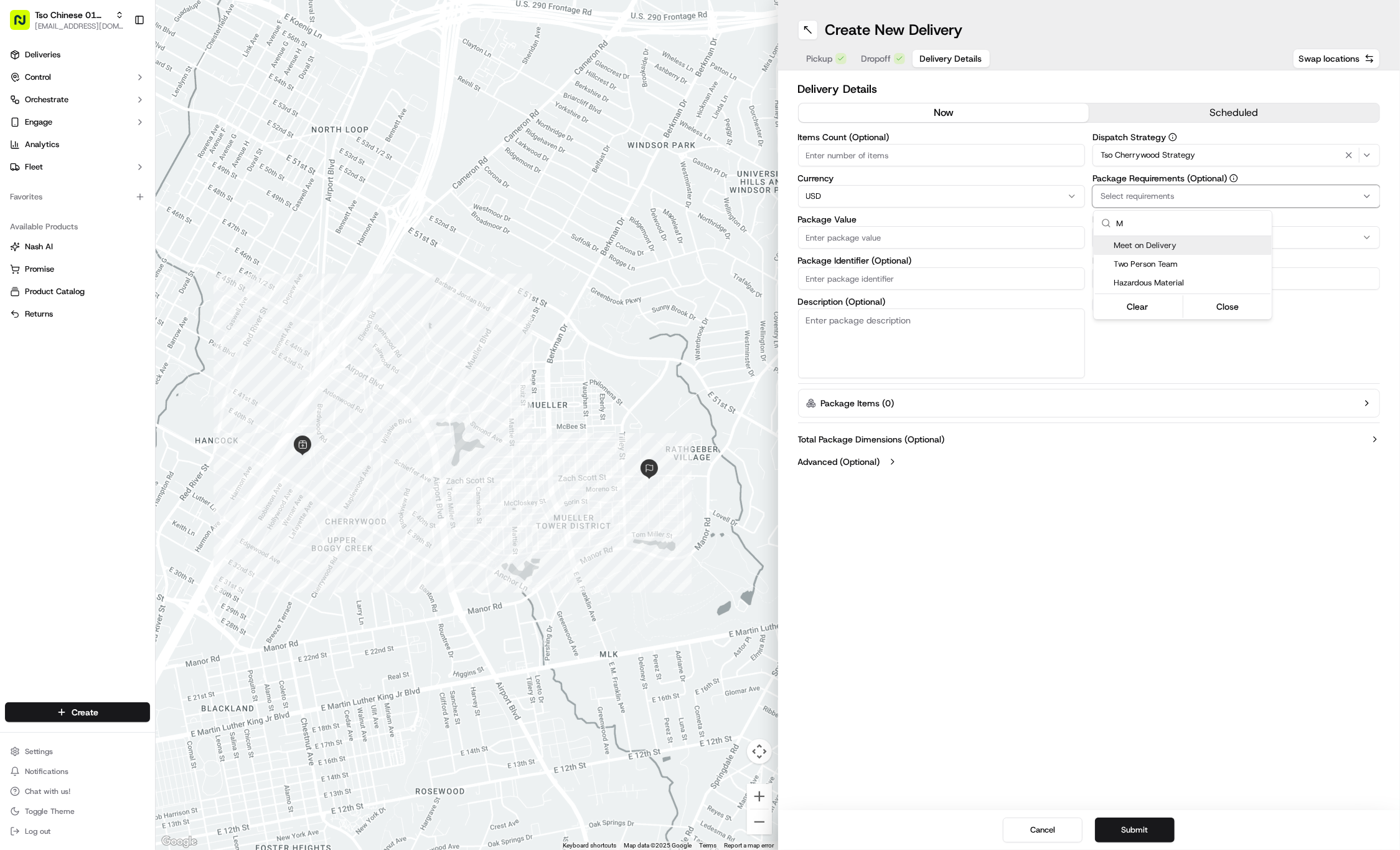
type input "M"
click at [1188, 249] on span "Meet on Delivery" at bounding box center [1190, 245] width 153 height 11
click at [1155, 51] on html "Tso Chinese 01 Cherrywood [EMAIL_ADDRESS][DOMAIN_NAME] Toggle Sidebar Deliverie…" at bounding box center [700, 425] width 1400 height 850
click at [1155, 275] on input "Driver Tip (Optional)" at bounding box center [1237, 278] width 288 height 22
type input "2"
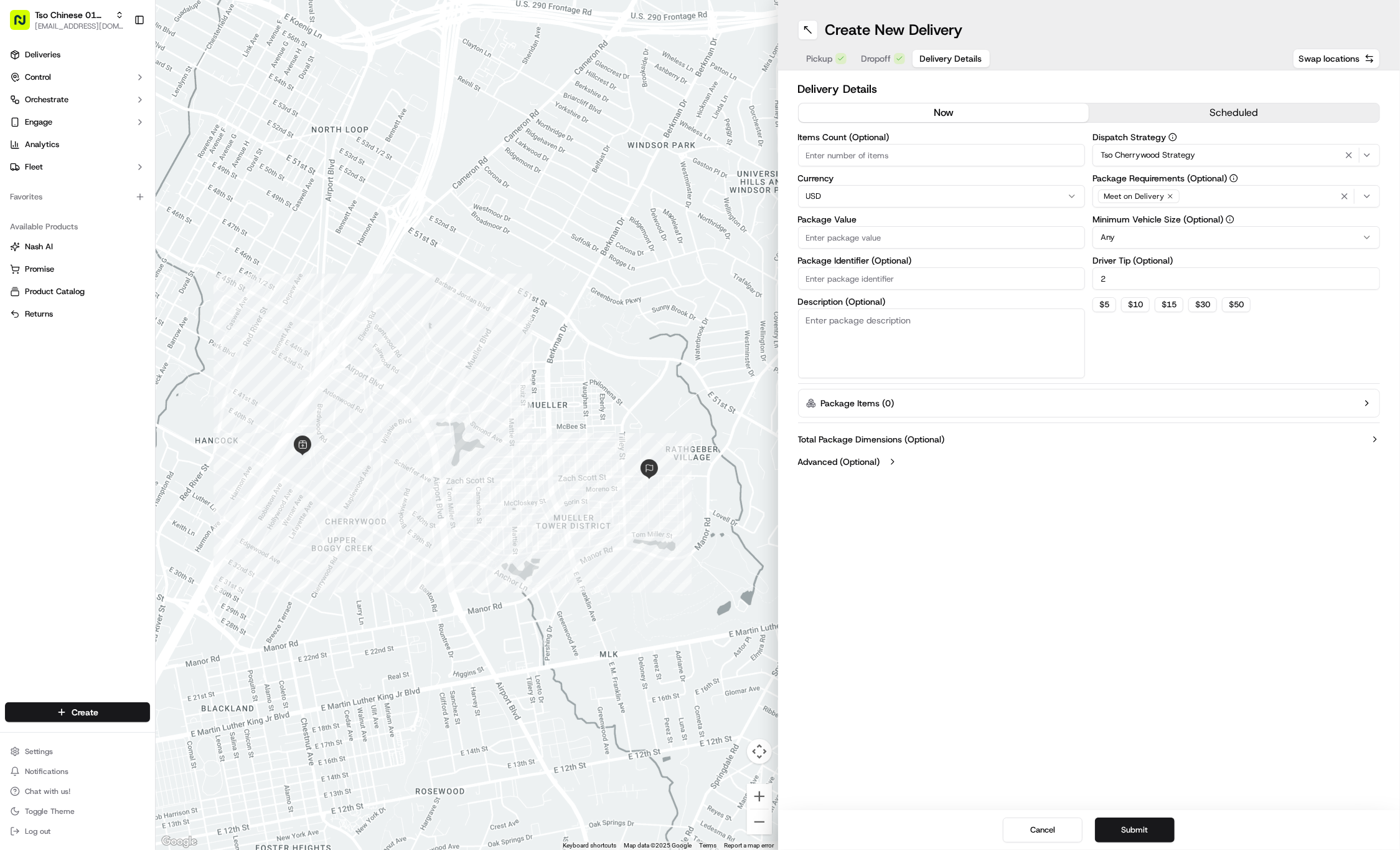
click at [1014, 223] on div "Package Value" at bounding box center [942, 232] width 288 height 34
click at [1013, 230] on input "Package Value" at bounding box center [942, 238] width 288 height 22
type input "47.47"
click at [872, 274] on input "Package Identifier (Optional)" at bounding box center [942, 278] width 288 height 22
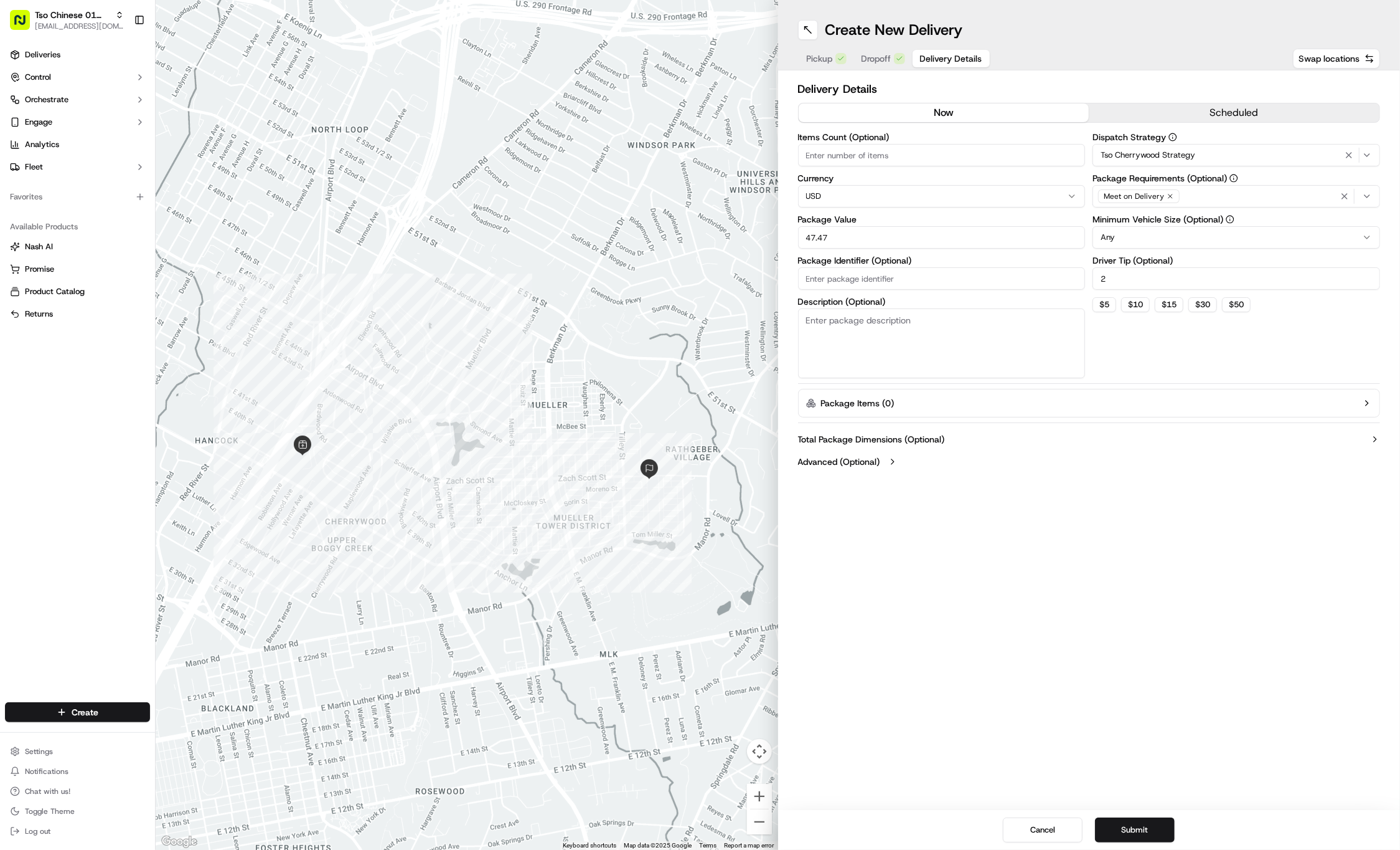
paste input "#4GHU8SF"
type input "#4GHU8SF"
click at [1131, 825] on button "Submit" at bounding box center [1135, 829] width 80 height 25
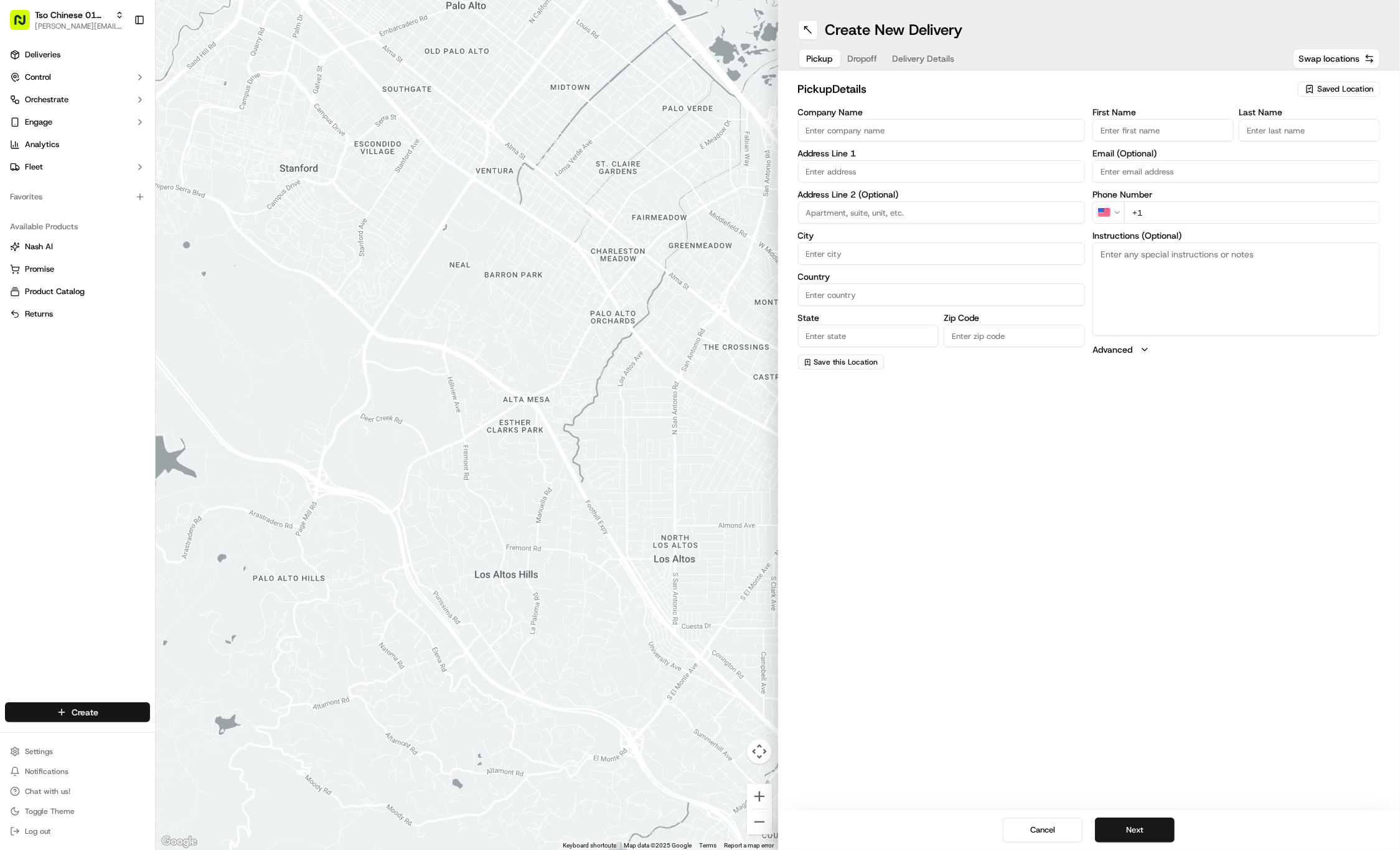
click at [75, 712] on html "Tso Chinese 01 Cherrywood [PERSON_NAME][EMAIL_ADDRESS][DOMAIN_NAME] Toggle Side…" at bounding box center [700, 425] width 1400 height 850
click at [172, 745] on link "Delivery" at bounding box center [225, 735] width 139 height 22
click at [77, 714] on html "Tso Chinese 01 Cherrywood jason@tsochinese.com Toggle Sidebar Deliveries Contro…" at bounding box center [700, 425] width 1400 height 850
click at [170, 738] on circle at bounding box center [170, 738] width 2 height 2
